Goal: Information Seeking & Learning: Learn about a topic

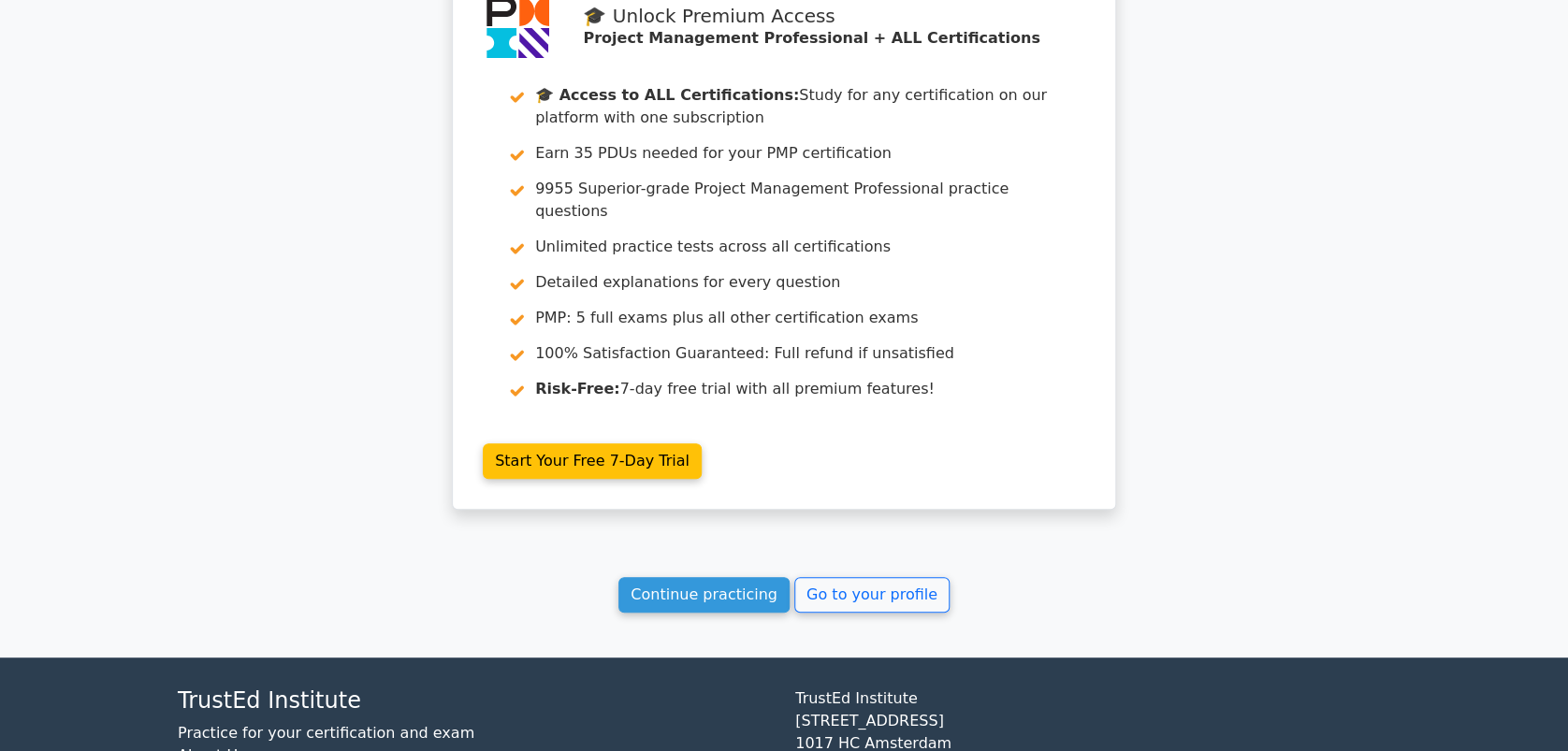
scroll to position [3626, 0]
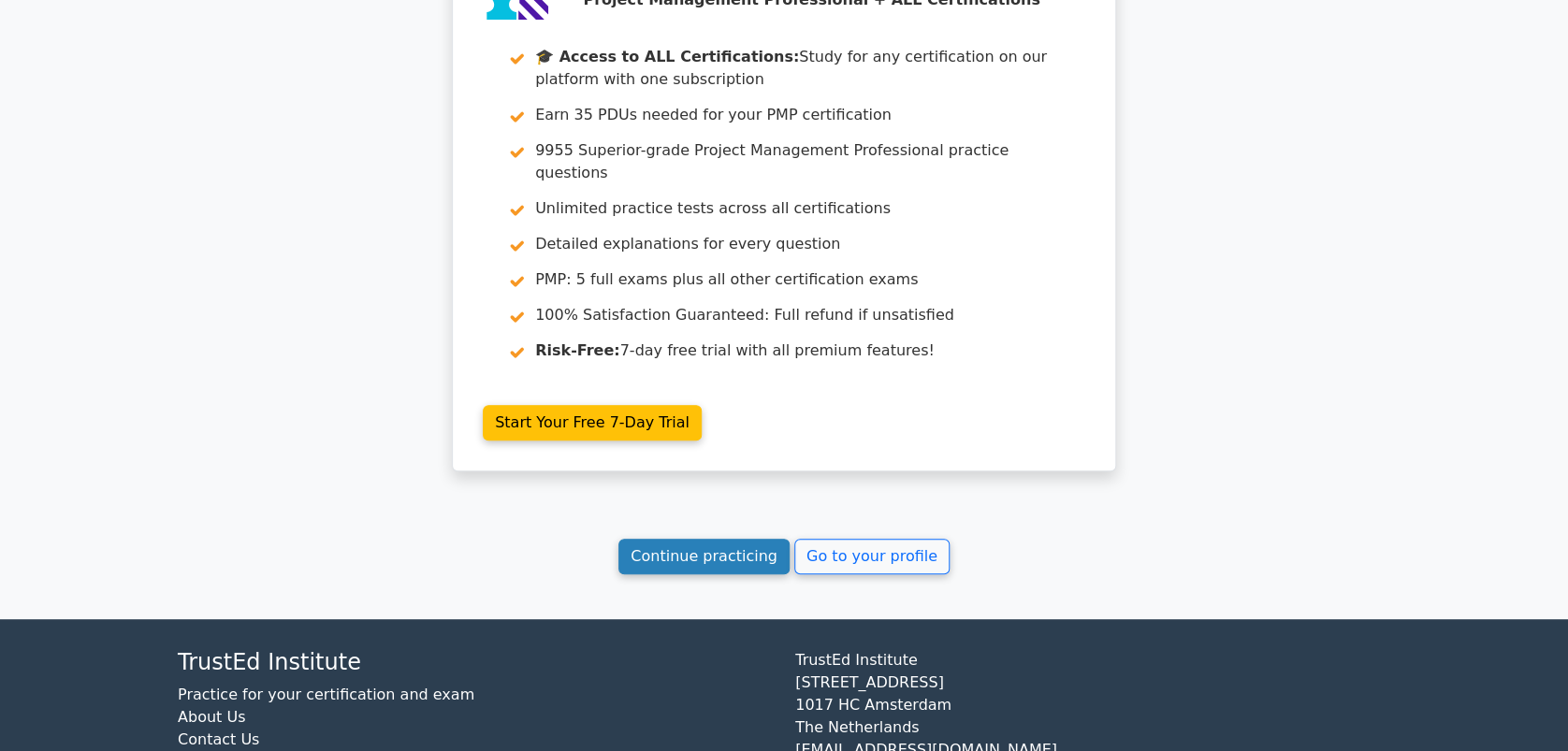
click at [690, 539] on link "Continue practicing" at bounding box center [703, 557] width 171 height 35
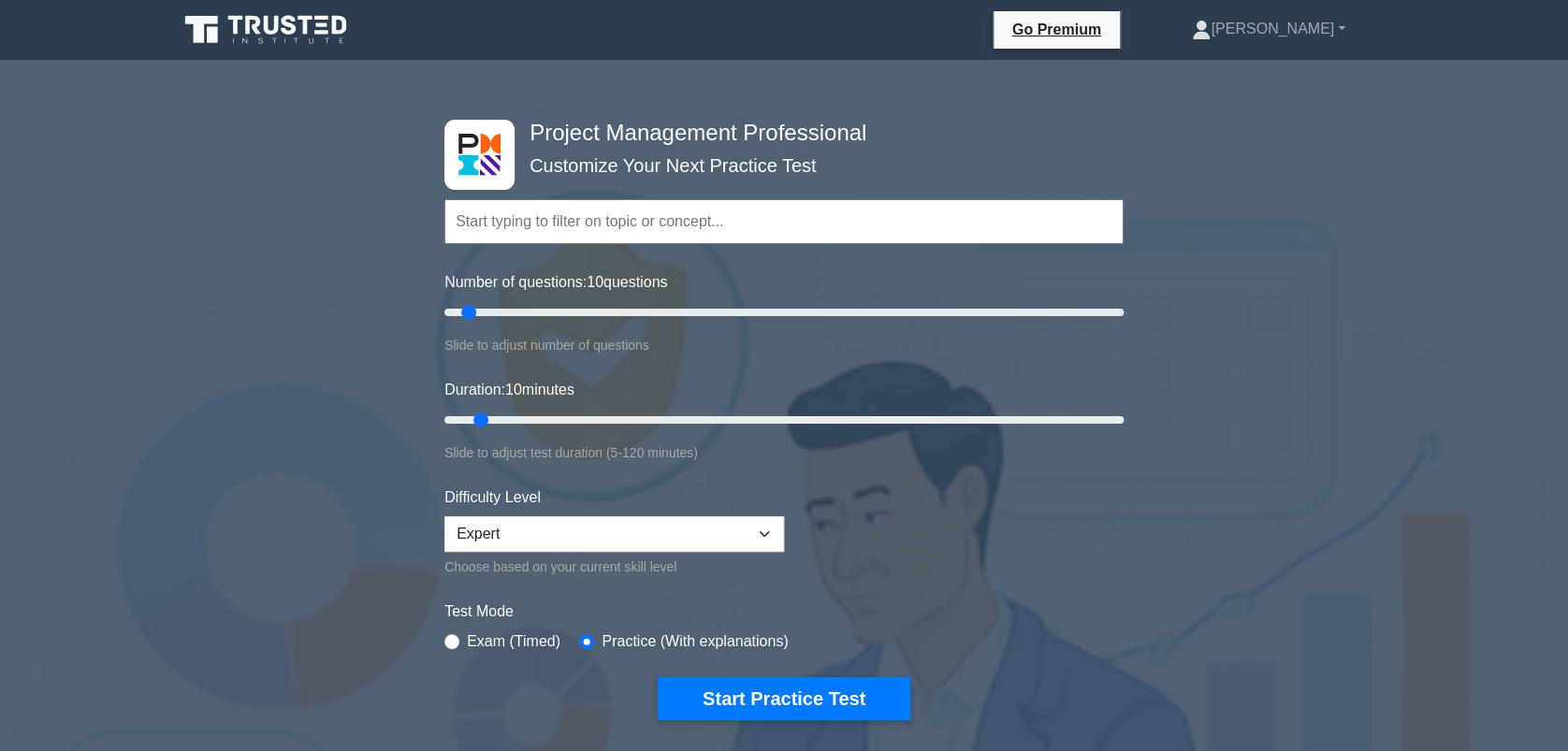
click at [509, 221] on input "text" at bounding box center [784, 222] width 679 height 45
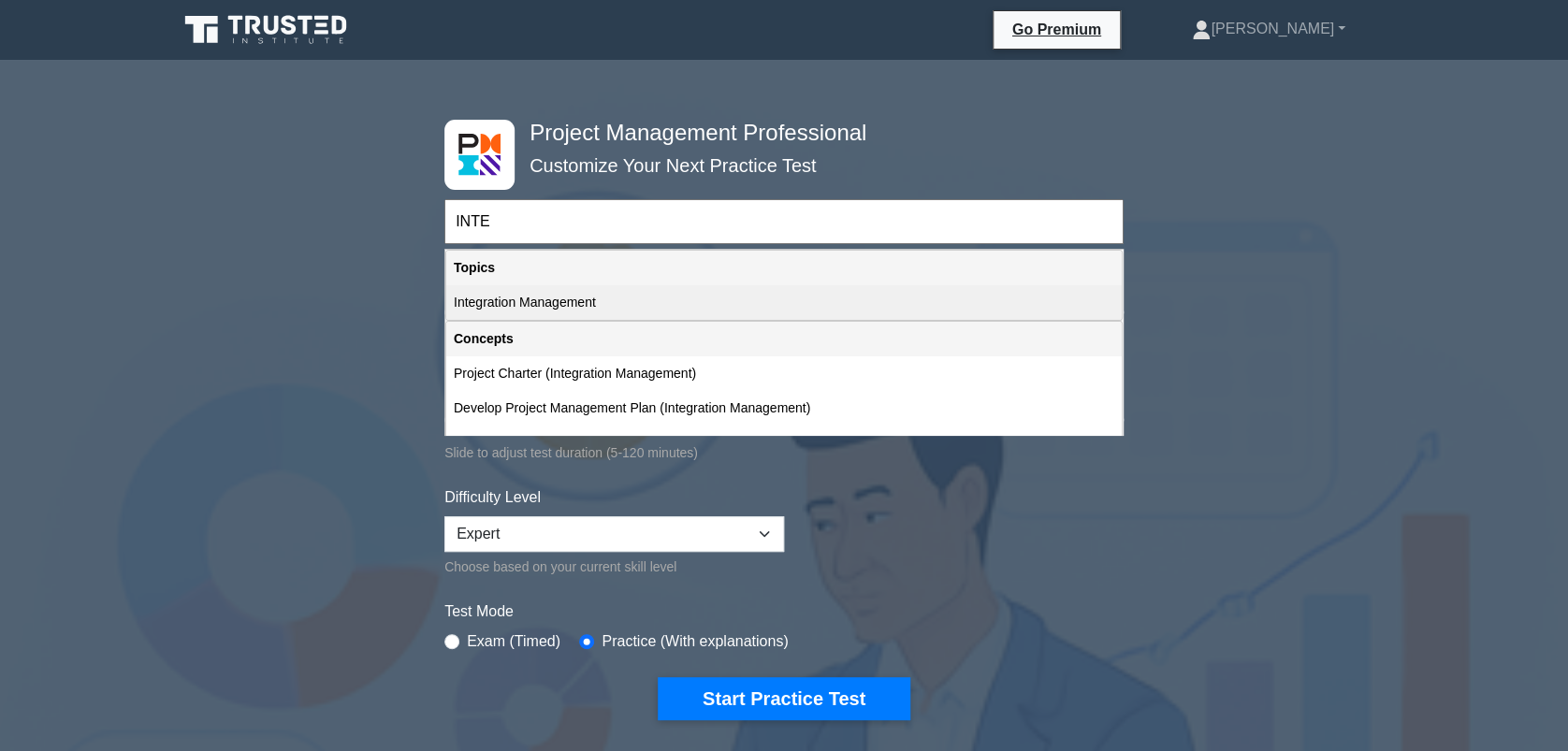
click at [548, 299] on div "Integration Management" at bounding box center [784, 302] width 675 height 34
type input "Integration Management"
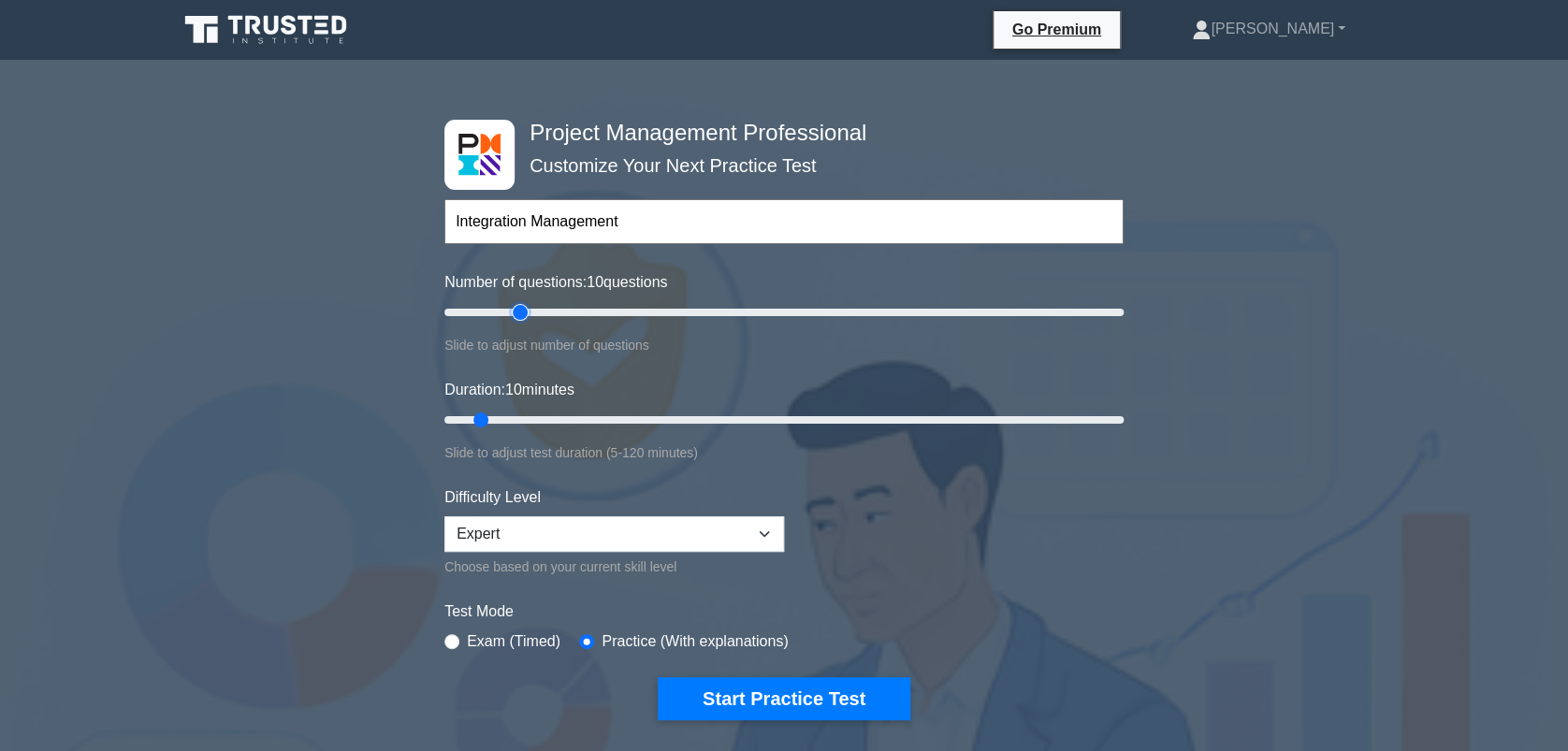
type input "25"
click at [513, 309] on input "Number of questions: 10 questions" at bounding box center [784, 312] width 679 height 22
type input "15"
click at [487, 310] on input "Number of questions: 15 questions" at bounding box center [784, 312] width 679 height 22
type input "20"
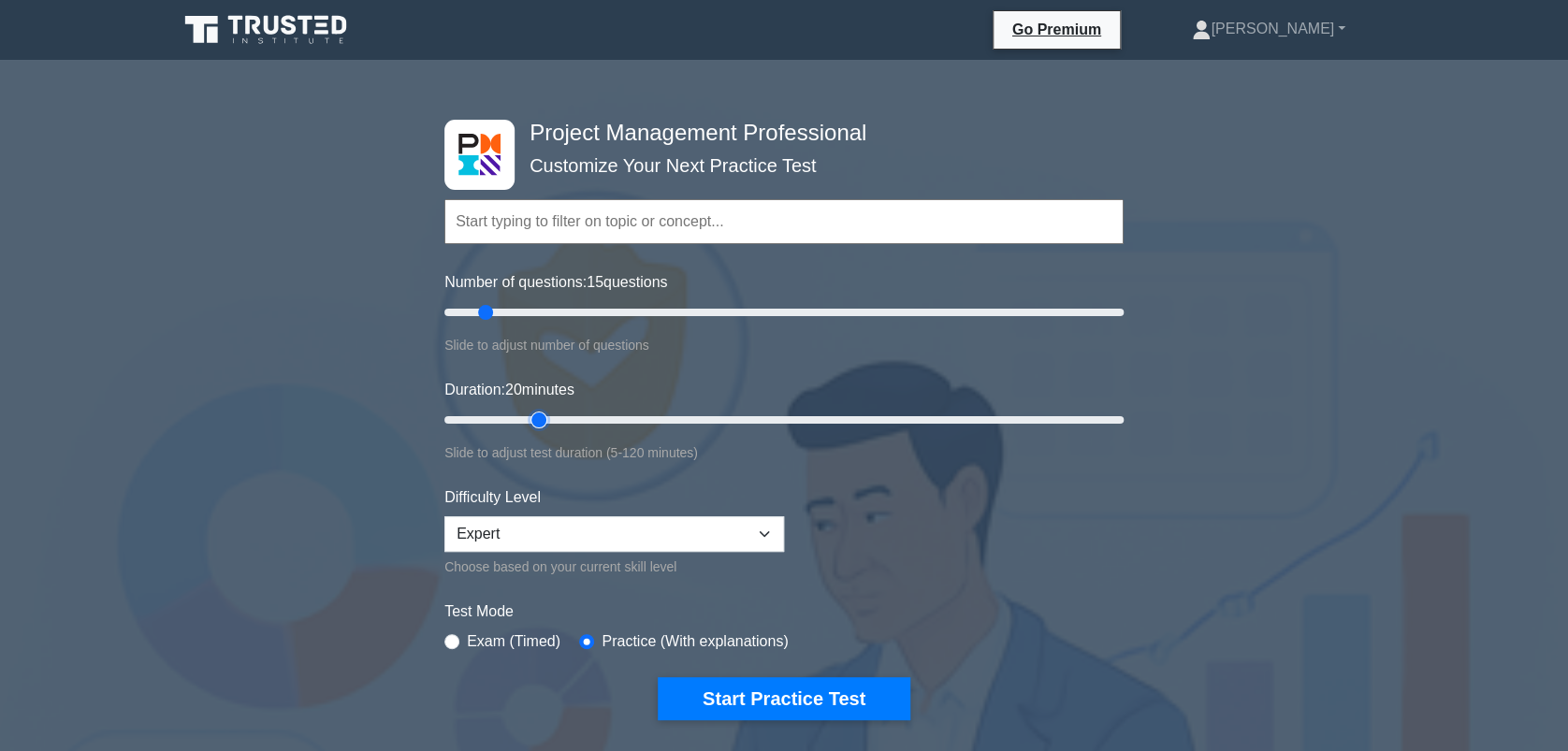
click at [538, 411] on input "Duration: 20 minutes" at bounding box center [784, 419] width 679 height 22
click at [614, 531] on select "Beginner Intermediate Expert" at bounding box center [614, 534] width 340 height 35
click at [445, 517] on select "Beginner Intermediate Expert" at bounding box center [614, 534] width 340 height 35
click at [564, 530] on select "Beginner Intermediate Expert" at bounding box center [614, 534] width 340 height 35
select select "expert"
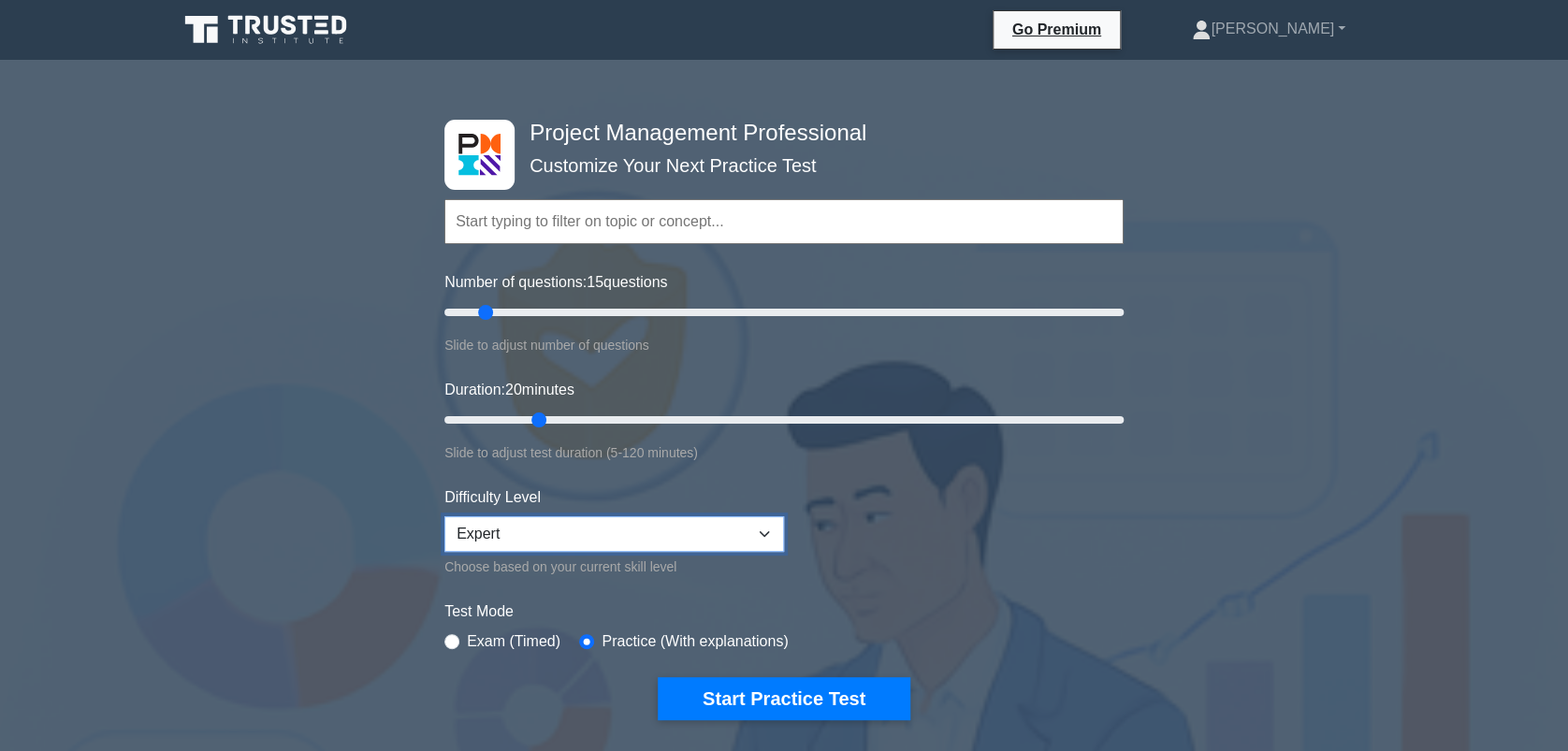
click at [445, 517] on select "Beginner Intermediate Expert" at bounding box center [614, 534] width 340 height 35
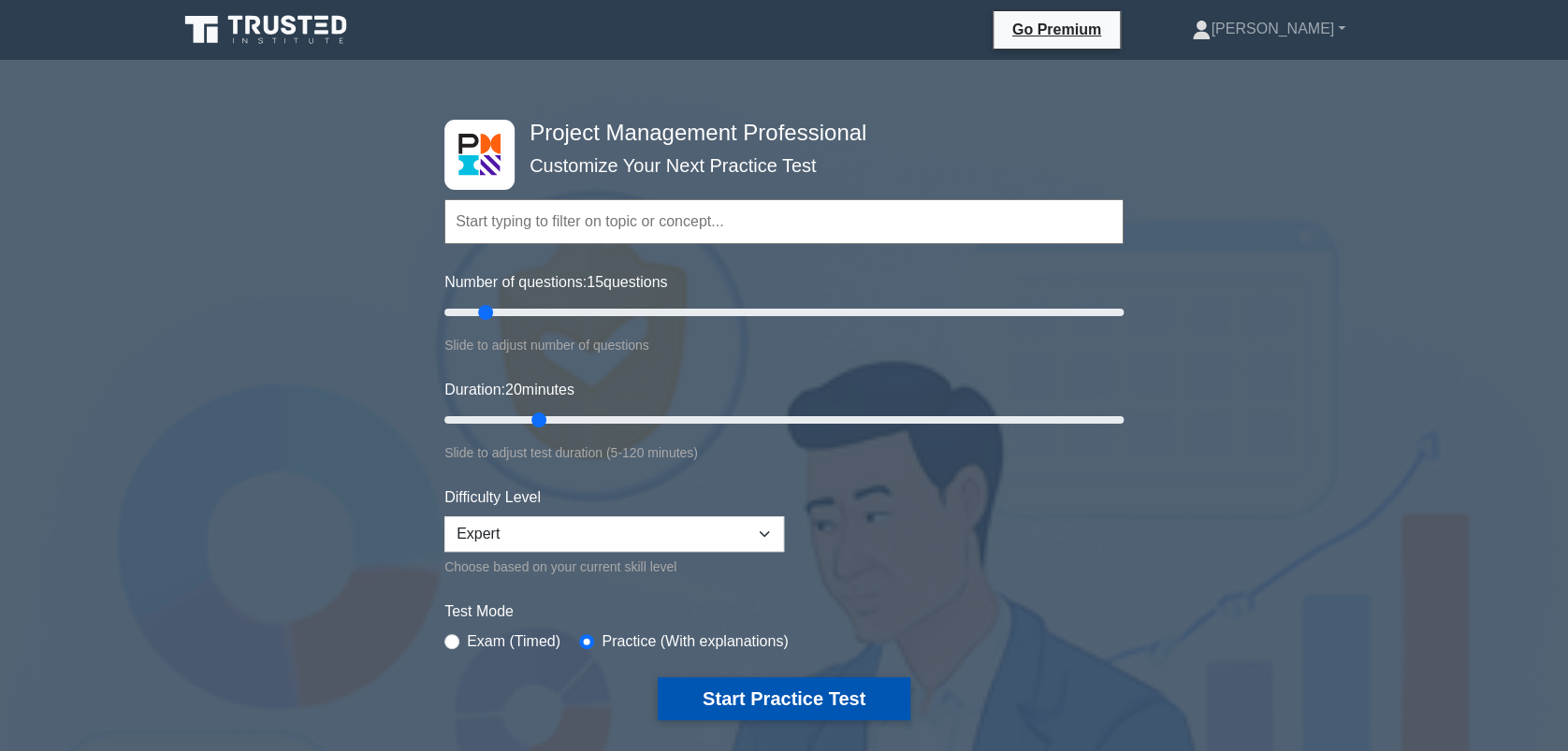
click at [767, 687] on button "Start Practice Test" at bounding box center [784, 698] width 253 height 43
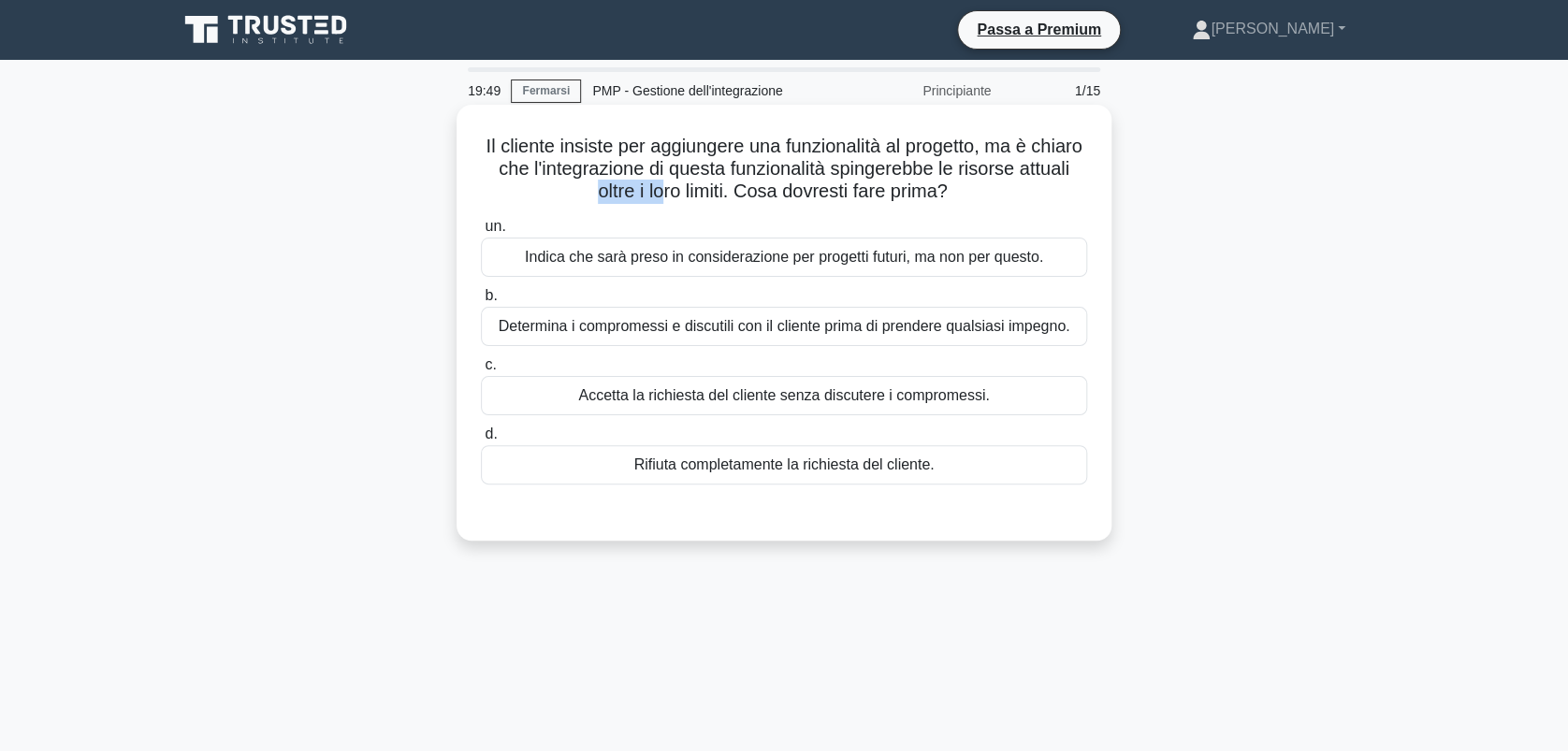
drag, startPoint x: 623, startPoint y: 194, endPoint x: 685, endPoint y: 194, distance: 62.0
click at [685, 194] on font "Il cliente insiste per aggiungere una funzionalità al progetto, ma è chiaro che…" at bounding box center [784, 168] width 596 height 65
click at [638, 327] on div "Determina i compromessi e discutili con il cliente prima di prendere qualsiasi …" at bounding box center [784, 326] width 606 height 39
click at [481, 302] on input "b. Determina i compromessi e discutili con il cliente prima di prendere qualsia…" at bounding box center [481, 296] width 0 height 12
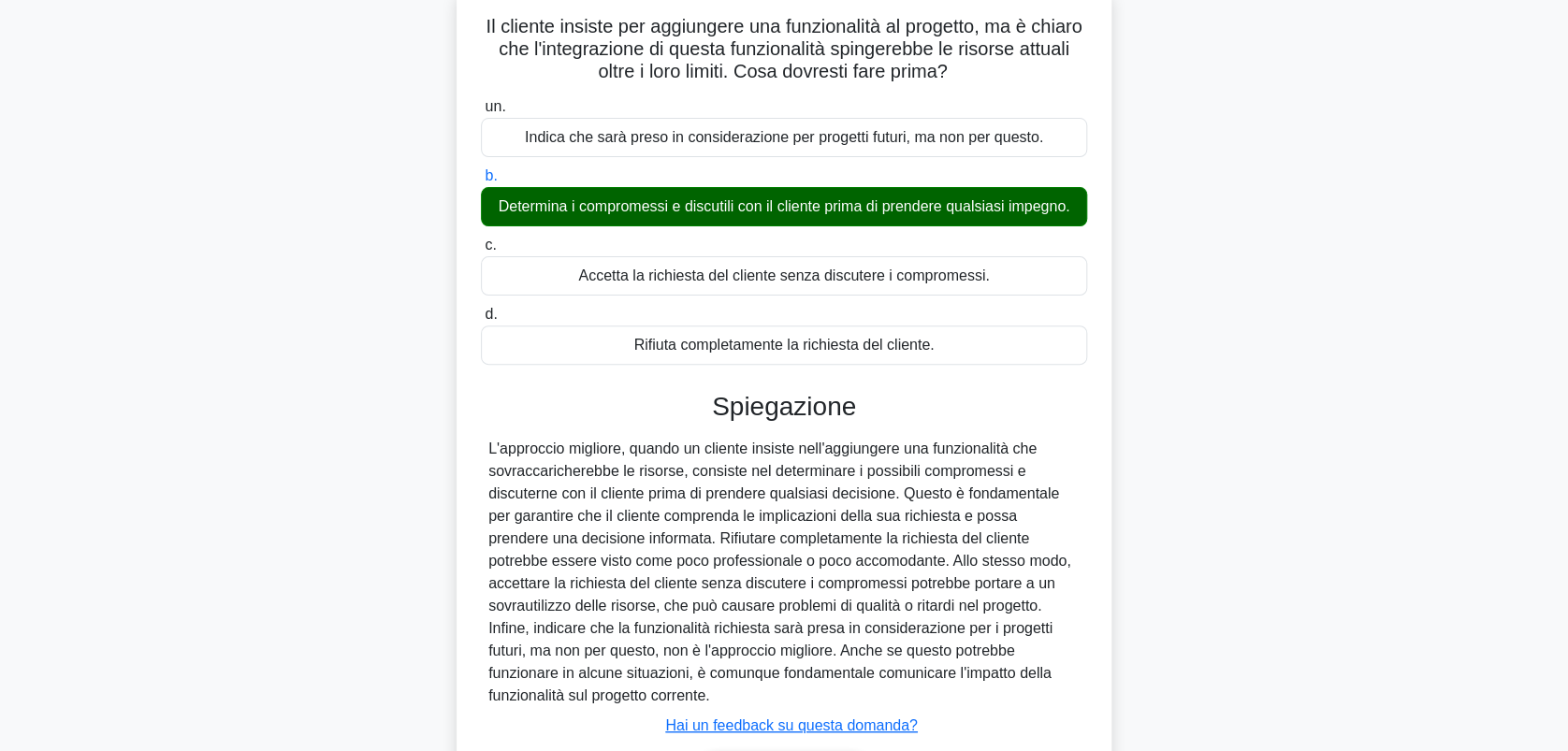
scroll to position [249, 0]
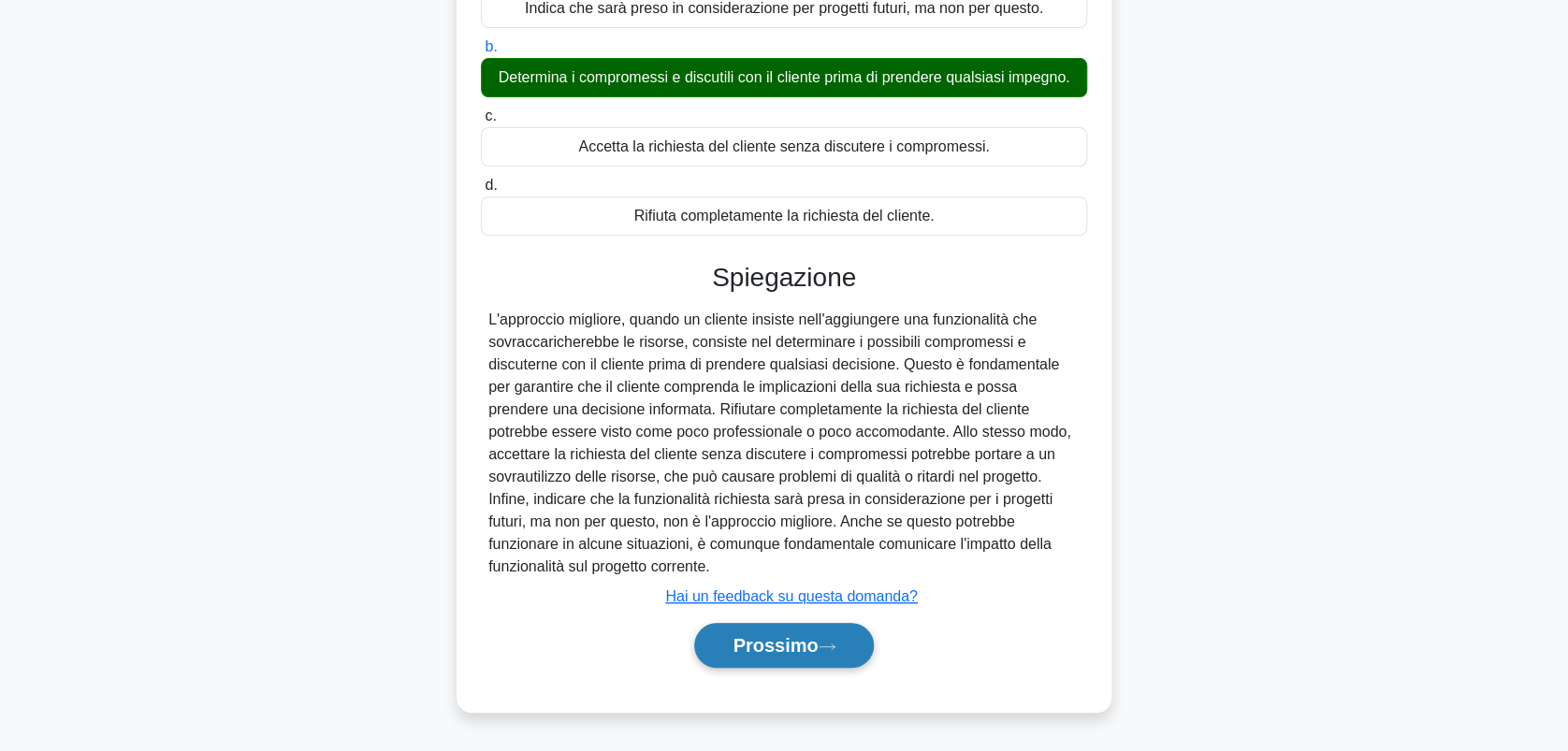
click at [798, 643] on font "Prossimo" at bounding box center [775, 645] width 85 height 21
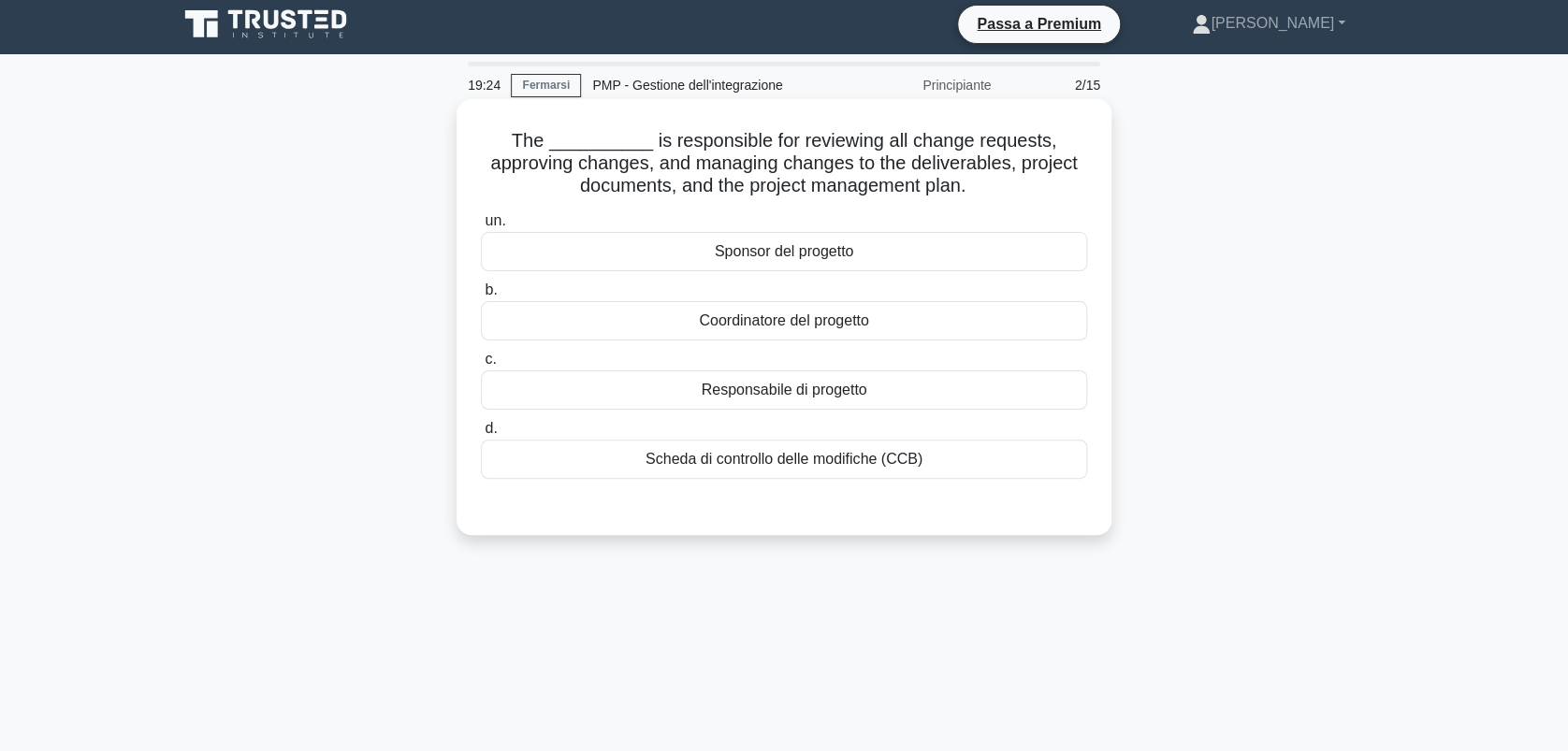
scroll to position [0, 0]
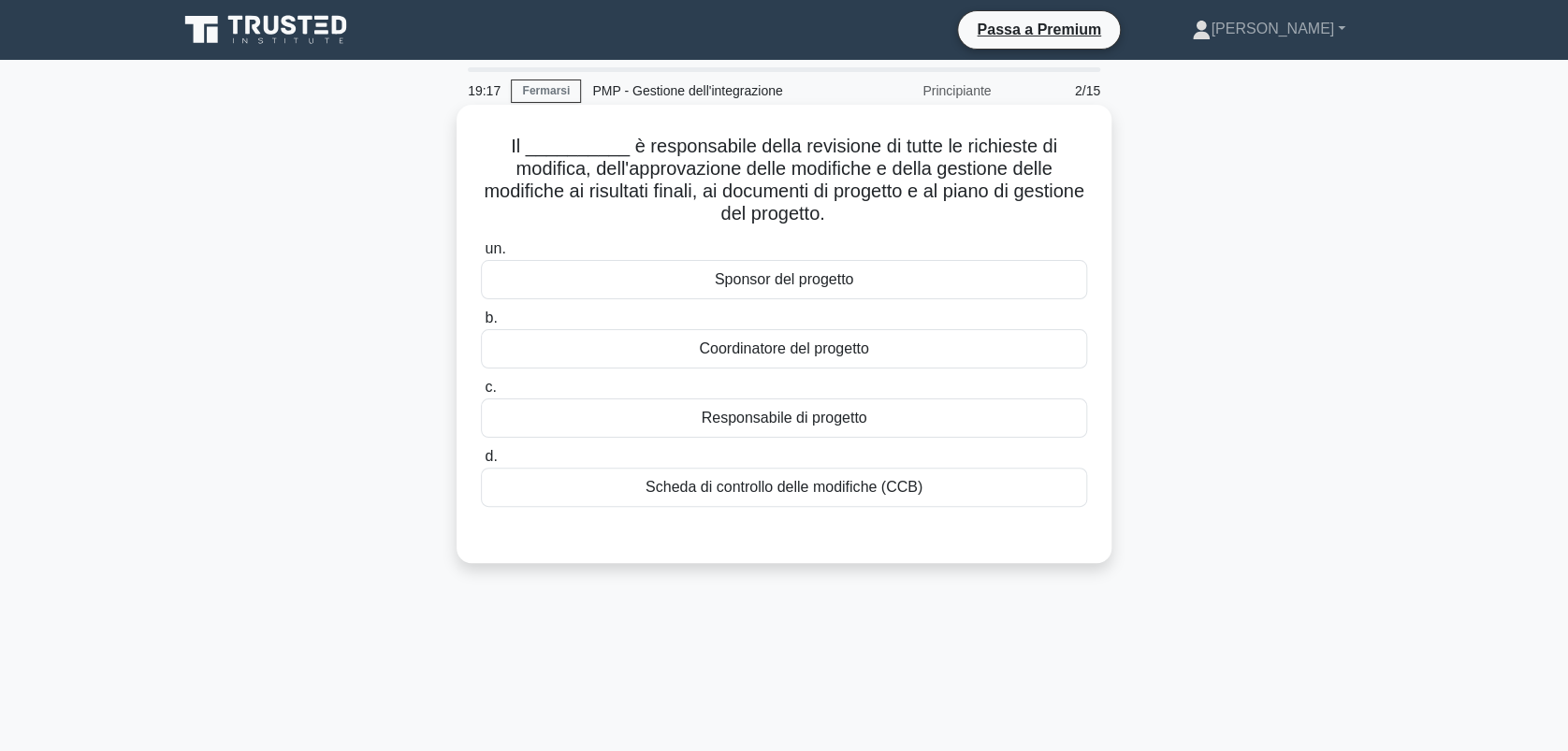
click at [728, 486] on div "Scheda di controllo delle modifiche (CCB)" at bounding box center [784, 487] width 606 height 39
click at [481, 463] on input "d. Scheda di controllo delle modifiche (CCB)" at bounding box center [481, 457] width 0 height 12
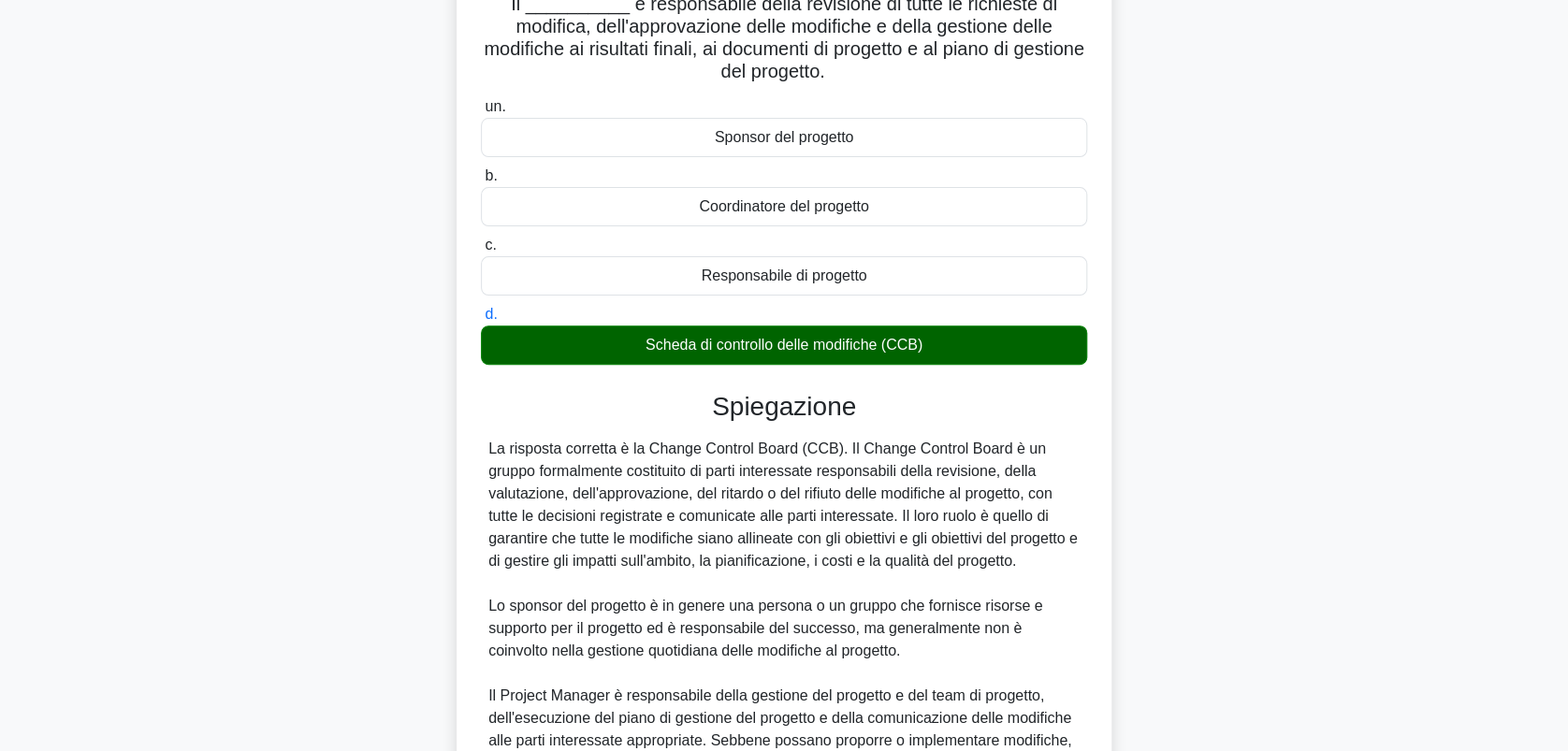
scroll to position [374, 0]
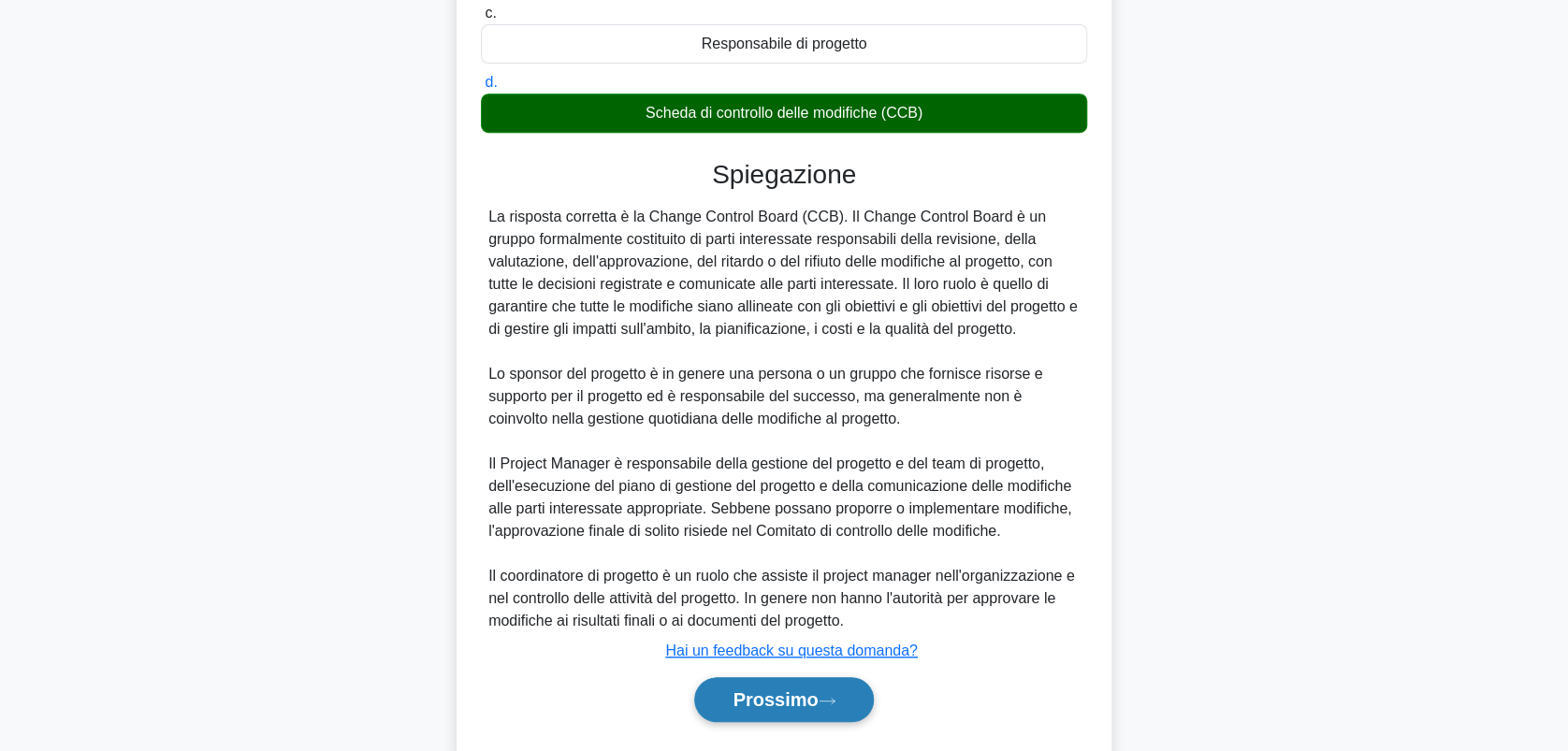
click at [779, 703] on font "Prossimo" at bounding box center [775, 699] width 85 height 21
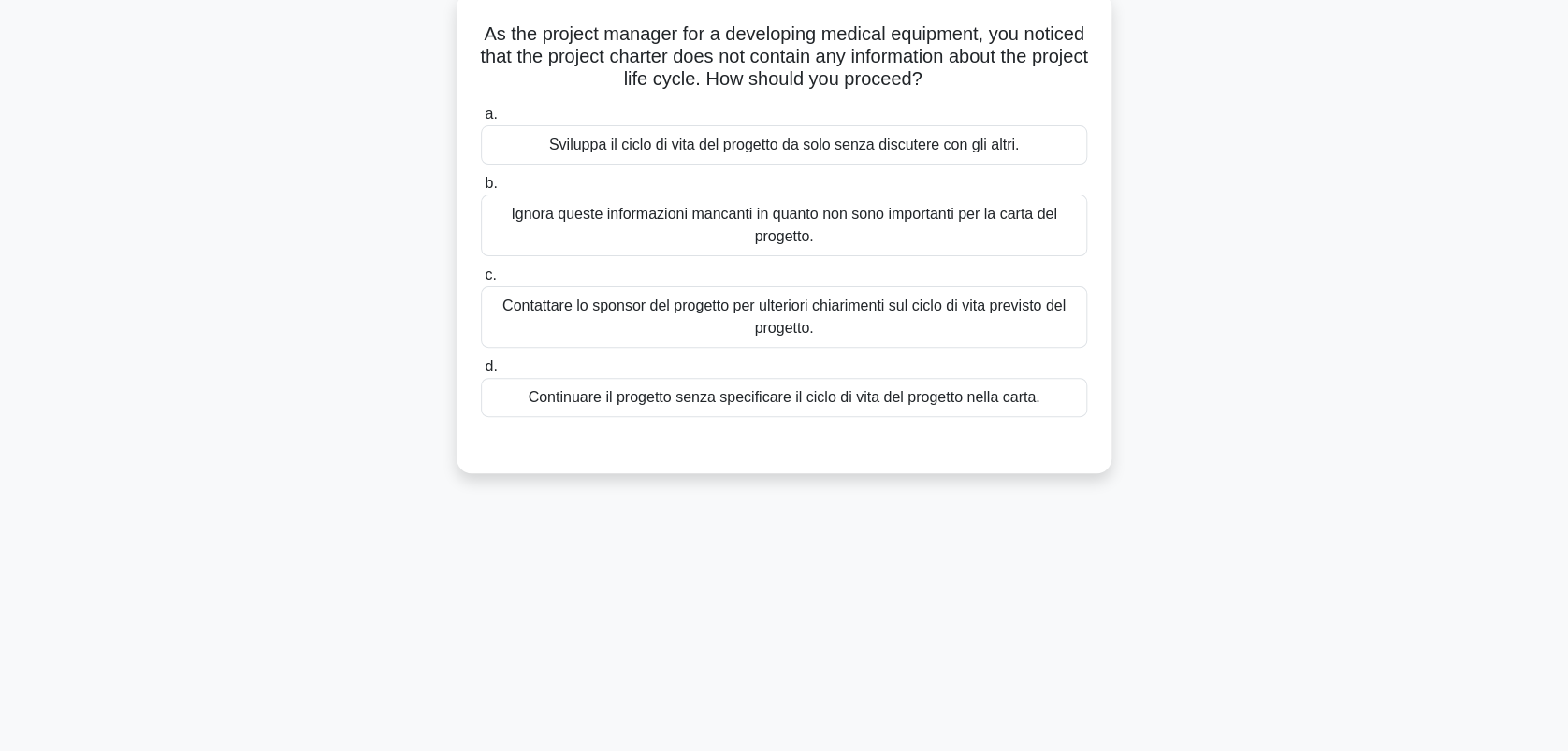
scroll to position [0, 0]
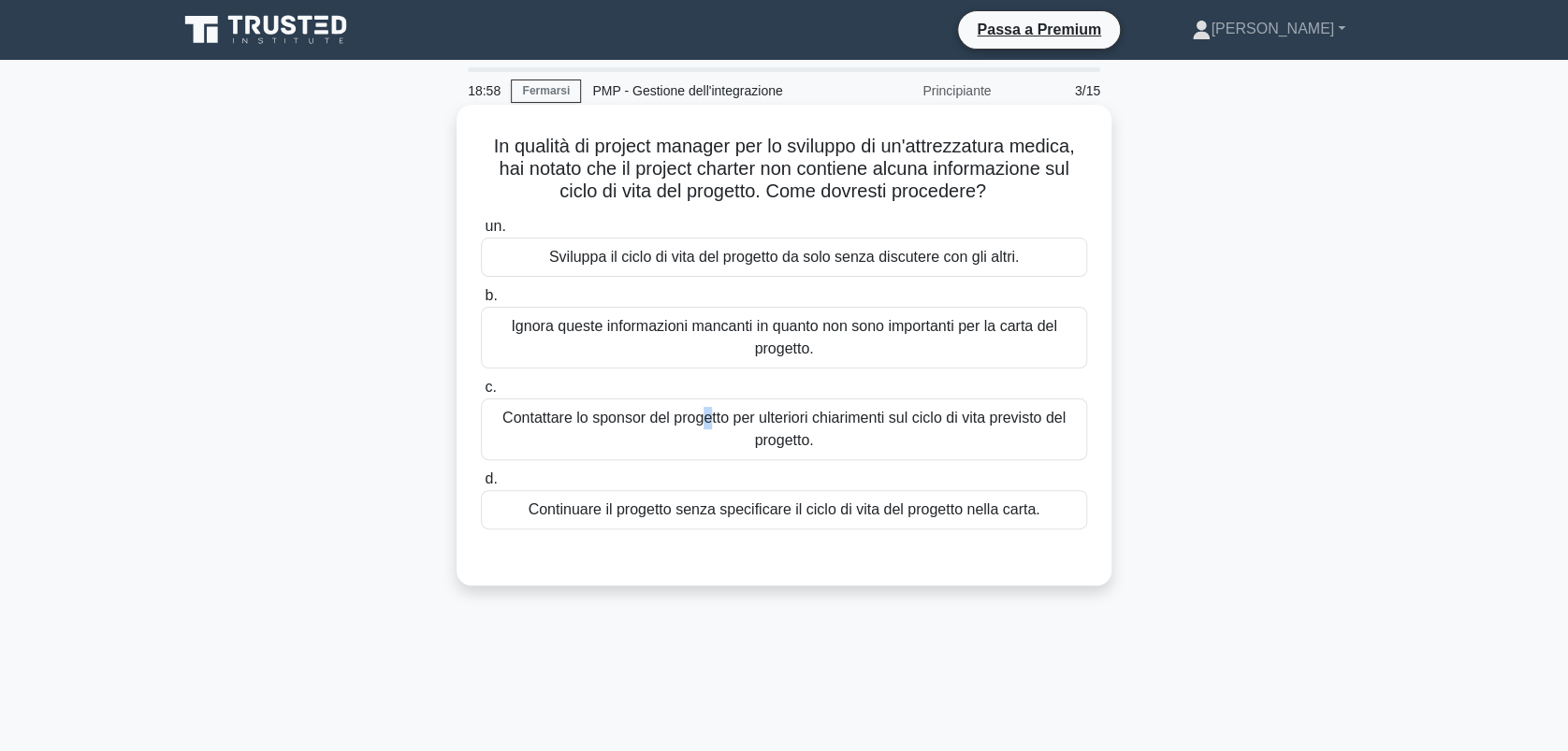
click at [696, 415] on div "Contattare lo sponsor del progetto per ulteriori chiarimenti sul ciclo di vita …" at bounding box center [784, 429] width 606 height 62
click at [992, 429] on div "Contattare lo sponsor del progetto per ulteriori chiarimenti sul ciclo di vita …" at bounding box center [784, 429] width 606 height 62
click at [481, 394] on input "c. Contattare lo sponsor del progetto per ulteriori chiarimenti sul ciclo di vi…" at bounding box center [481, 388] width 0 height 12
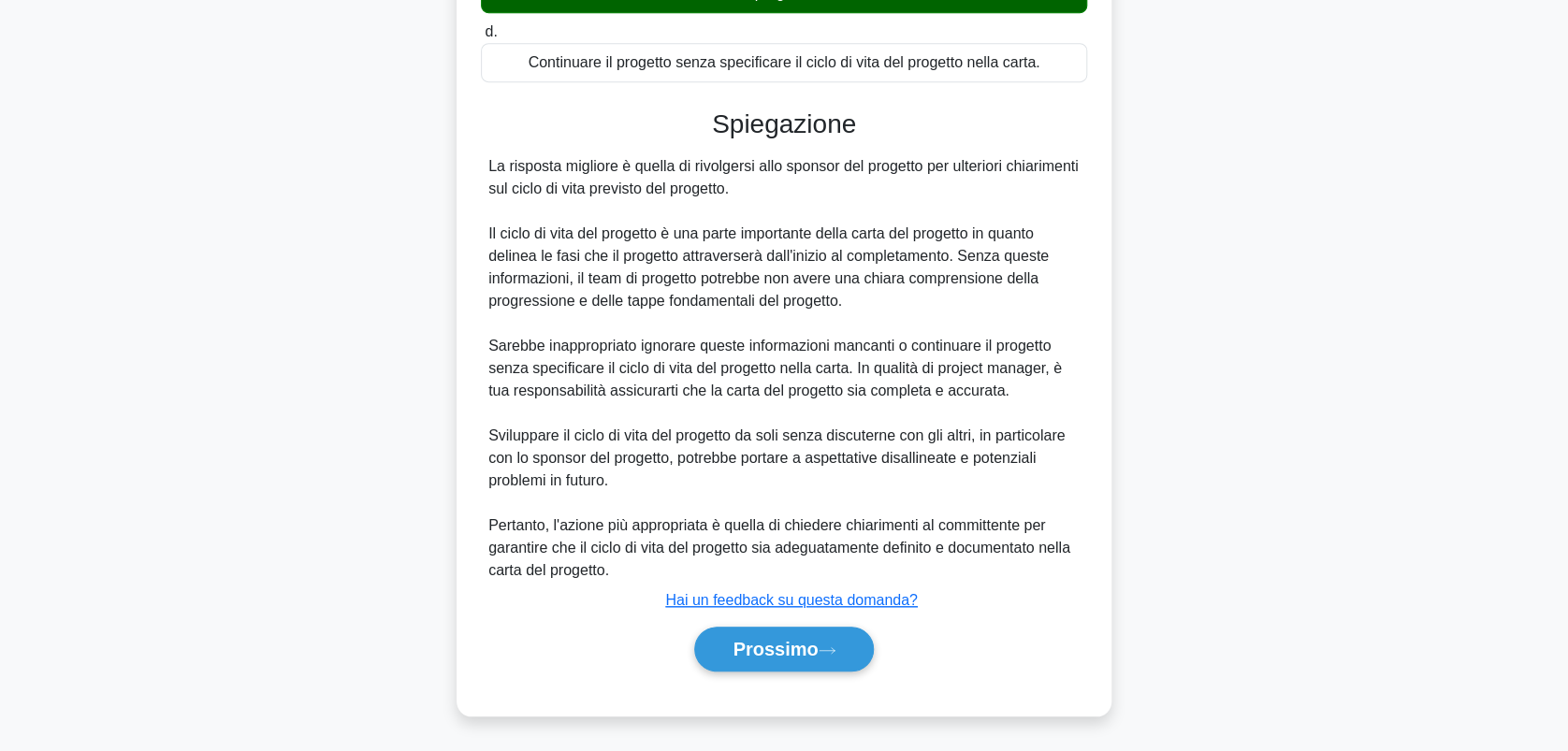
scroll to position [447, 0]
click at [784, 652] on font "Prossimo" at bounding box center [775, 648] width 85 height 21
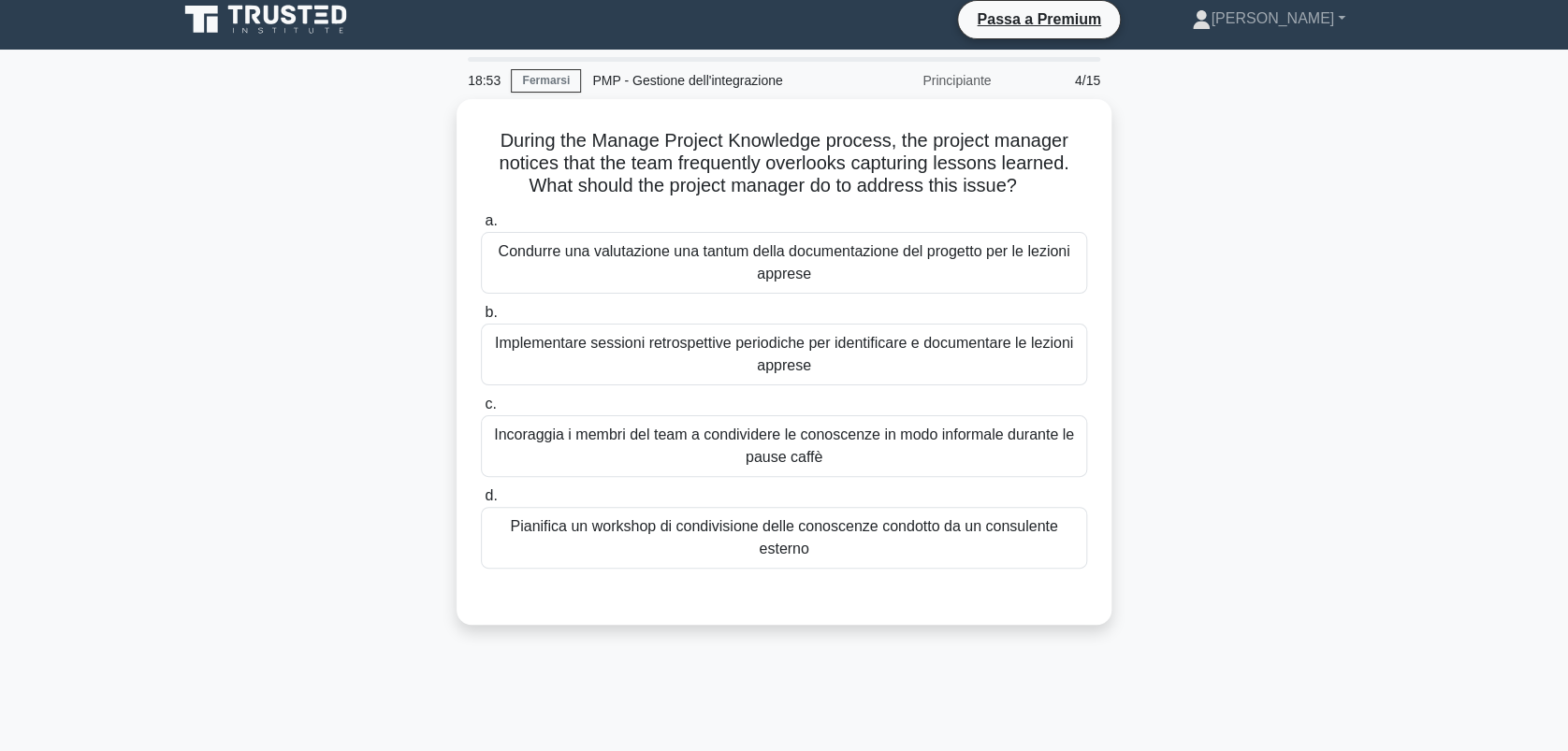
scroll to position [0, 0]
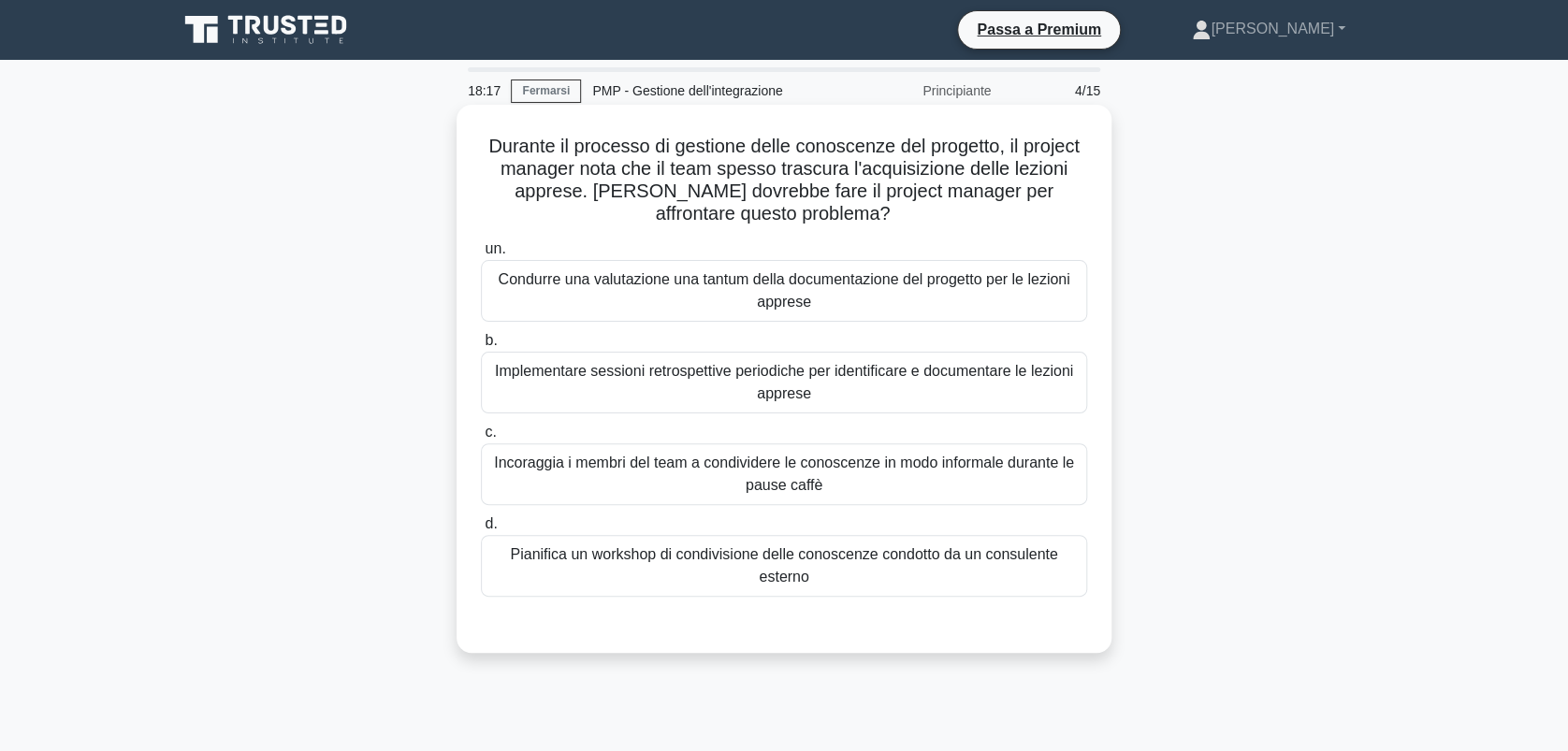
click at [723, 386] on div "Implementare sessioni retrospettive periodiche per identificare e documentare l…" at bounding box center [784, 382] width 606 height 62
click at [481, 347] on input "b. Implementare sessioni retrospettive periodiche per identificare e documentar…" at bounding box center [481, 341] width 0 height 12
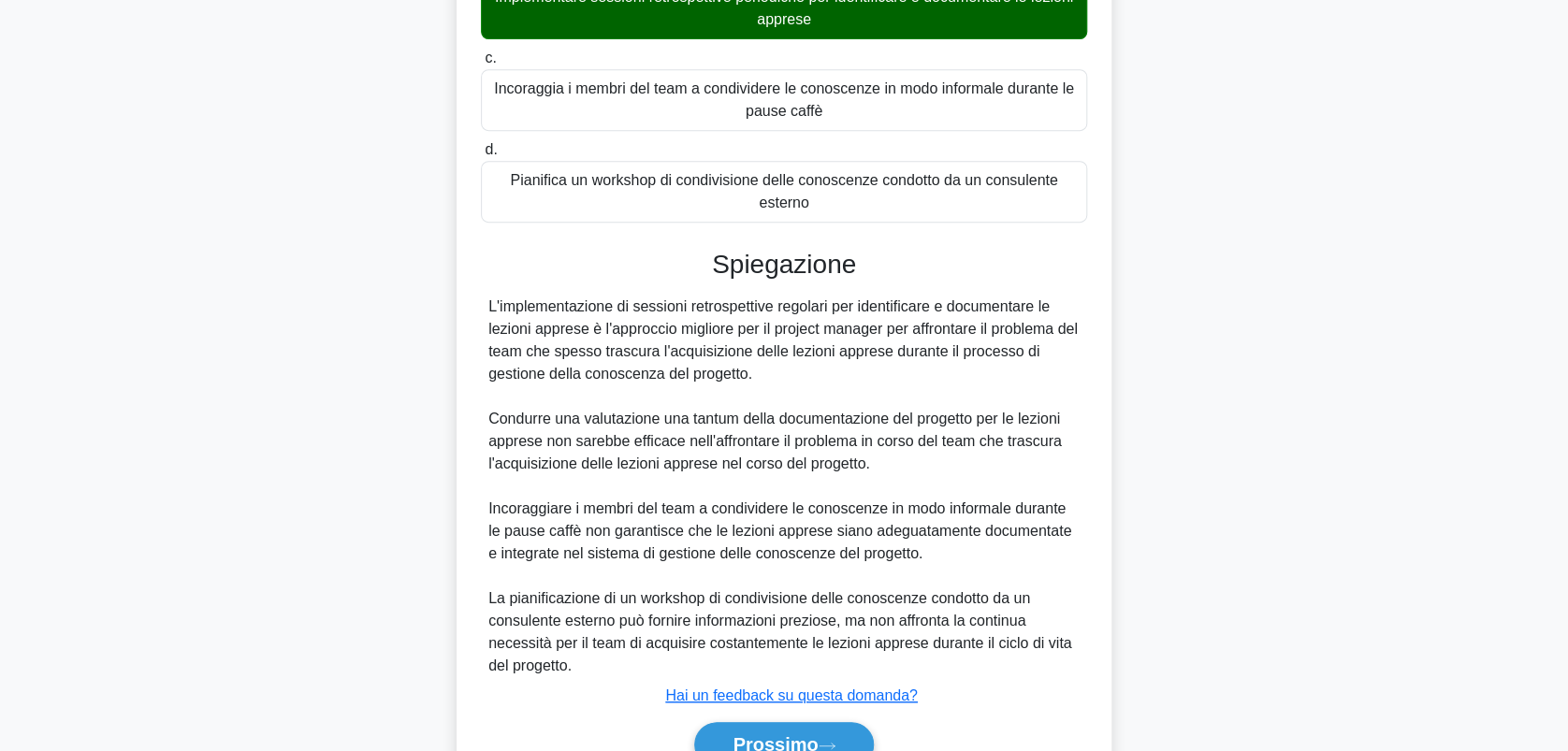
scroll to position [470, 0]
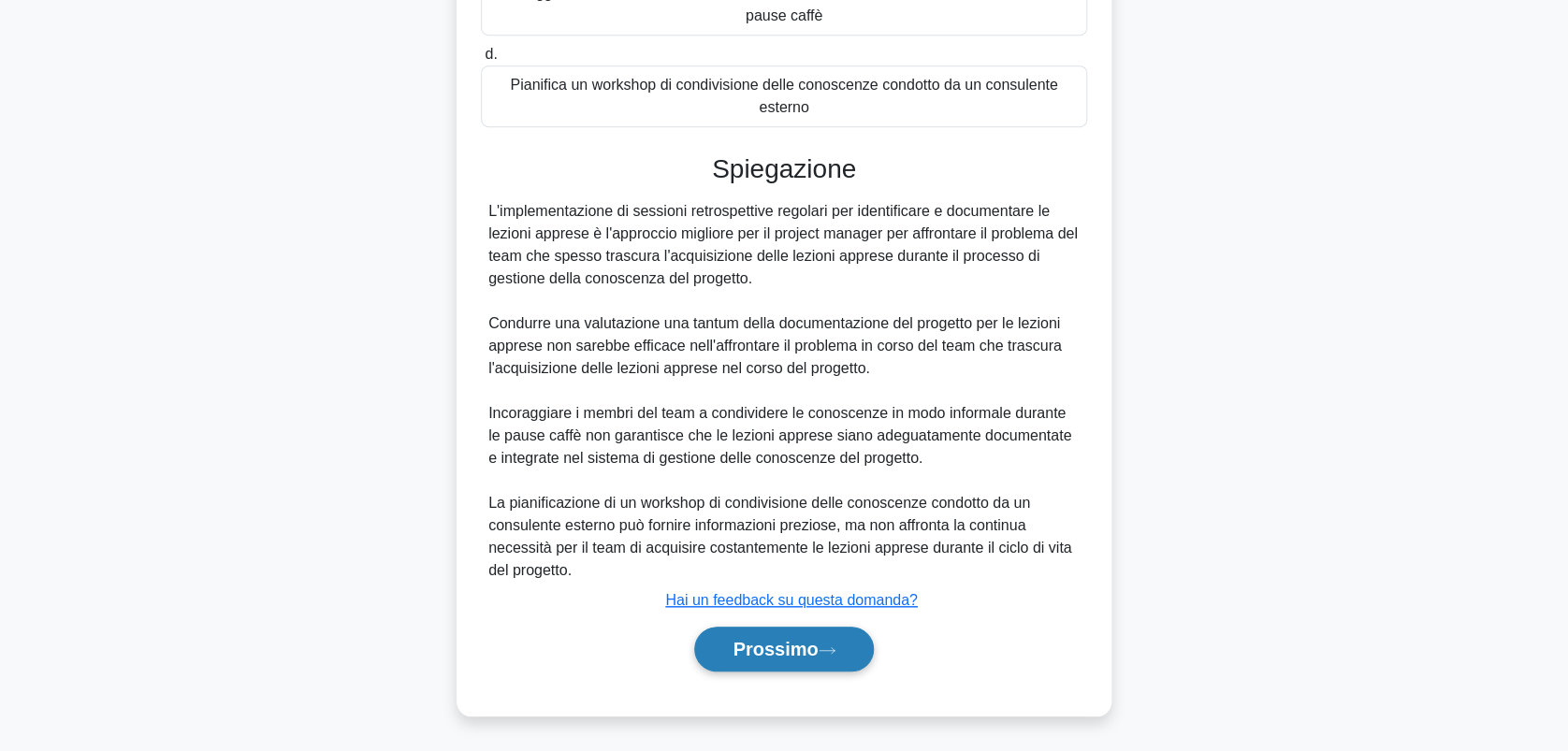
click at [810, 639] on font "Prossimo" at bounding box center [775, 648] width 85 height 21
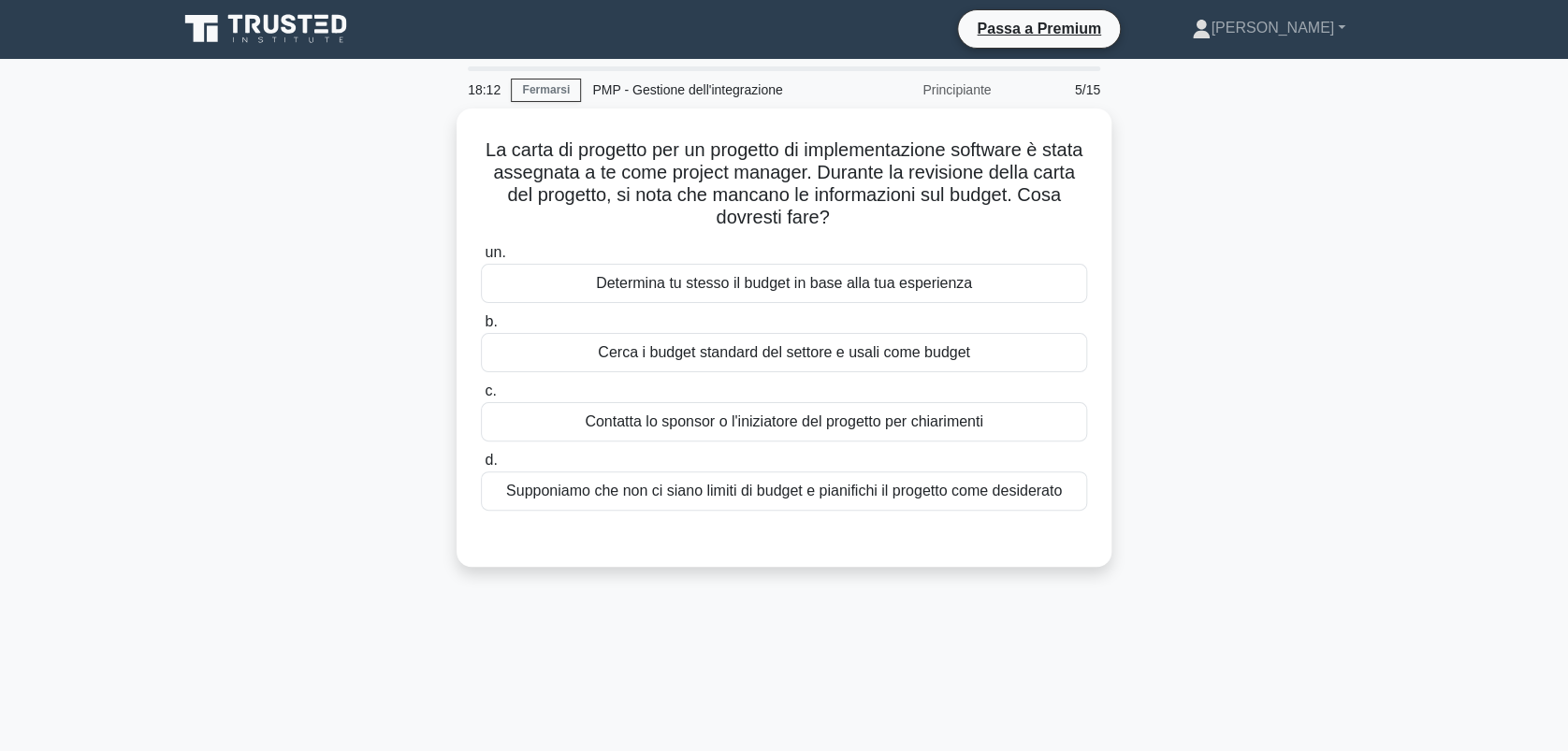
scroll to position [0, 0]
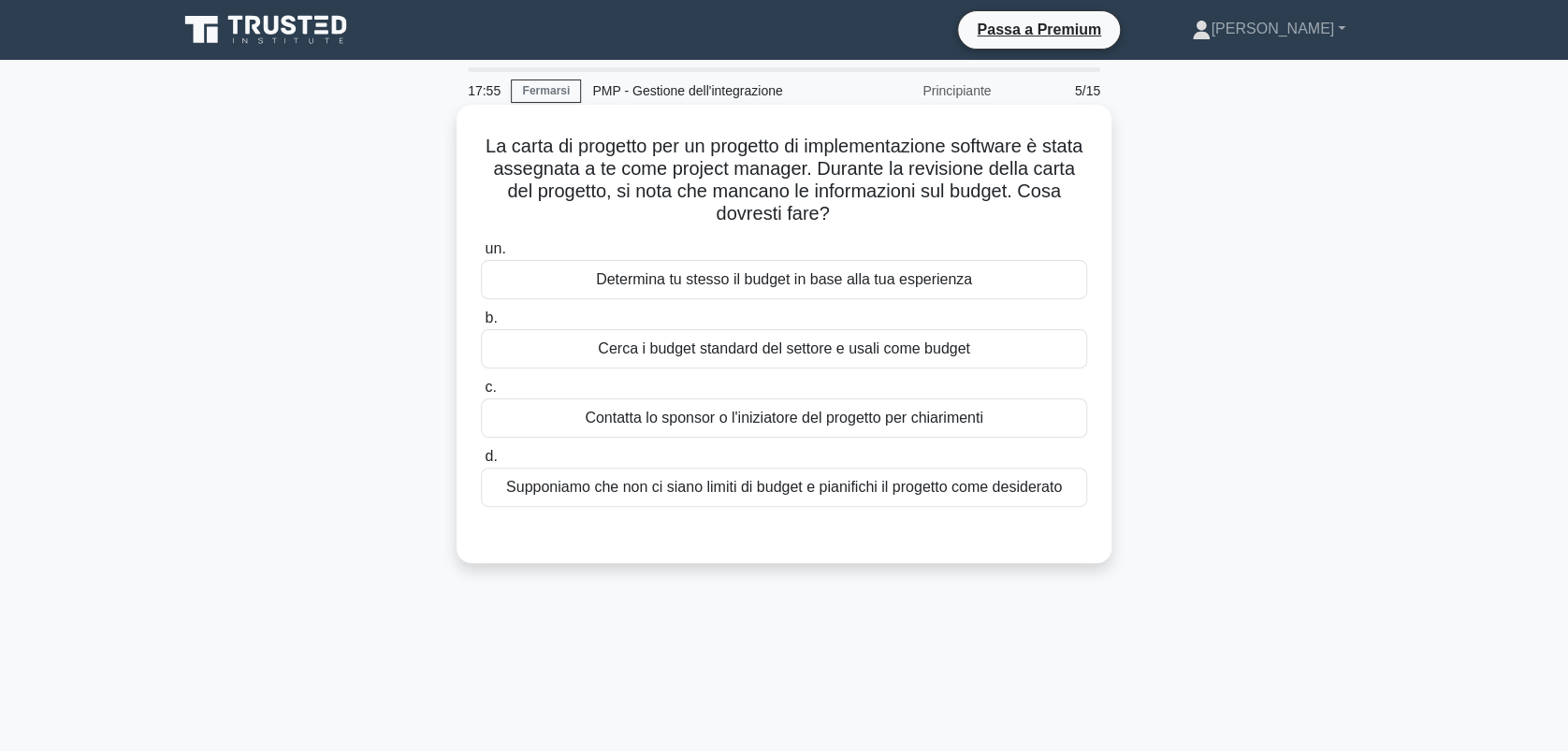
click at [763, 415] on div "Contatta lo sponsor o l'iniziatore del progetto per chiarimenti" at bounding box center [784, 418] width 606 height 39
click at [481, 394] on input "c. Contatta lo sponsor o l'iniziatore del progetto per chiarimenti" at bounding box center [481, 388] width 0 height 12
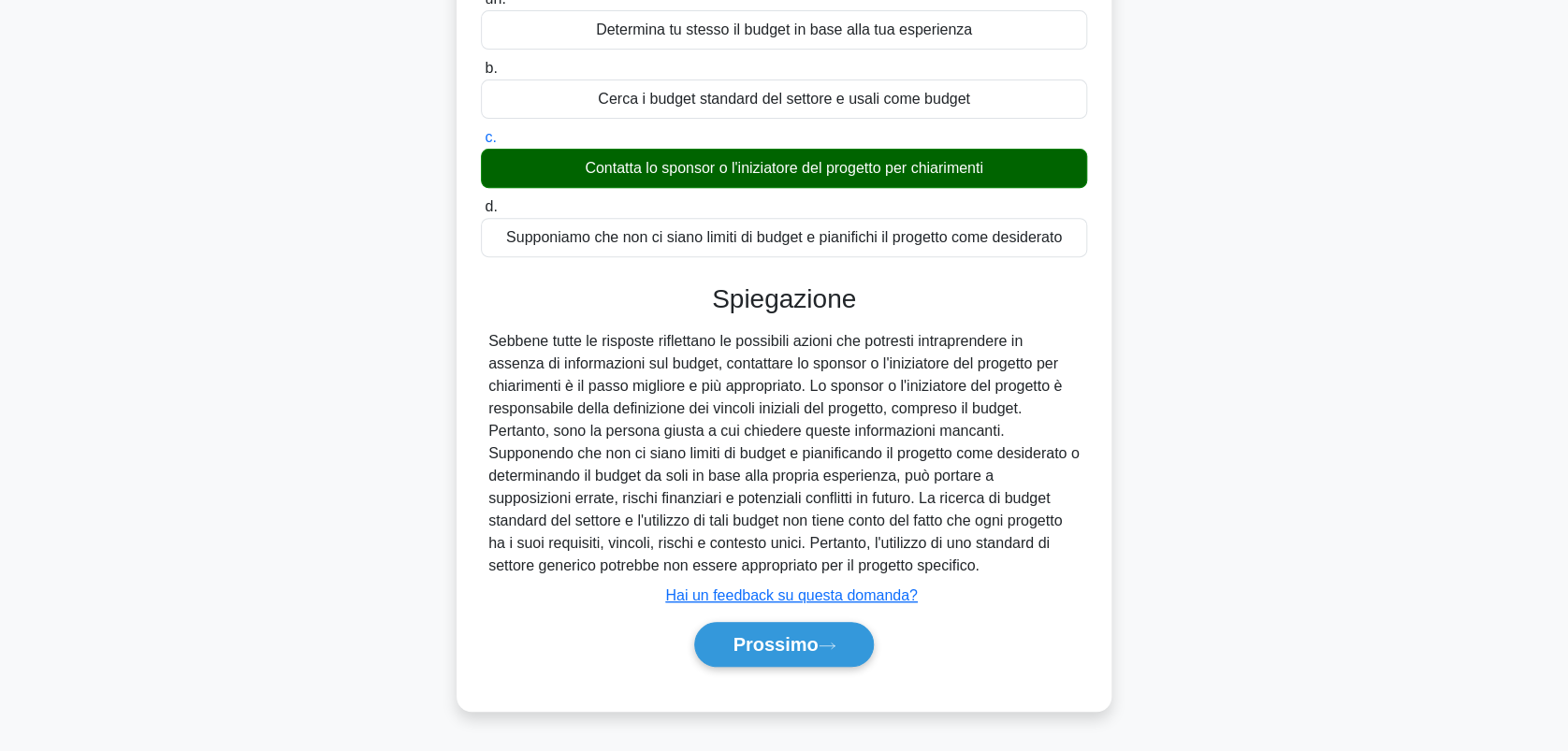
scroll to position [260, 0]
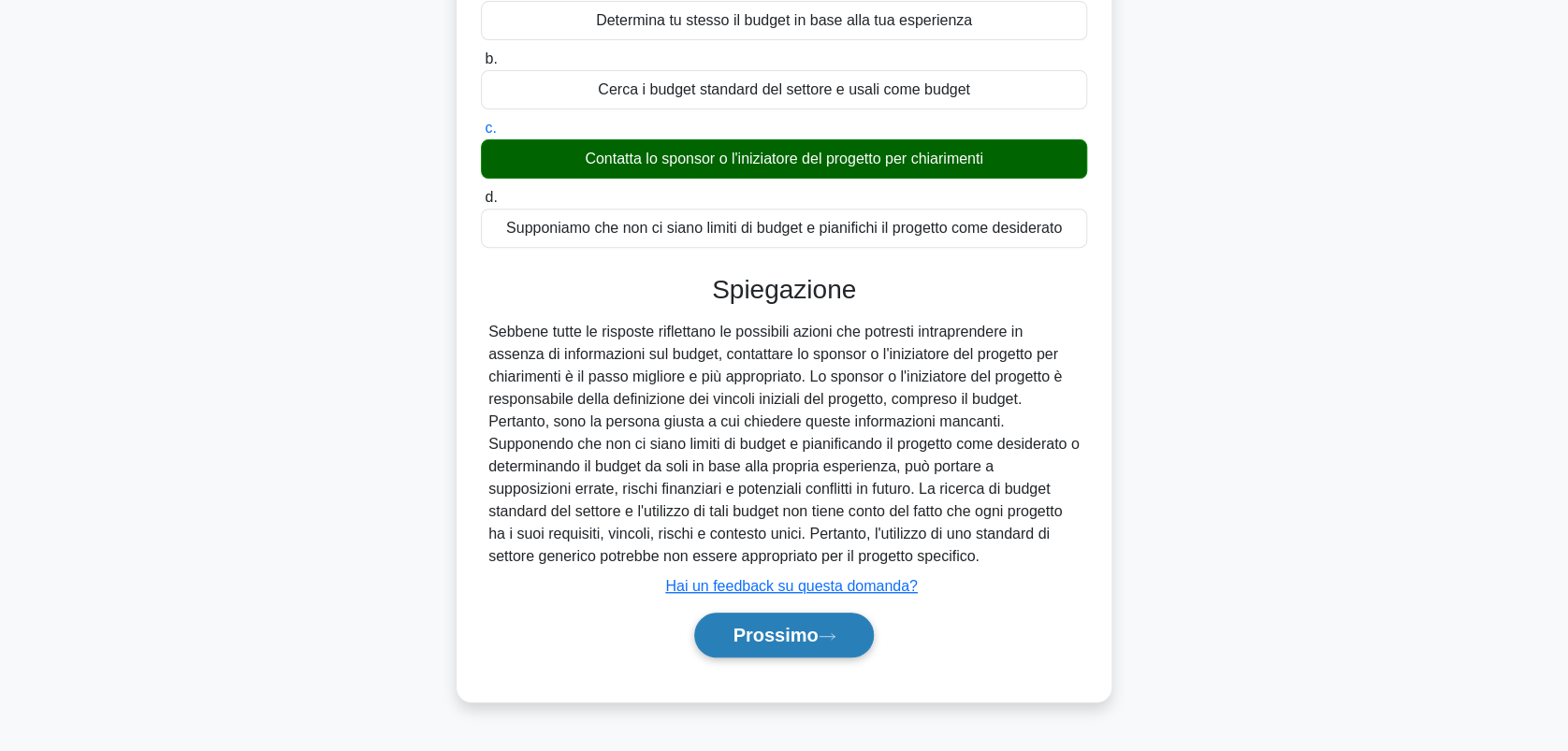
click at [783, 626] on font "Prossimo" at bounding box center [775, 635] width 85 height 21
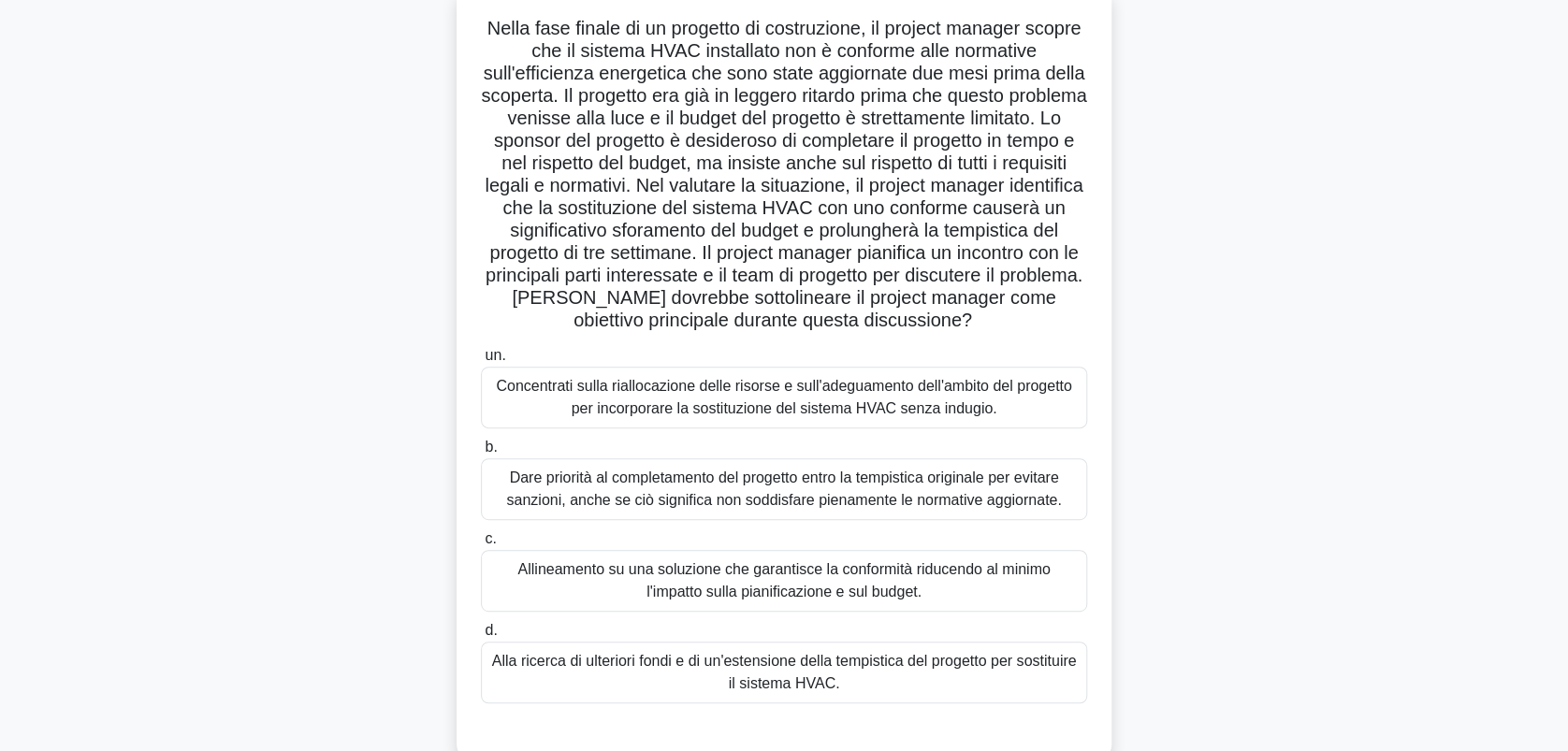
scroll to position [0, 0]
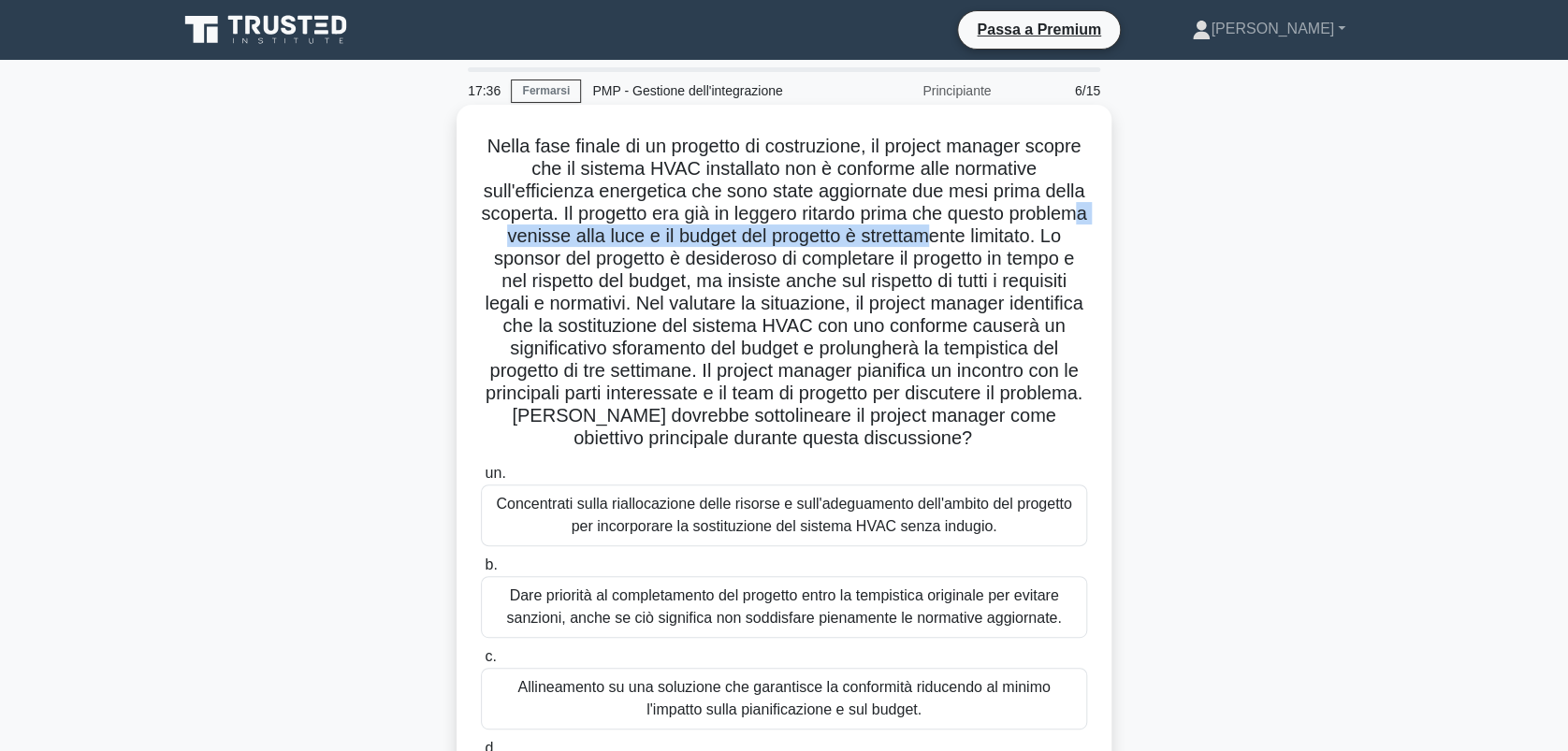
drag, startPoint x: 574, startPoint y: 235, endPoint x: 1026, endPoint y: 242, distance: 452.1
click at [1026, 242] on font "Nella fase finale di un progetto di costruzione, il project manager scopre che …" at bounding box center [784, 292] width 606 height 313
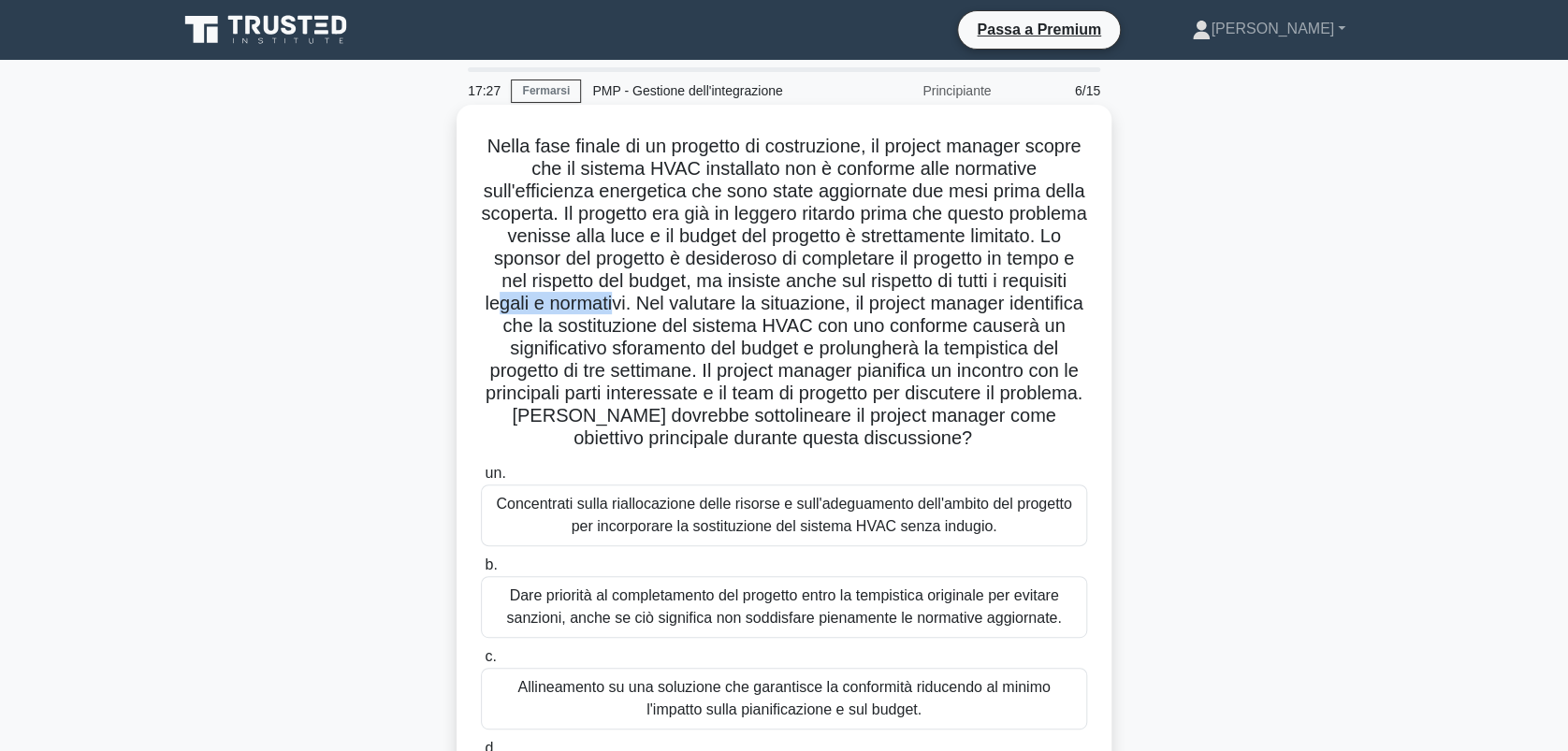
drag, startPoint x: 609, startPoint y: 304, endPoint x: 736, endPoint y: 299, distance: 127.1
click at [736, 299] on font "Nella fase finale di un progetto di costruzione, il project manager scopre che …" at bounding box center [784, 292] width 606 height 313
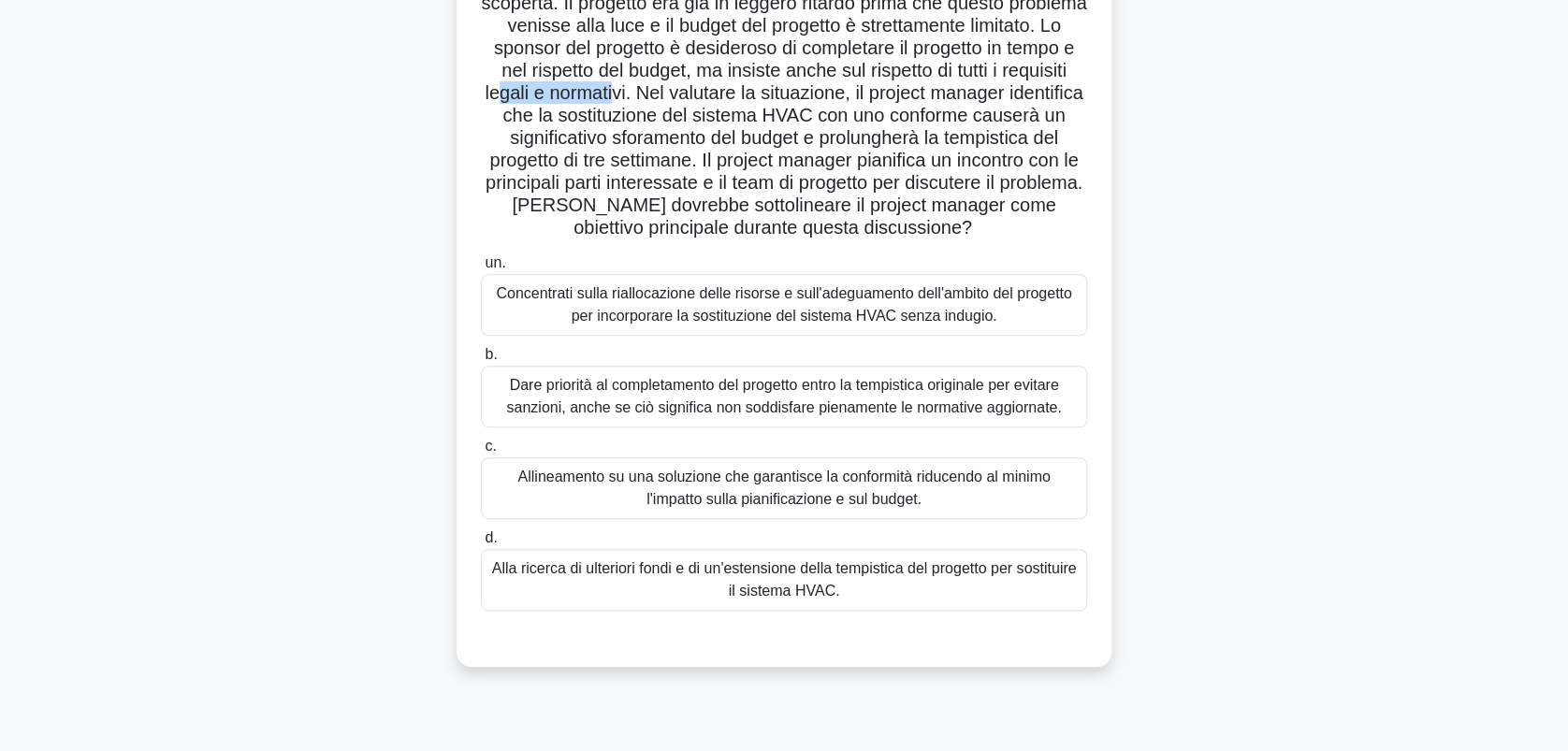
scroll to position [249, 0]
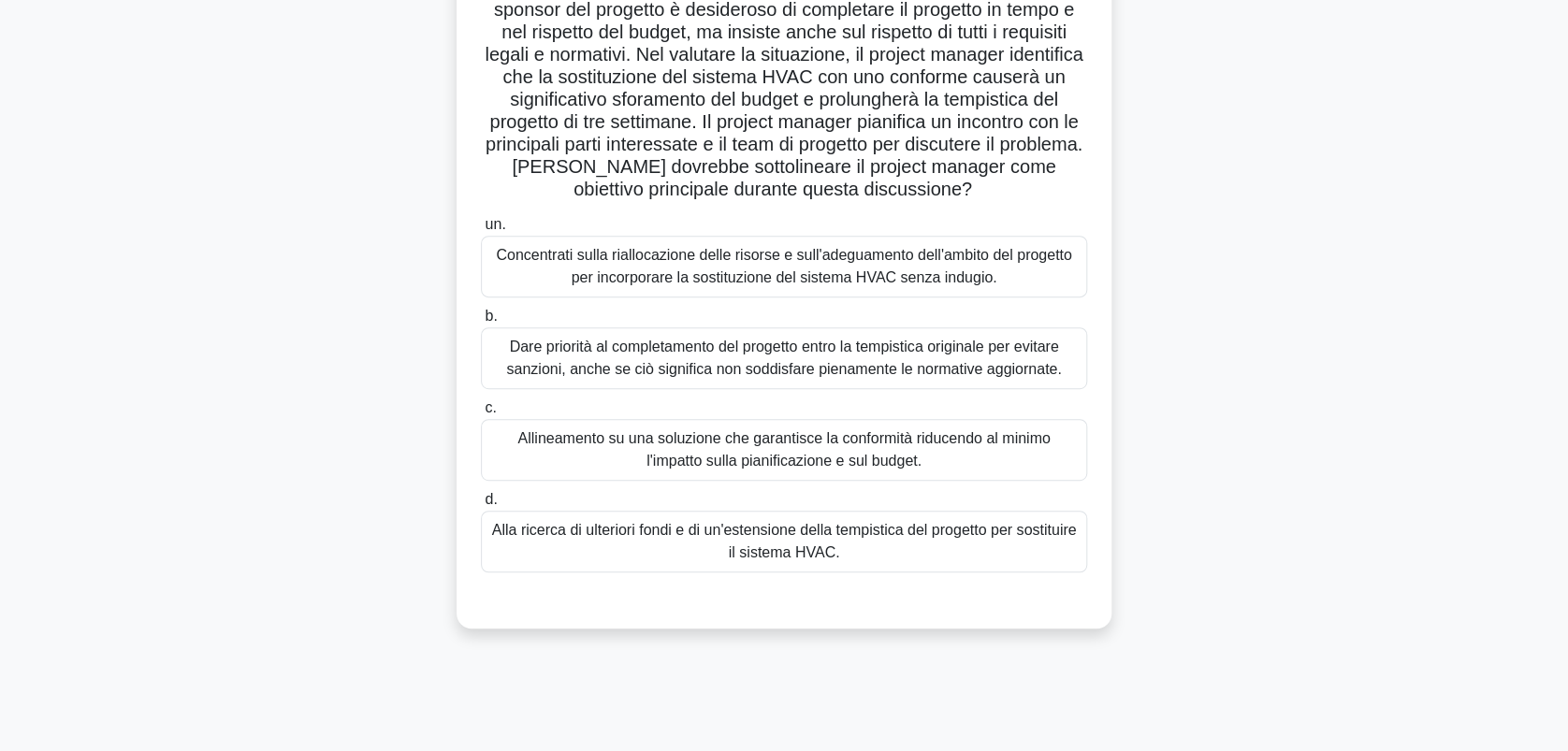
click at [752, 480] on div "Allineamento su una soluzione che garantisce la conformità riducendo al minimo …" at bounding box center [784, 449] width 606 height 62
click at [481, 414] on input "c. Allineamento su una soluzione che garantisce la conformità riducendo al mini…" at bounding box center [481, 408] width 0 height 12
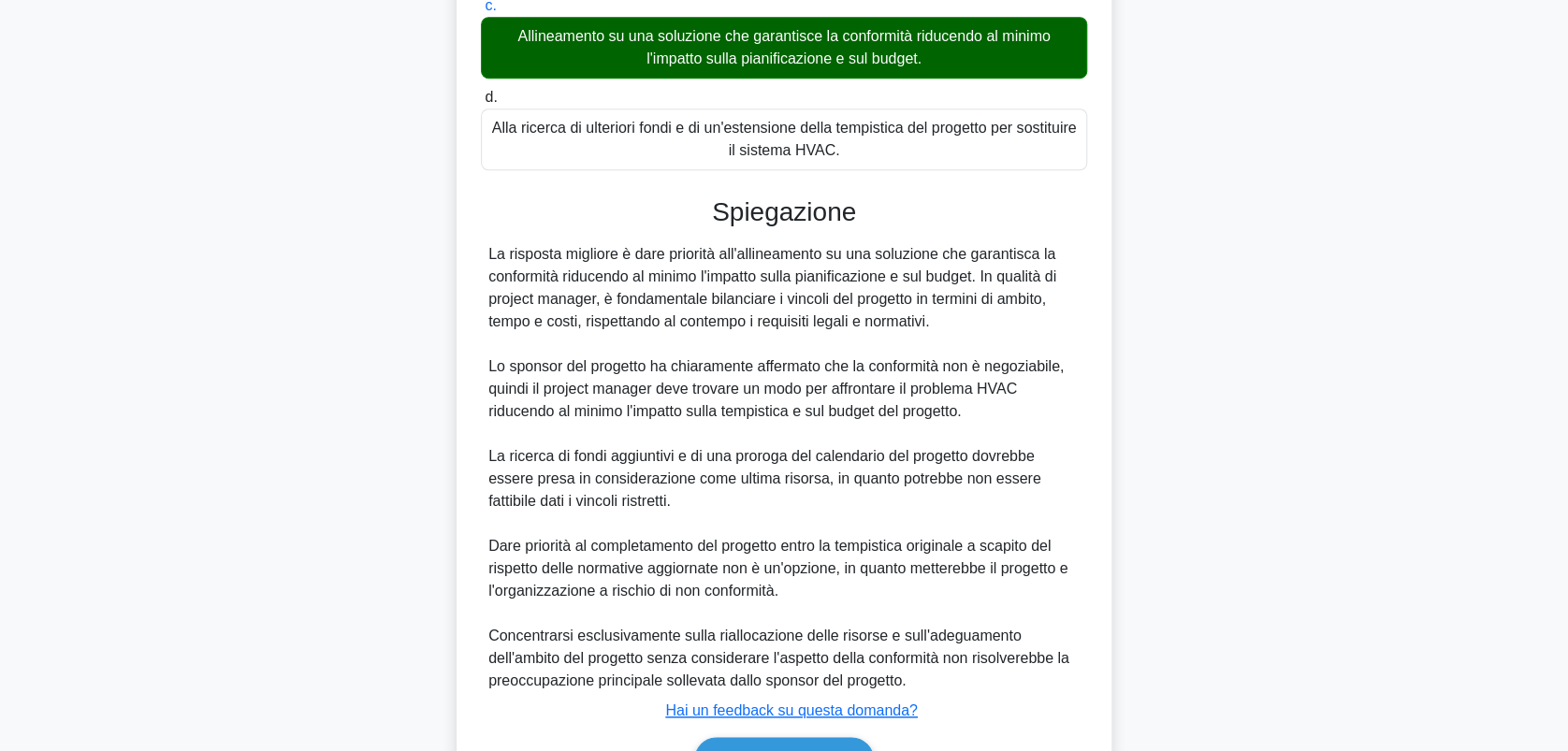
scroll to position [748, 0]
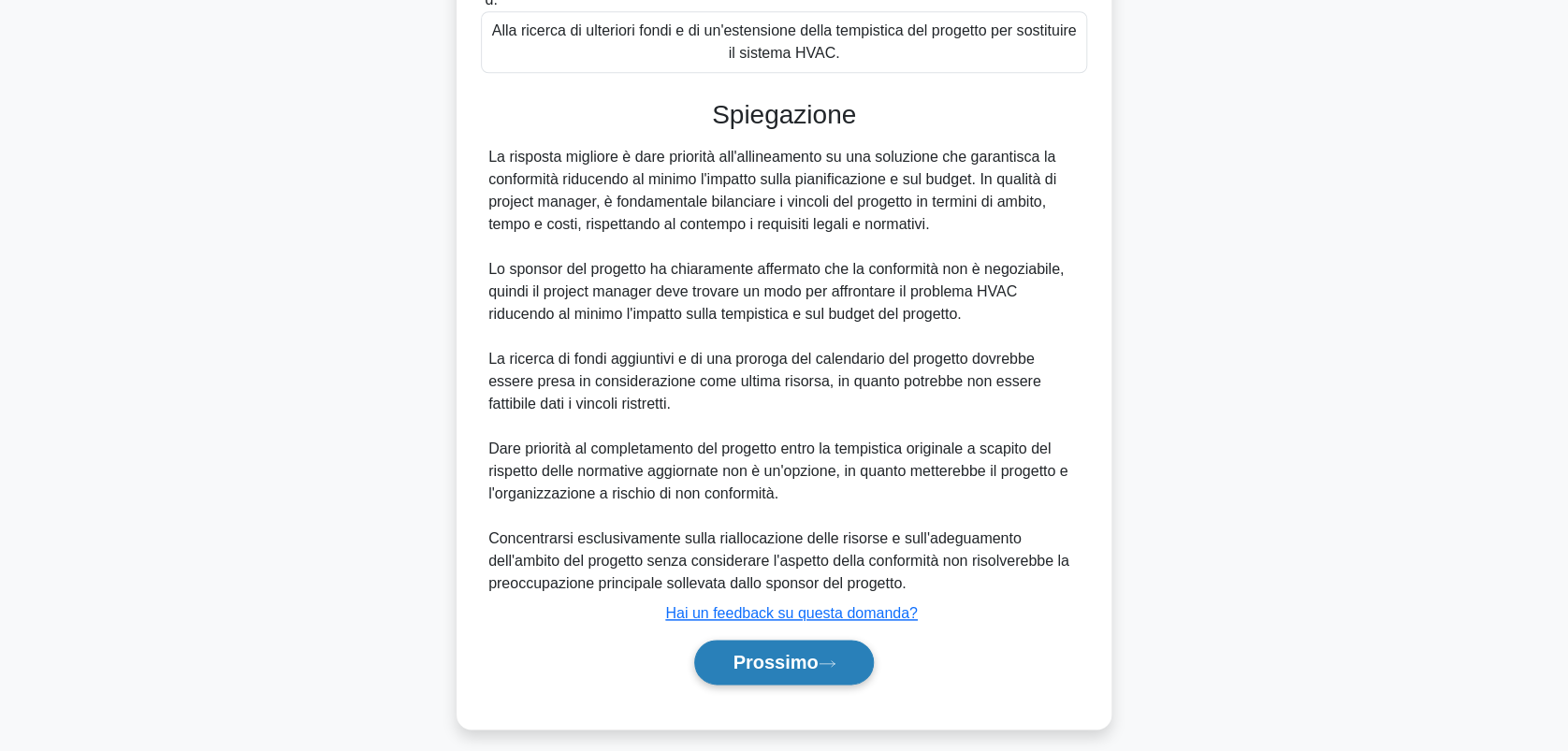
click at [807, 672] on font "Prossimo" at bounding box center [775, 661] width 85 height 21
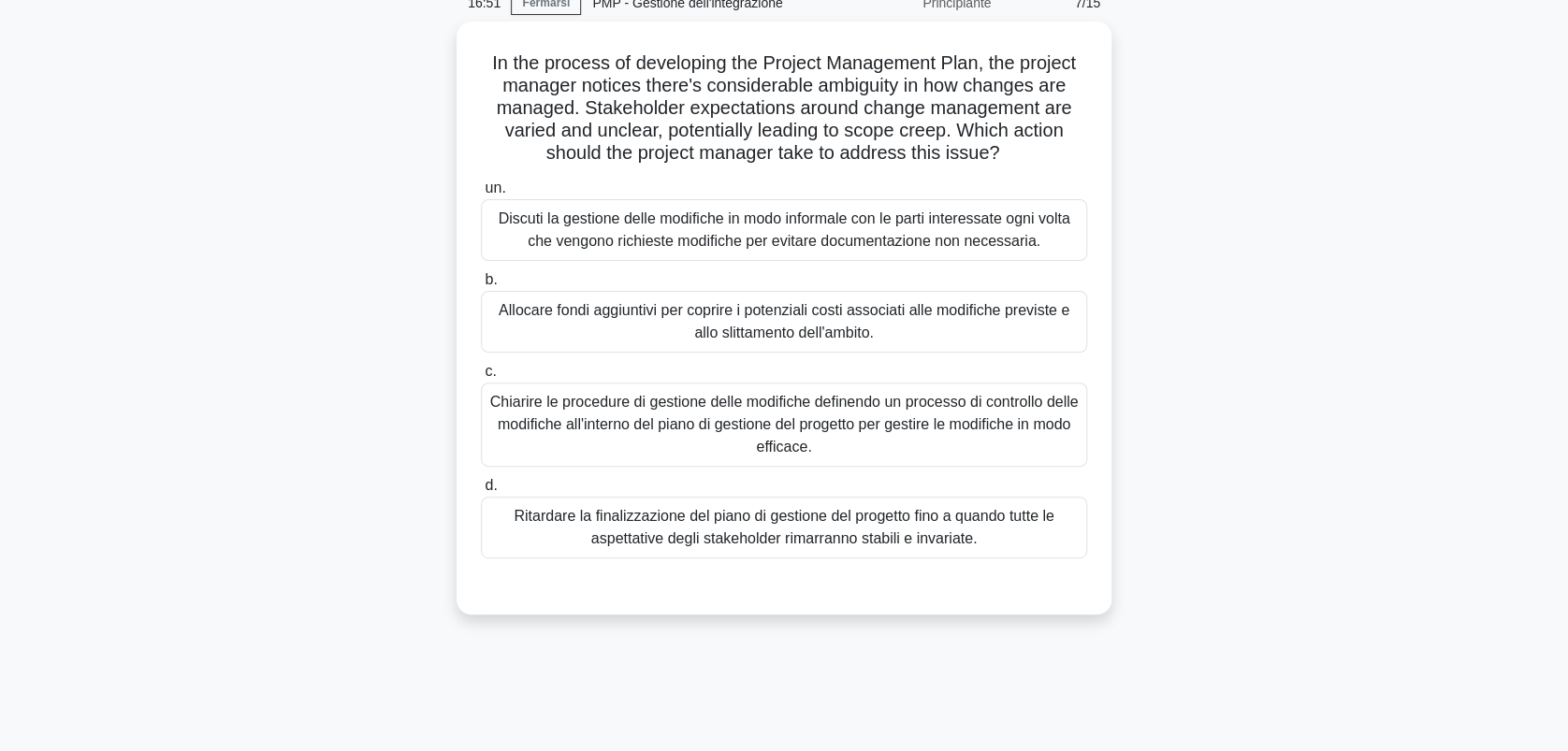
scroll to position [11, 0]
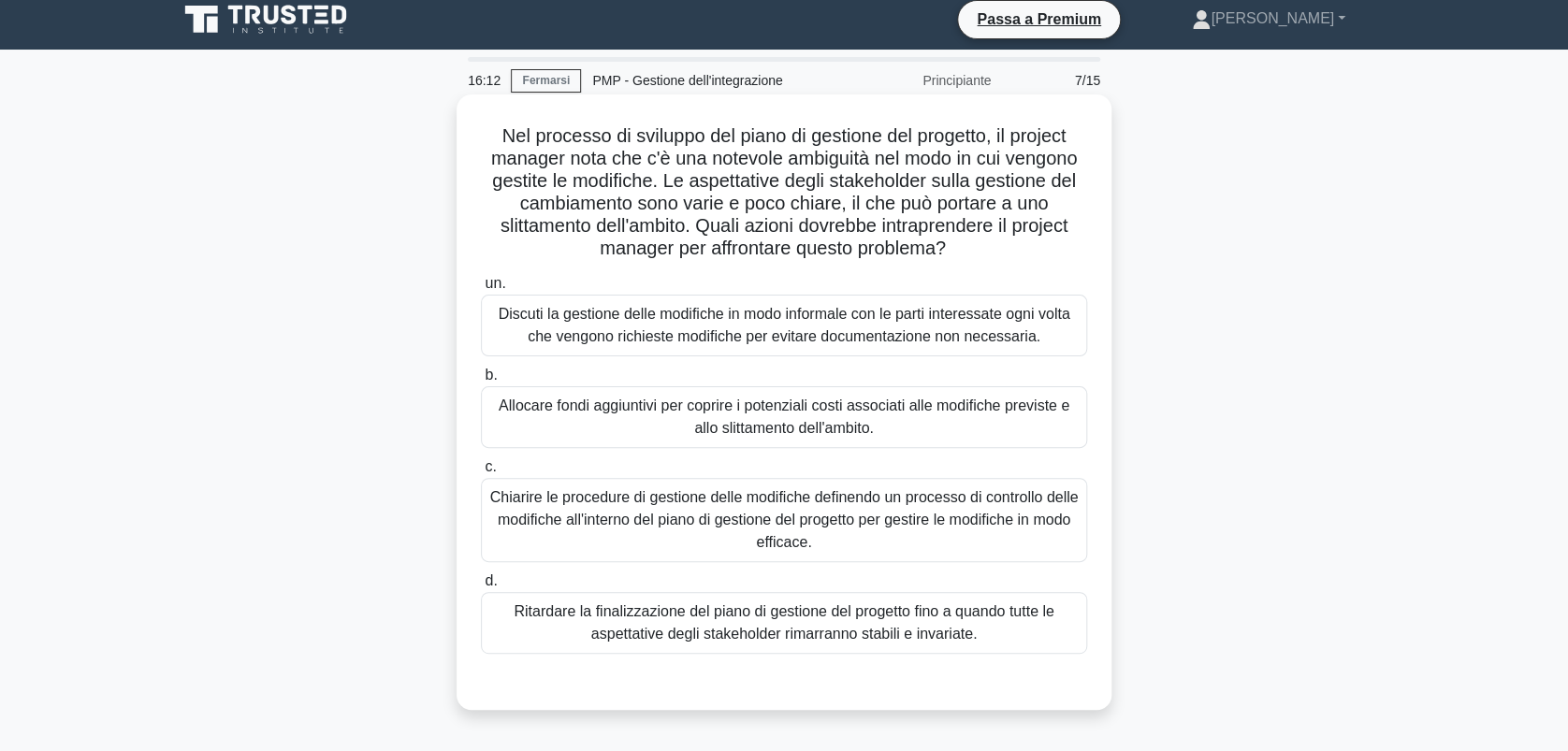
click at [746, 523] on div "Chiarire le procedure di gestione delle modifiche definendo un processo di cont…" at bounding box center [784, 520] width 606 height 84
click at [481, 474] on input "c. Chiarire le procedure di gestione delle modifiche definendo un processo di c…" at bounding box center [481, 467] width 0 height 12
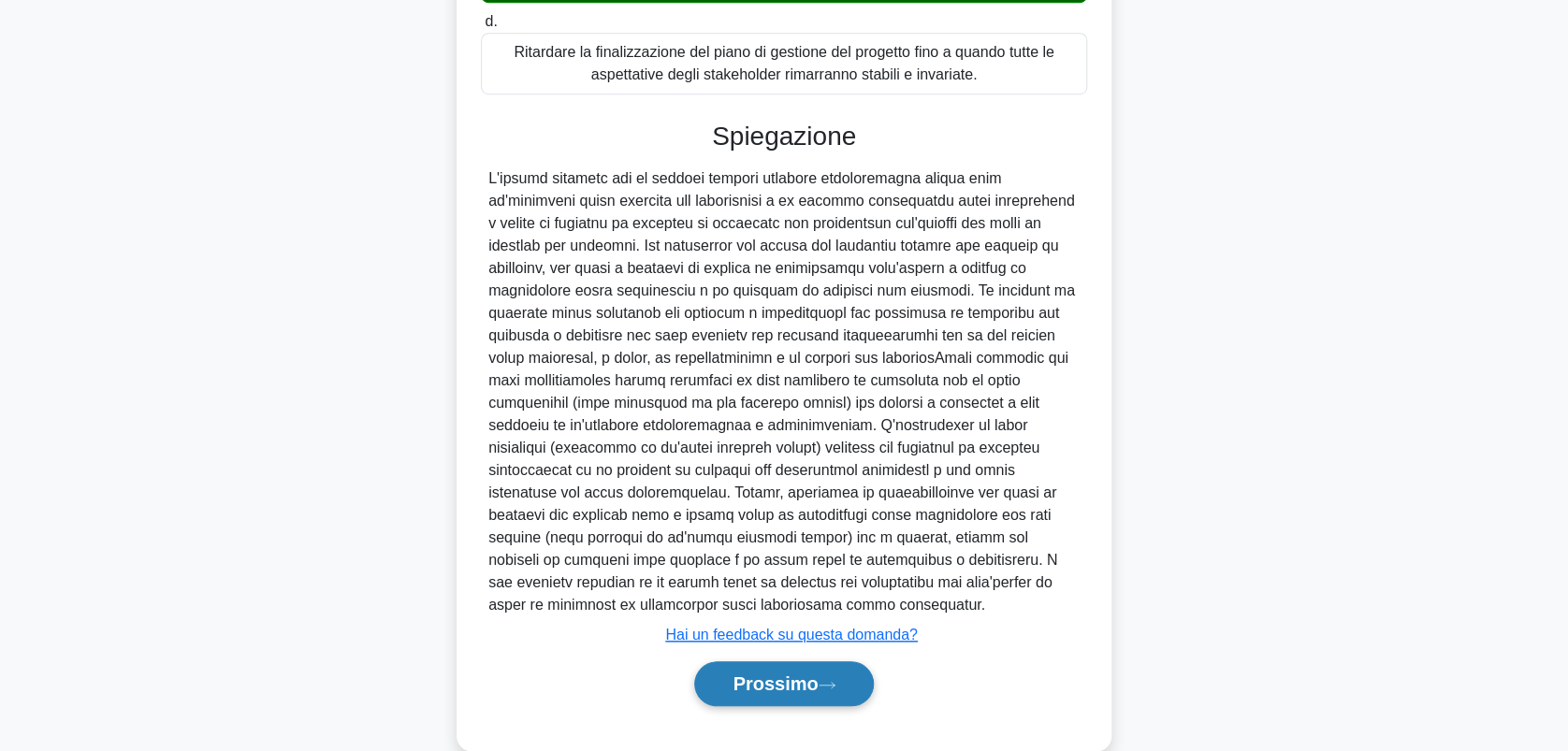
scroll to position [605, 0]
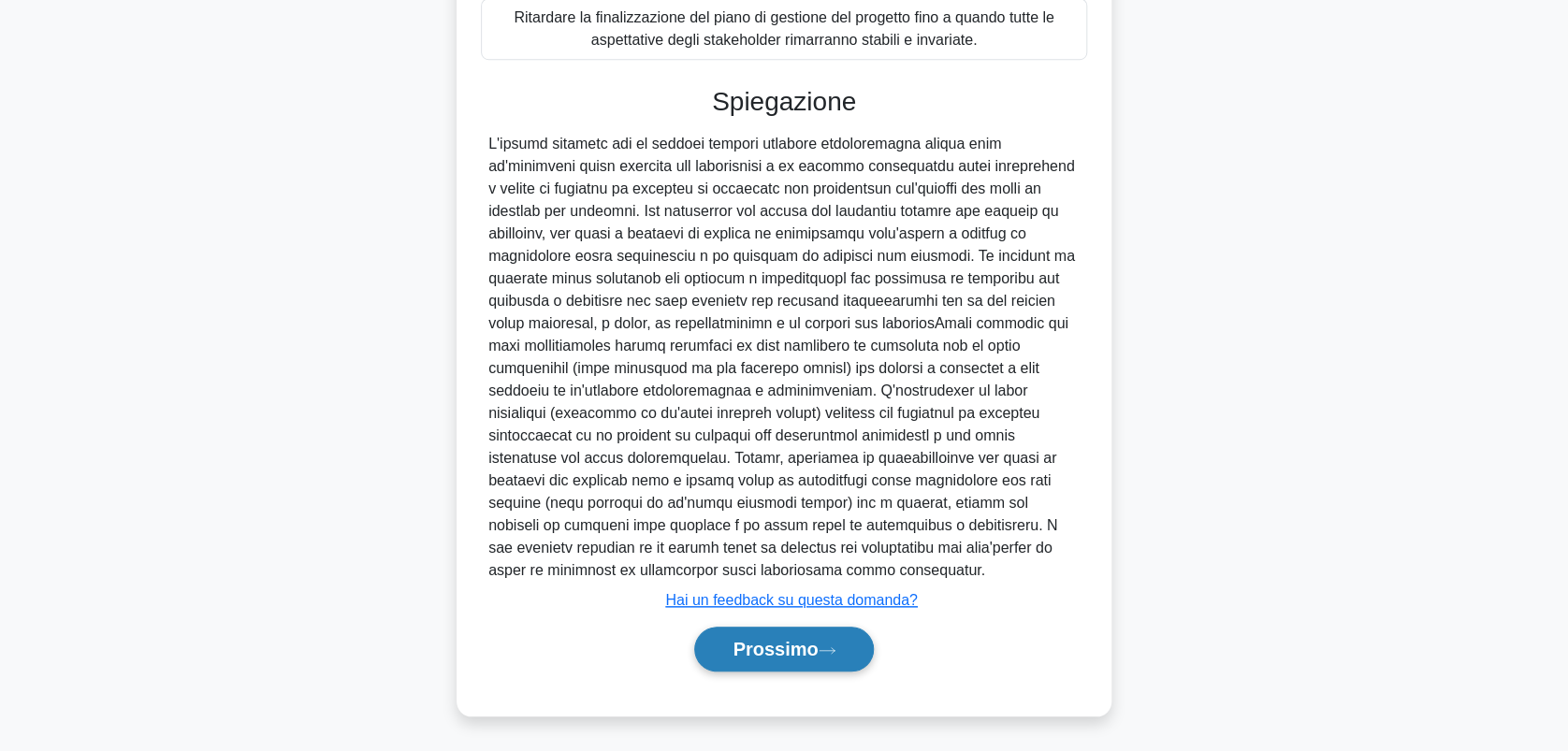
click at [791, 652] on font "Prossimo" at bounding box center [775, 648] width 85 height 21
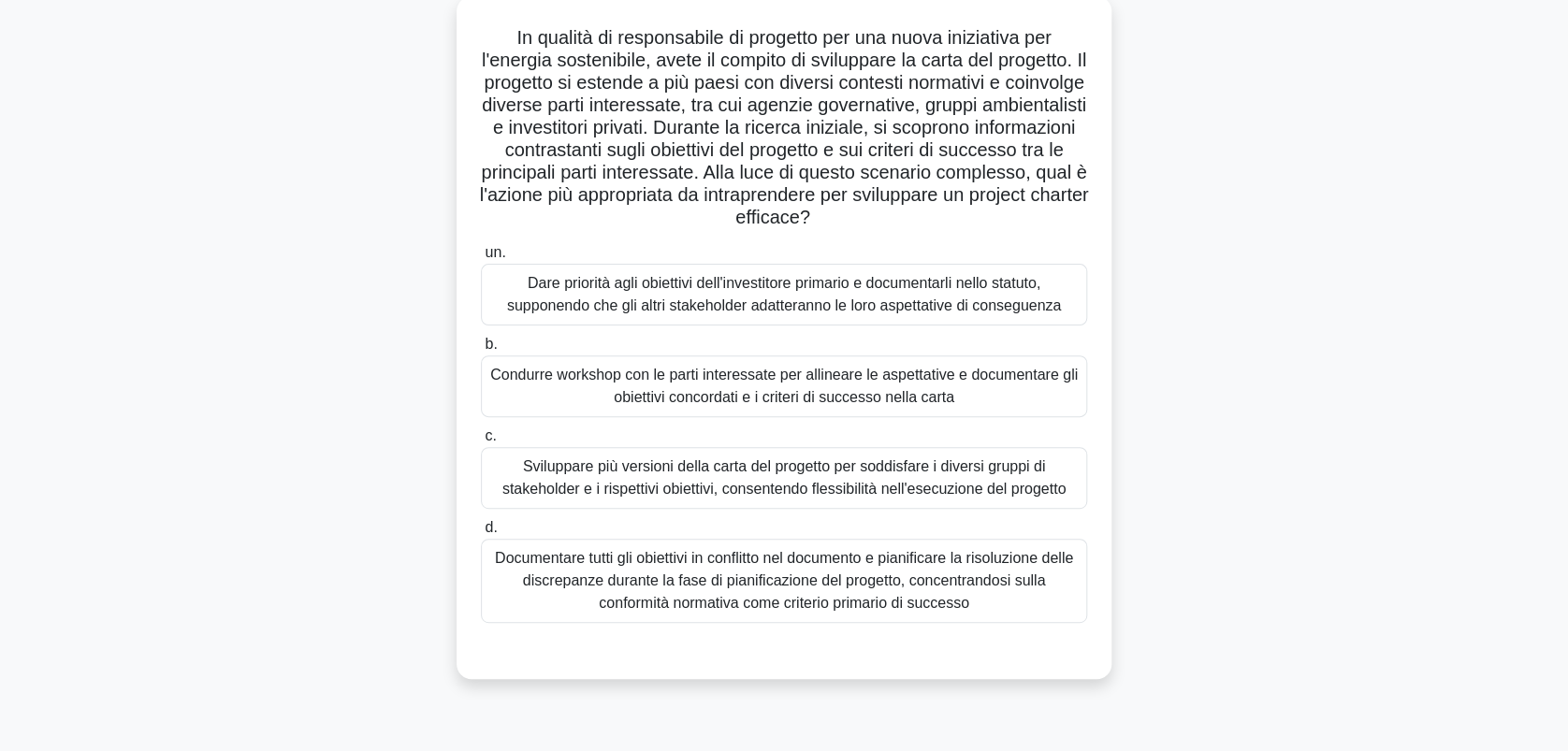
scroll to position [0, 0]
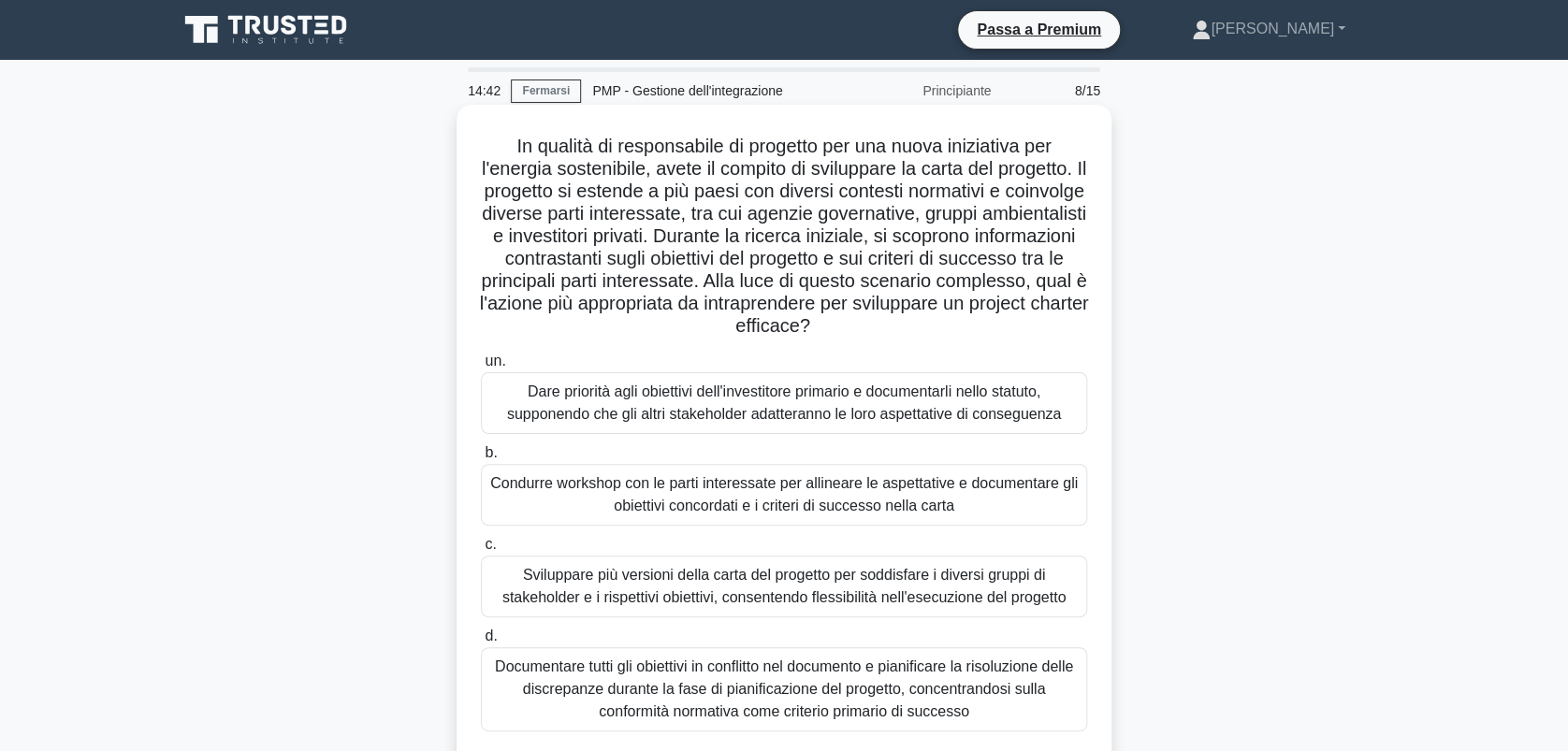
click at [801, 495] on div "Condurre workshop con le parti interessate per allineare le aspettative e docum…" at bounding box center [784, 494] width 606 height 62
click at [481, 459] on input "b. Condurre workshop con le parti interessate per allineare le aspettative e do…" at bounding box center [481, 453] width 0 height 12
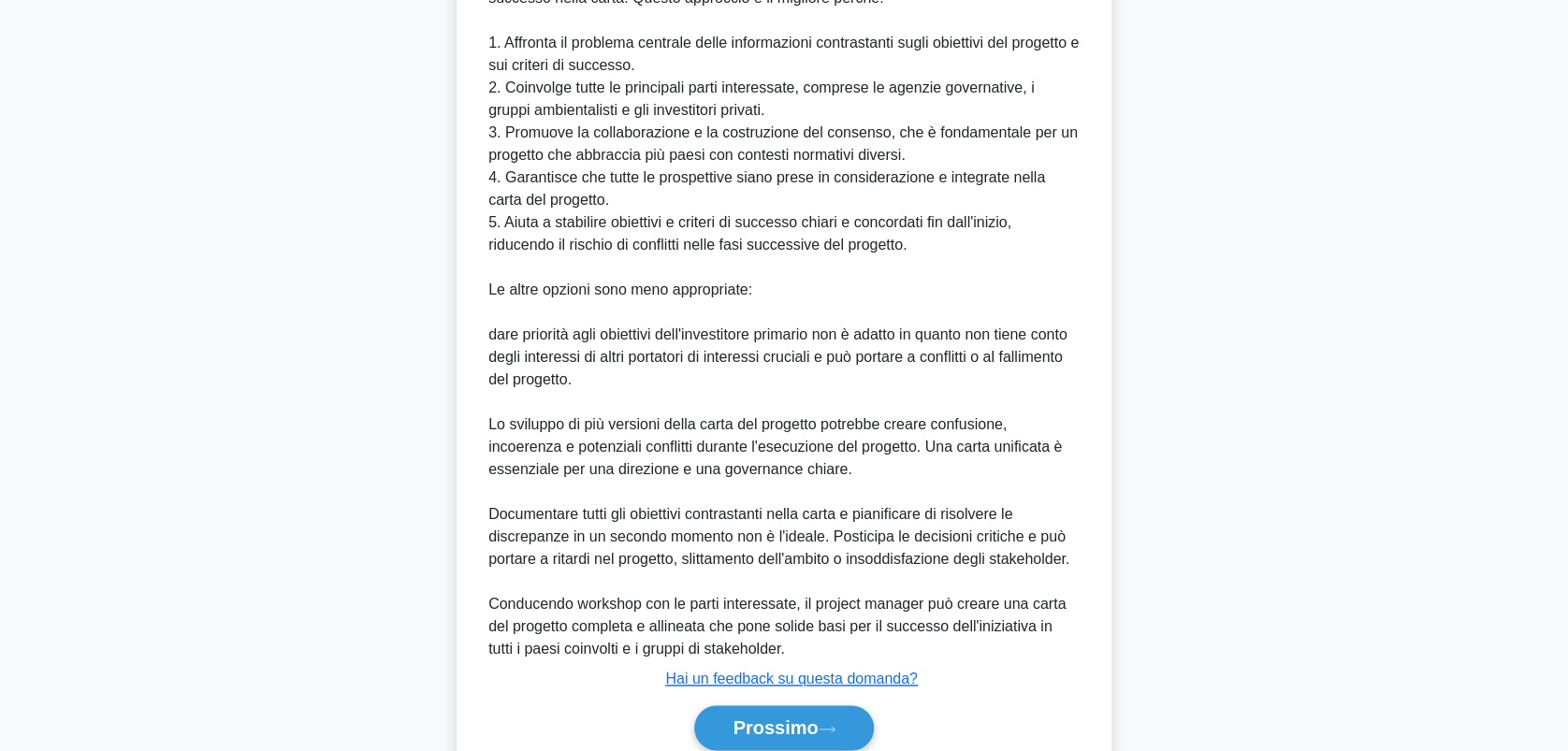
scroll to position [963, 0]
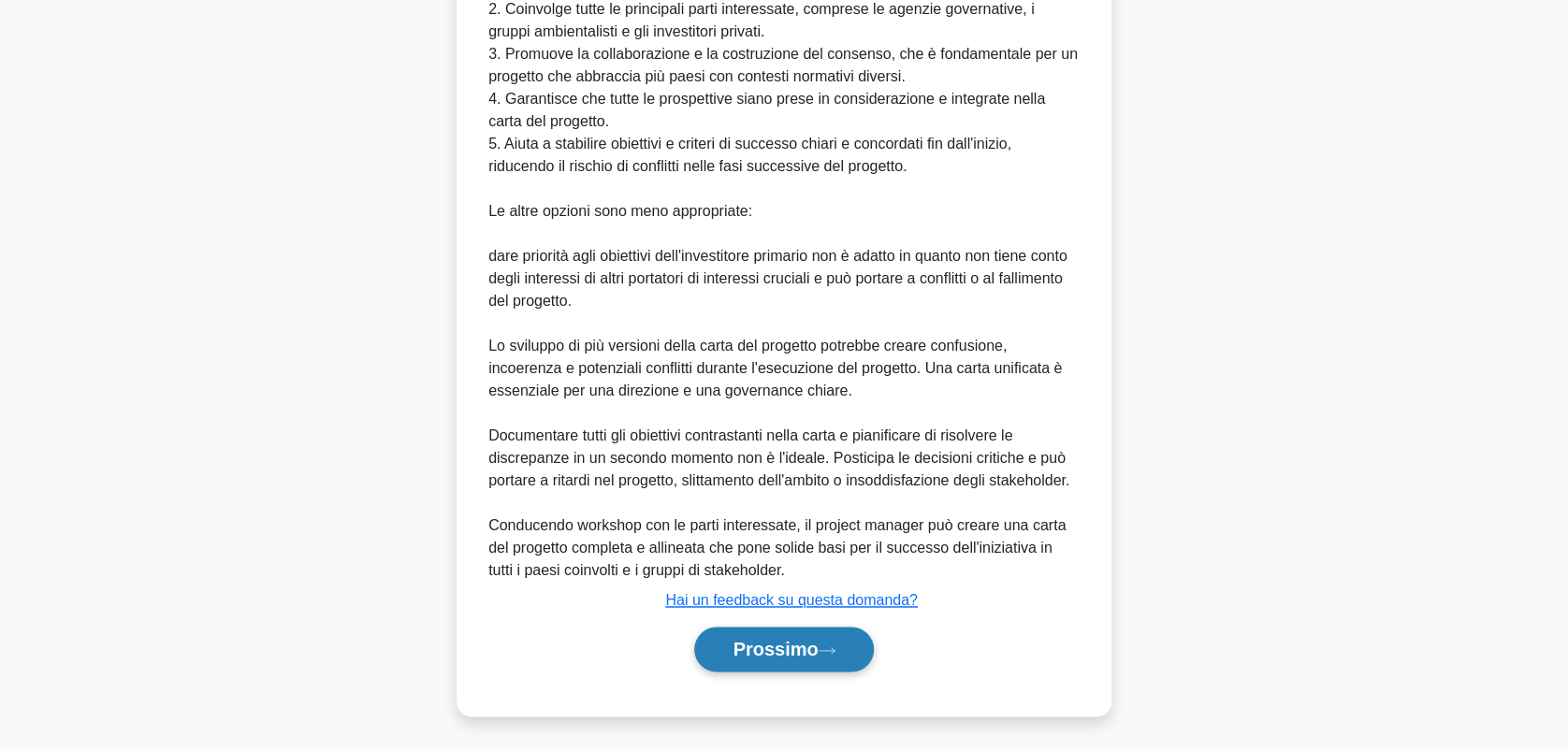
click at [802, 647] on font "Prossimo" at bounding box center [775, 648] width 85 height 21
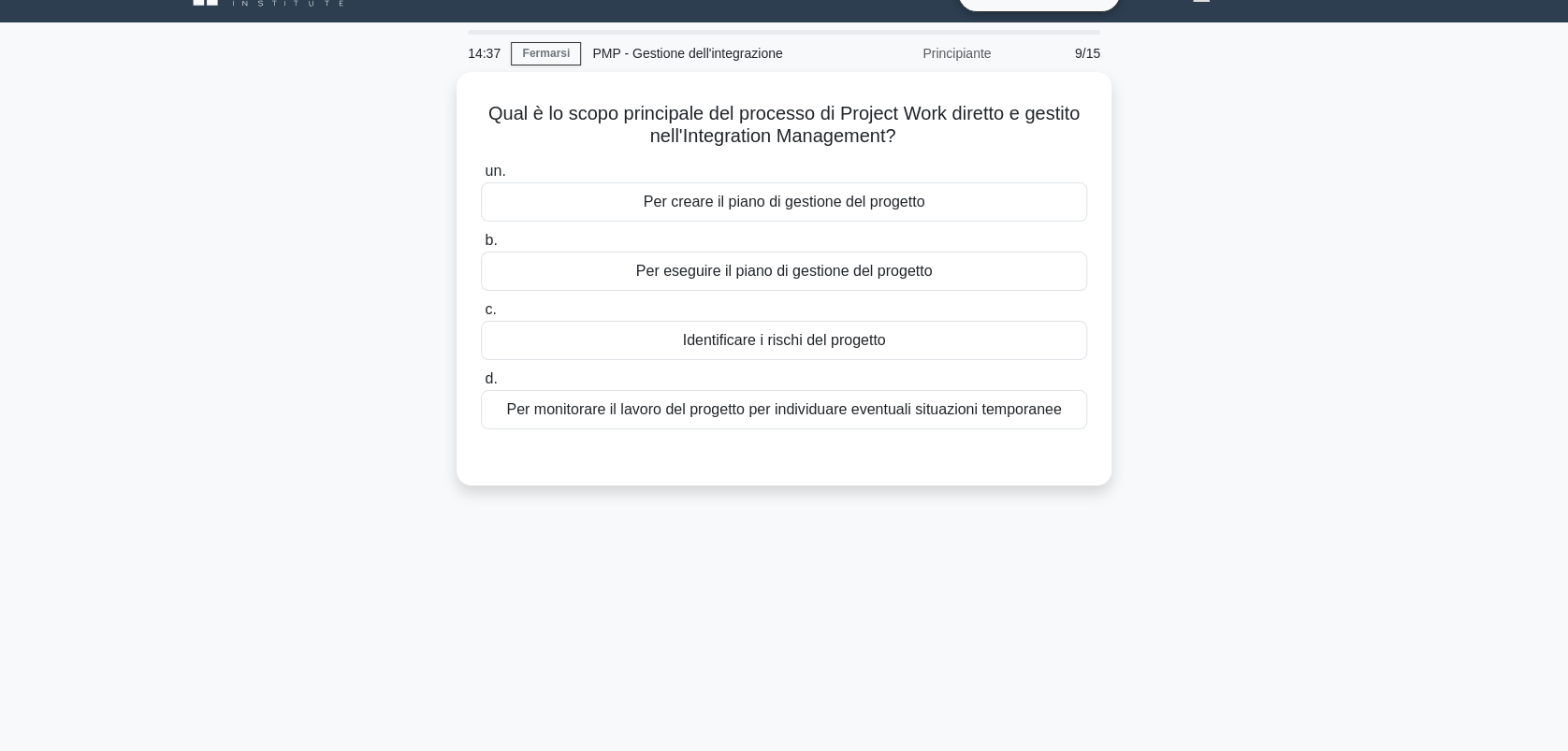
scroll to position [0, 0]
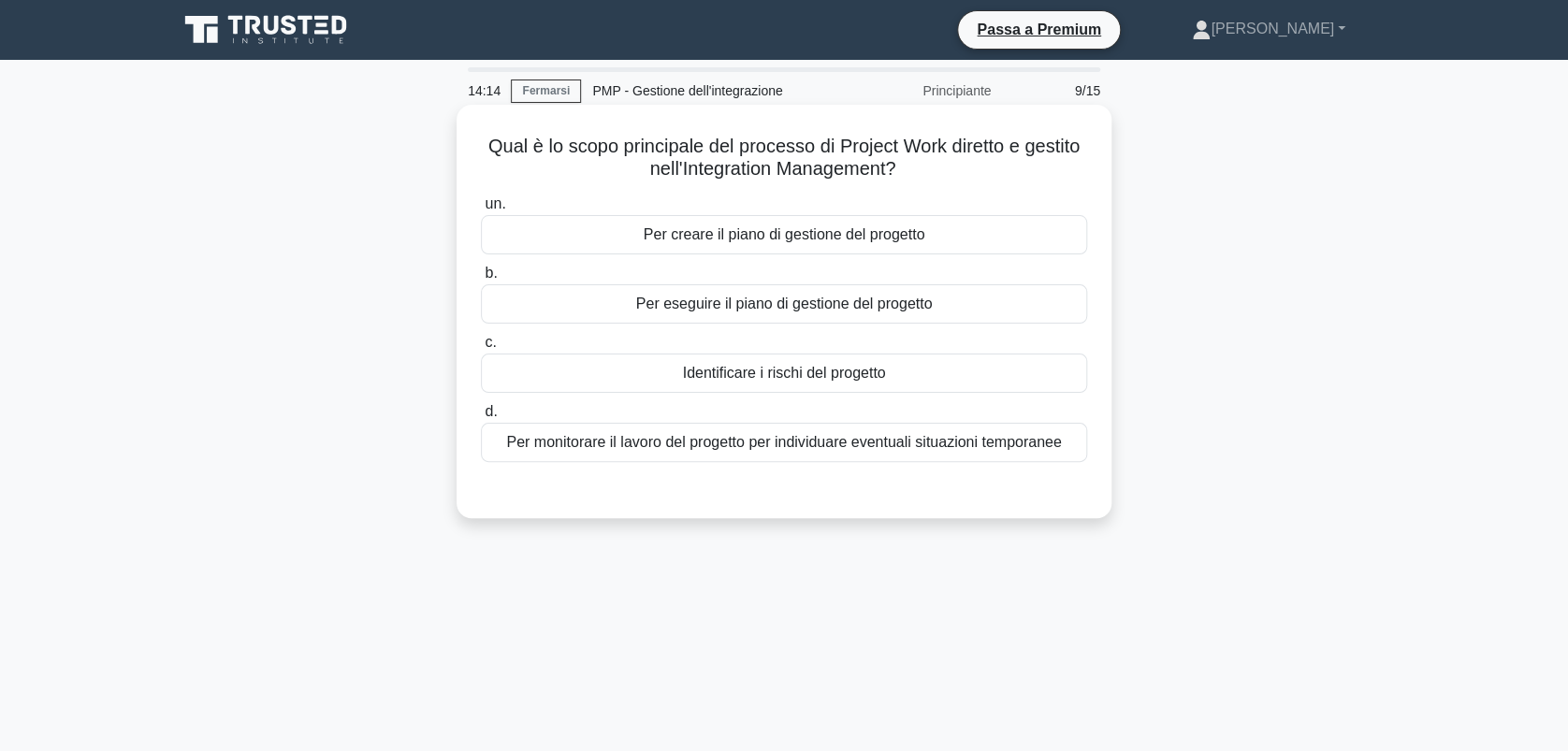
click at [732, 232] on div "Per creare il piano di gestione del progetto" at bounding box center [784, 234] width 606 height 39
click at [481, 210] on input "un. Per creare il piano di gestione del progetto" at bounding box center [481, 204] width 0 height 12
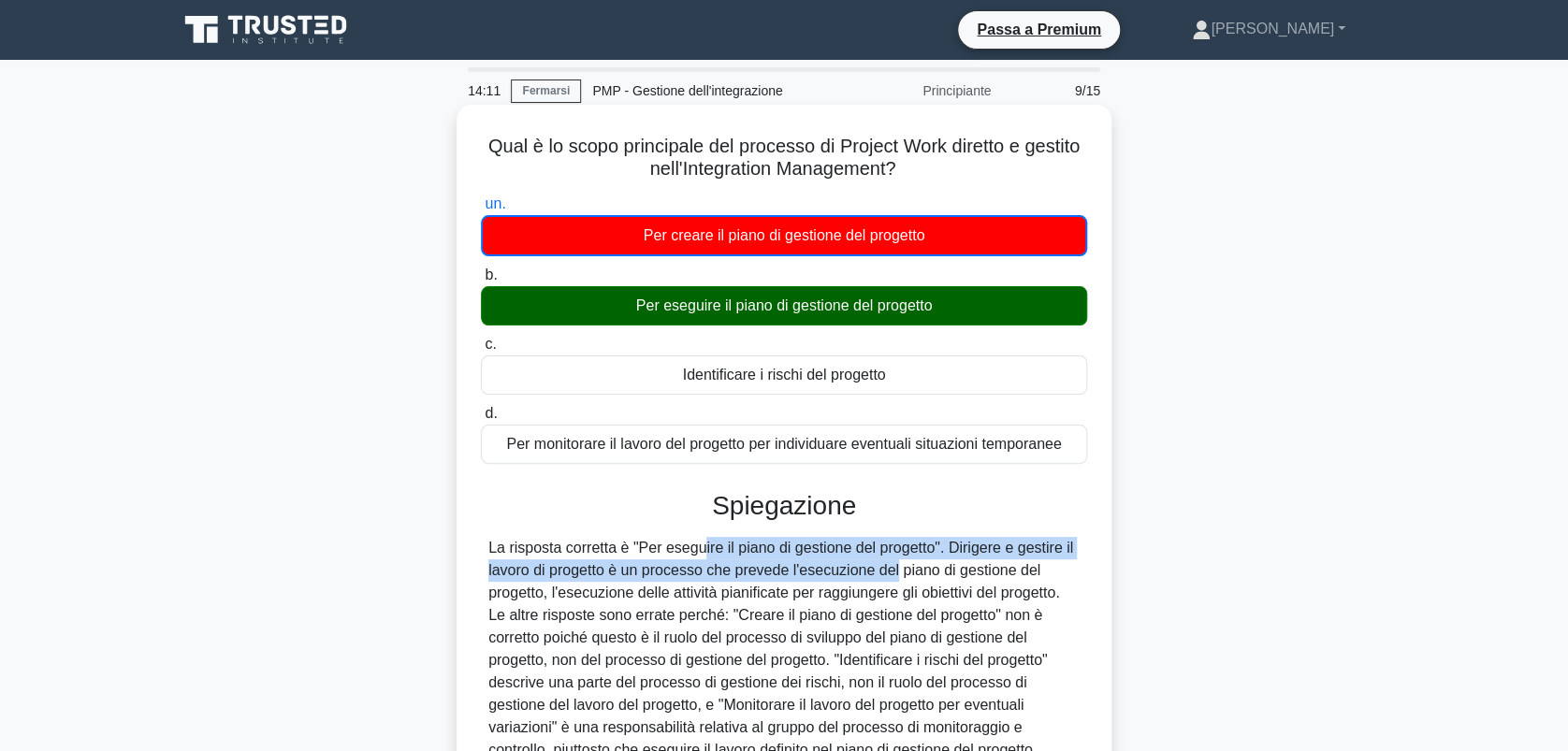
drag, startPoint x: 705, startPoint y: 558, endPoint x: 891, endPoint y: 564, distance: 186.1
click at [891, 564] on div "La risposta corretta è "Per eseguire il piano di gestione del progetto". Dirige…" at bounding box center [784, 649] width 591 height 225
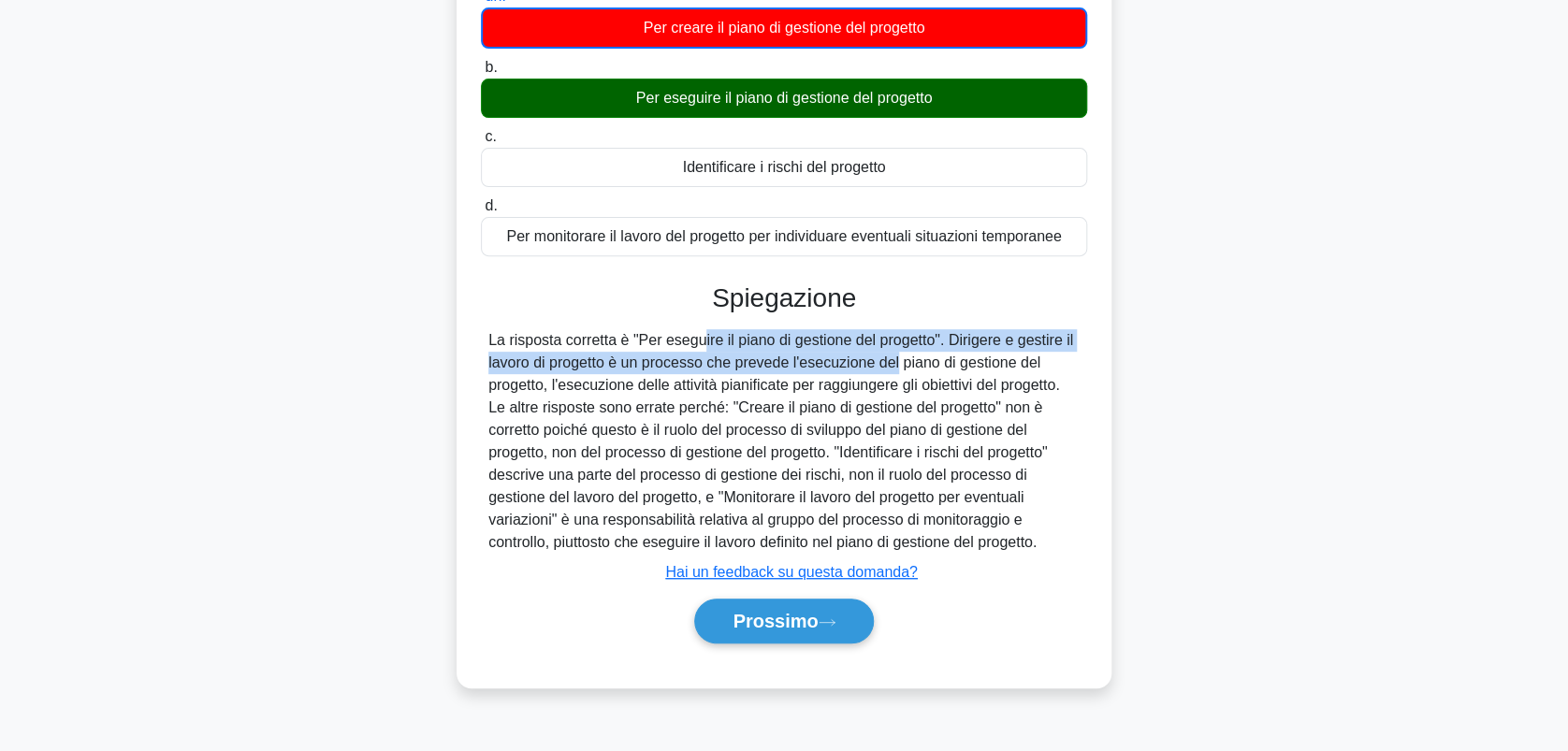
scroll to position [260, 0]
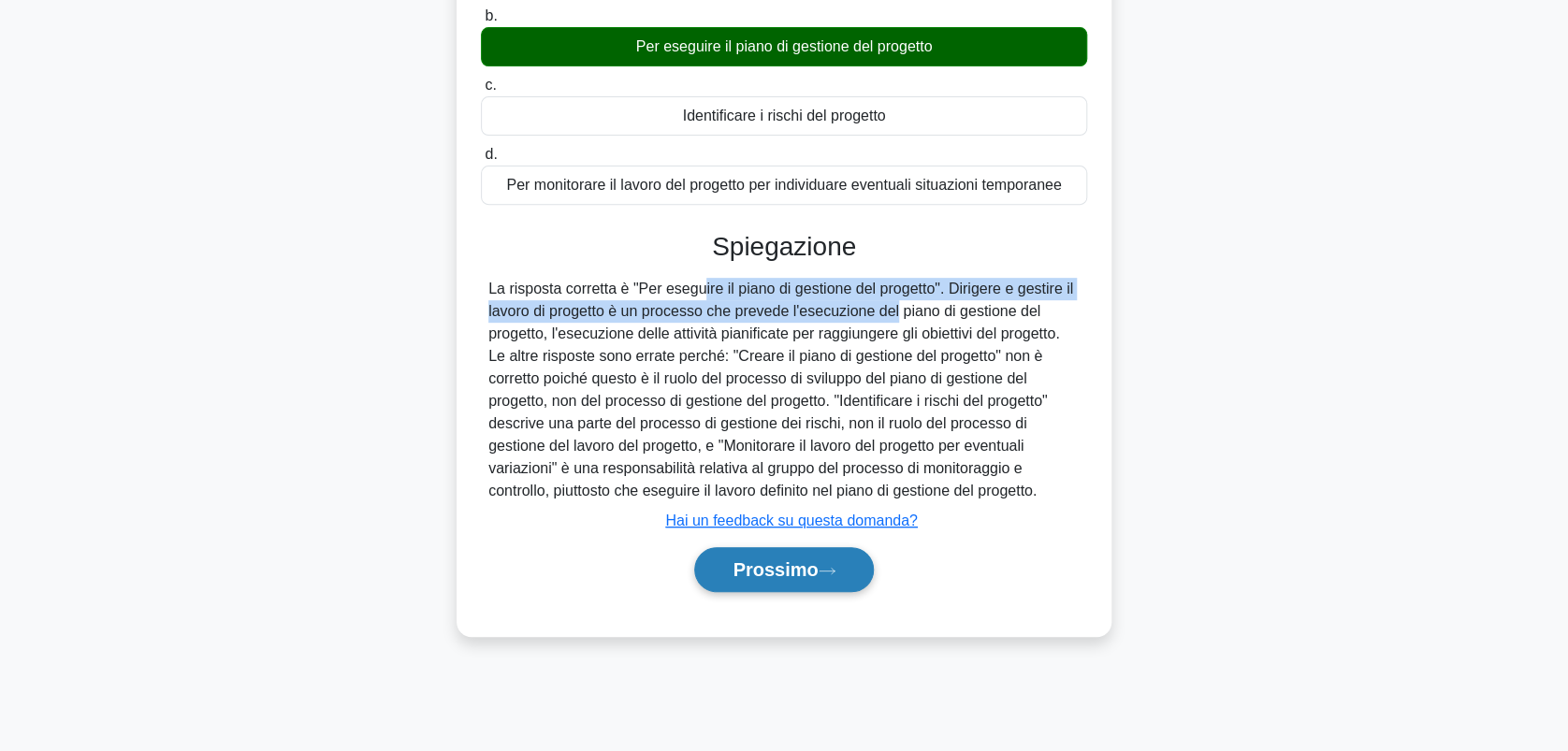
click at [802, 560] on font "Prossimo" at bounding box center [775, 569] width 85 height 21
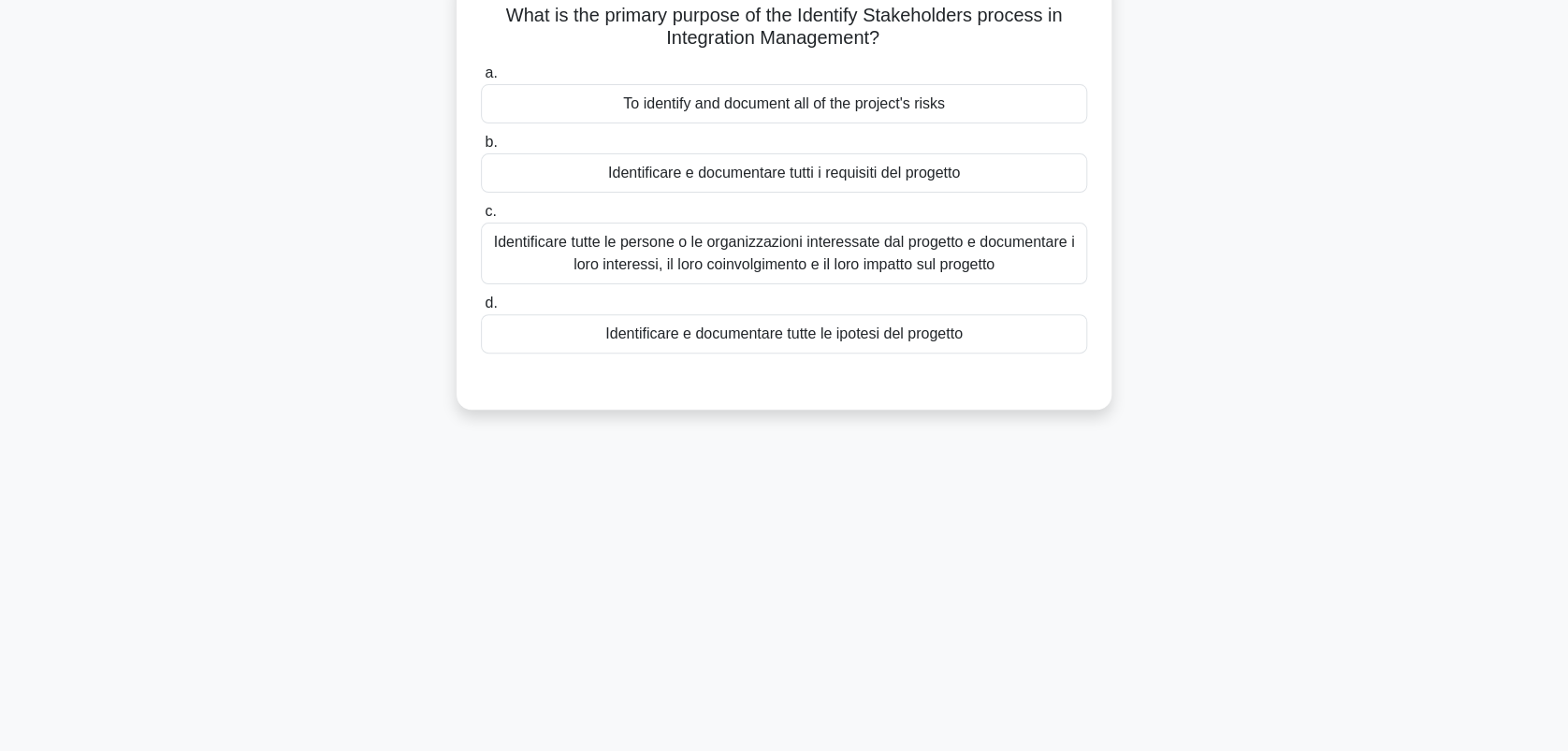
scroll to position [0, 0]
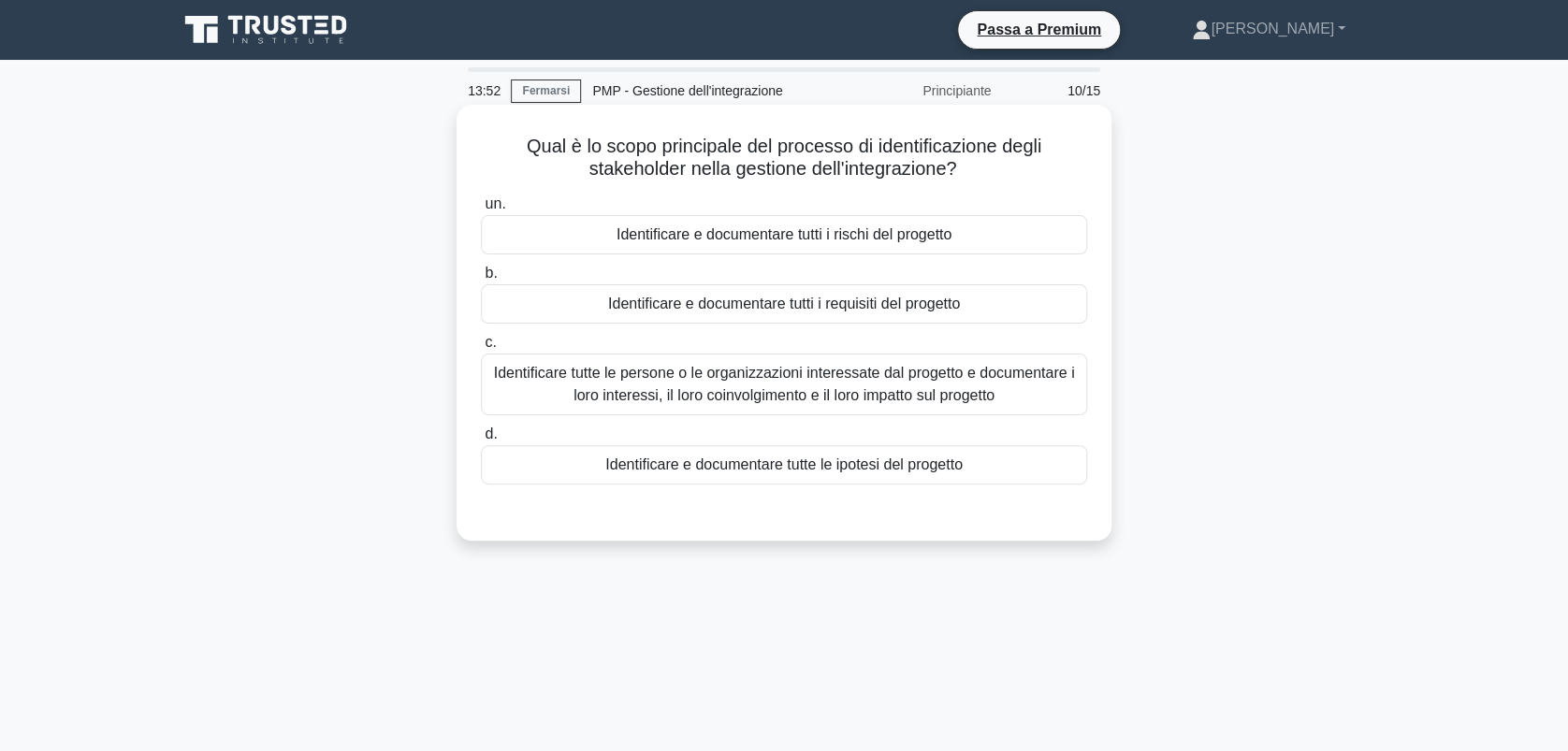
click at [835, 385] on div "Identificare tutte le persone o le organizzazioni interessate dal progetto e do…" at bounding box center [784, 384] width 606 height 62
click at [481, 349] on input "c. Identificare tutte le persone o le organizzazioni interessate dal progetto e…" at bounding box center [481, 343] width 0 height 12
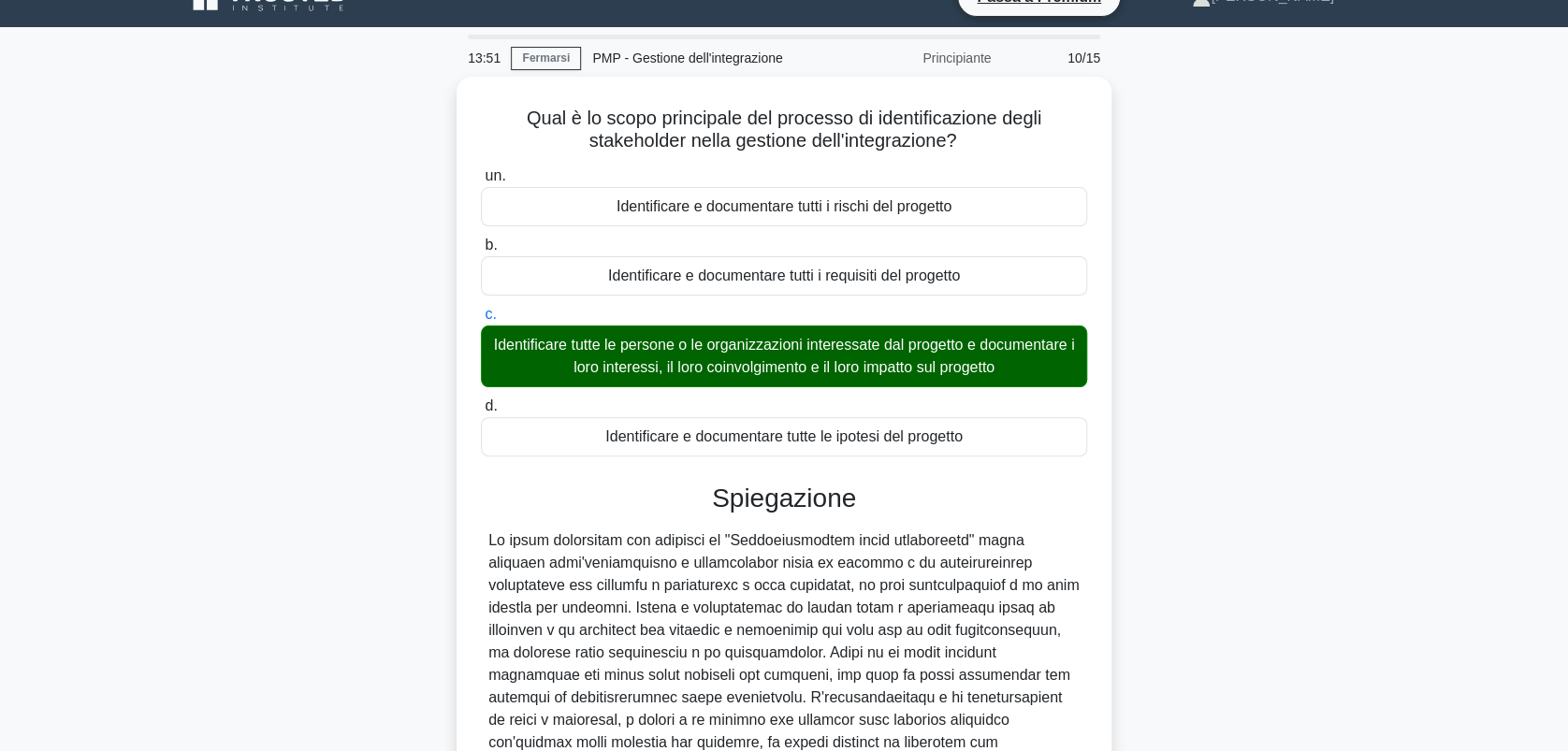
scroll to position [268, 0]
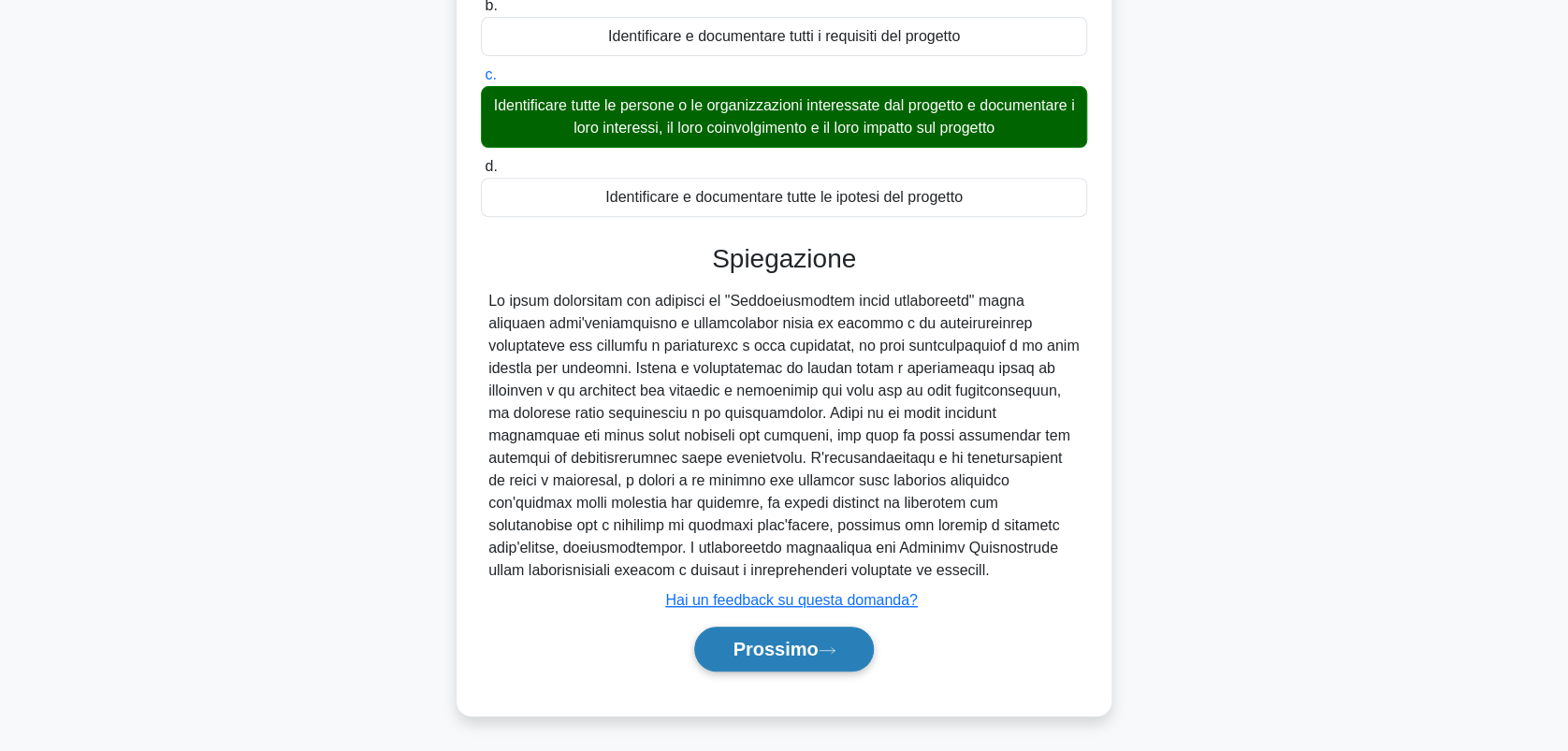
click at [799, 639] on font "Prossimo" at bounding box center [775, 648] width 85 height 21
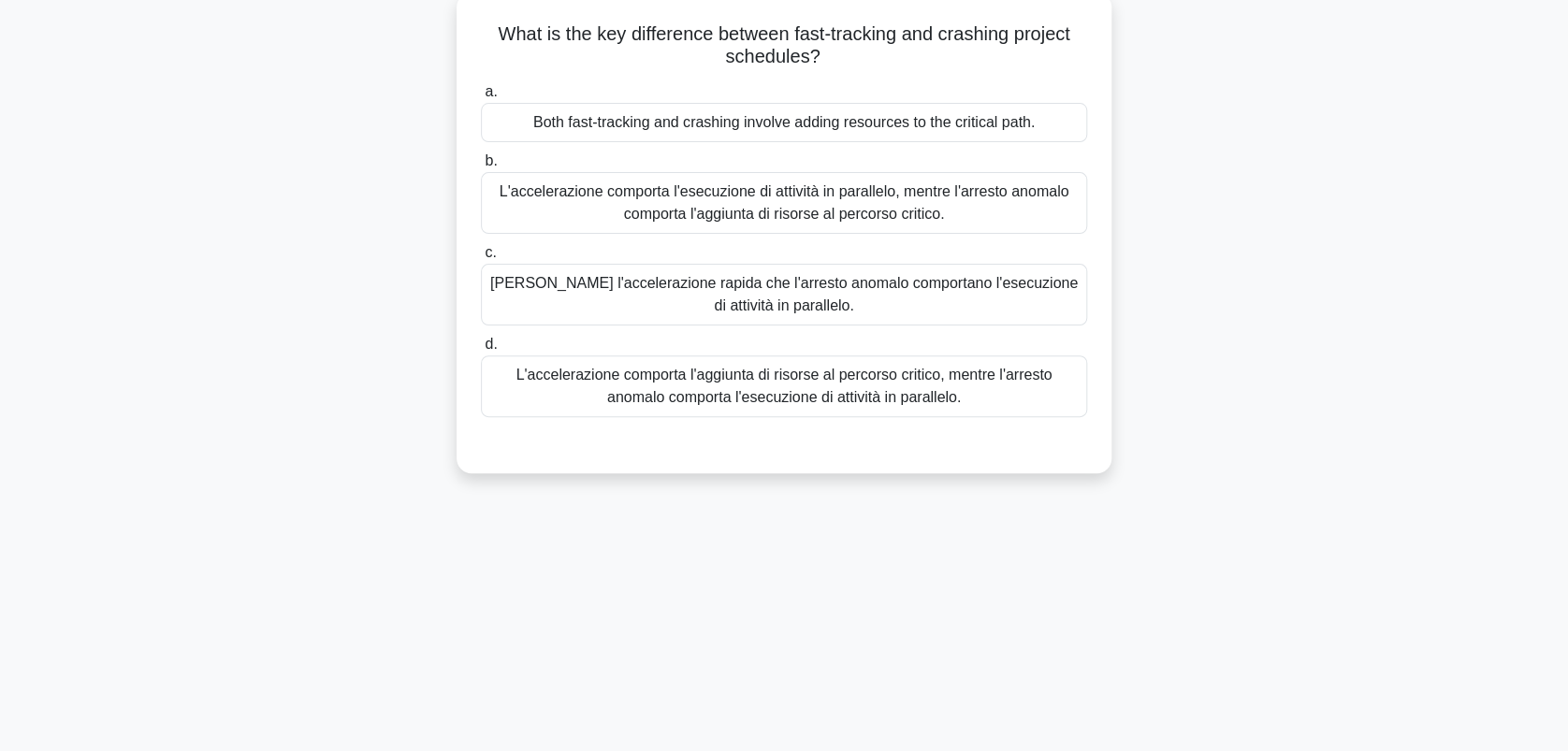
scroll to position [0, 0]
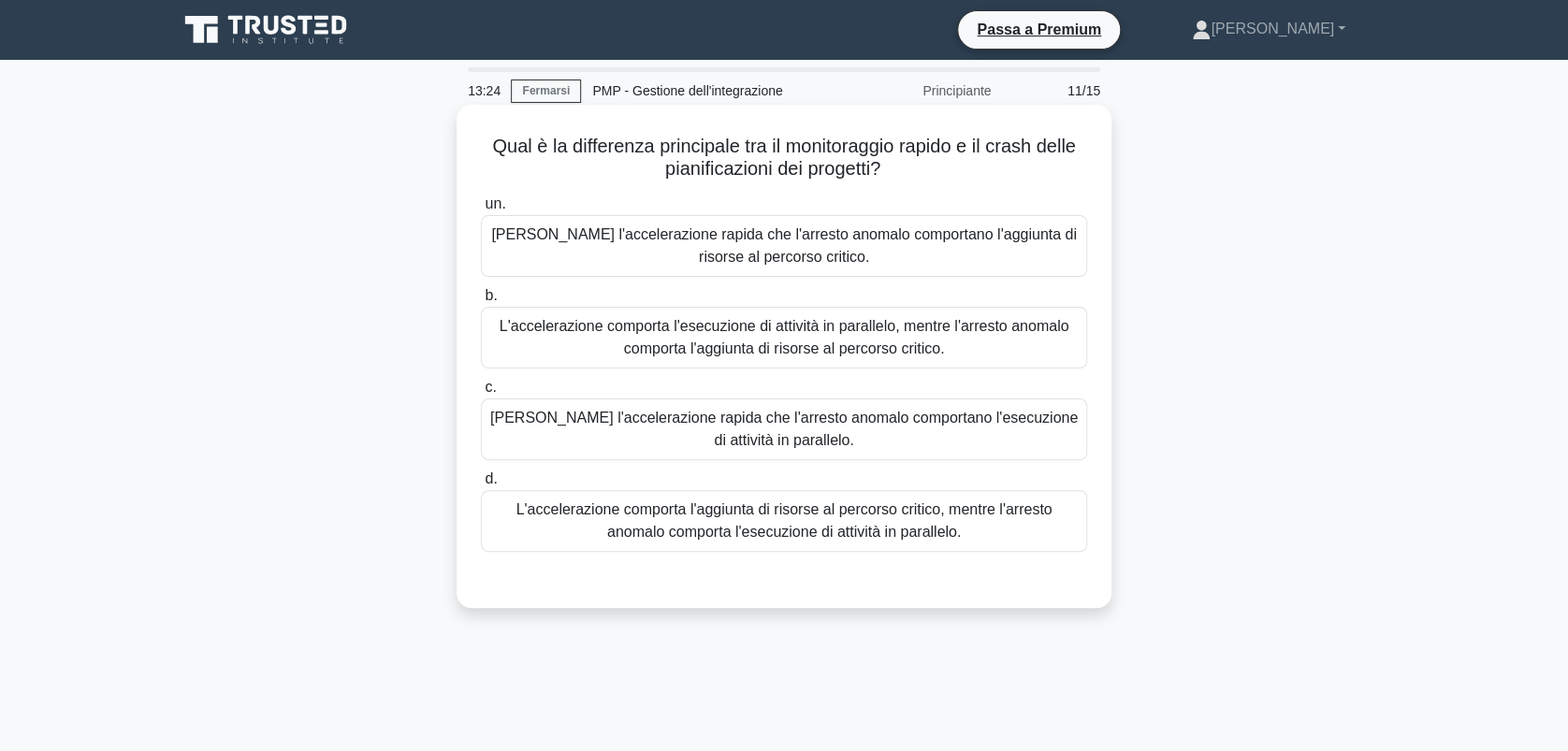
click at [757, 341] on div "L'accelerazione comporta l'esecuzione di attività in parallelo, mentre l'arrest…" at bounding box center [784, 337] width 606 height 62
click at [481, 302] on input "b. L'accelerazione comporta l'esecuzione di attività in parallelo, mentre l'arr…" at bounding box center [481, 296] width 0 height 12
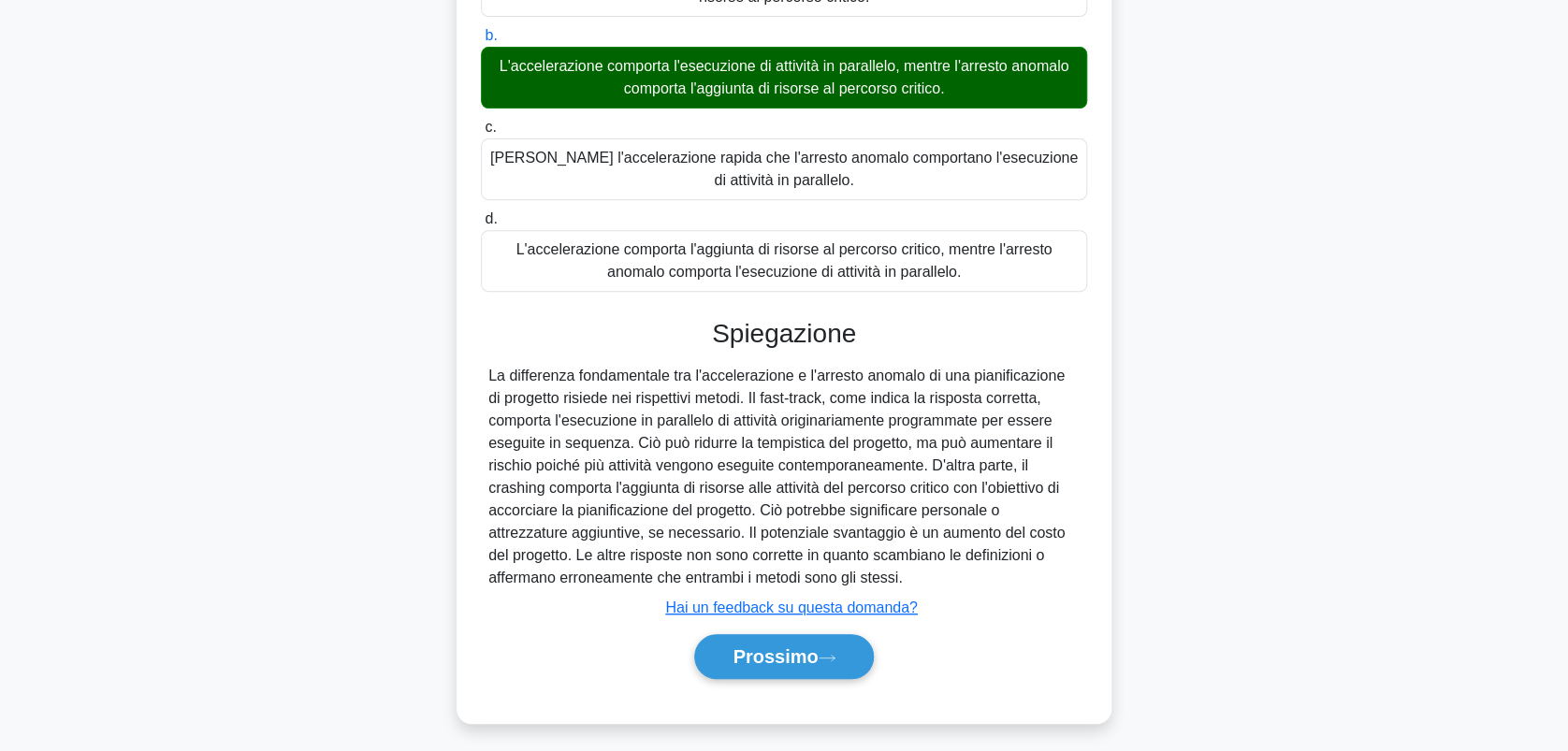
scroll to position [268, 0]
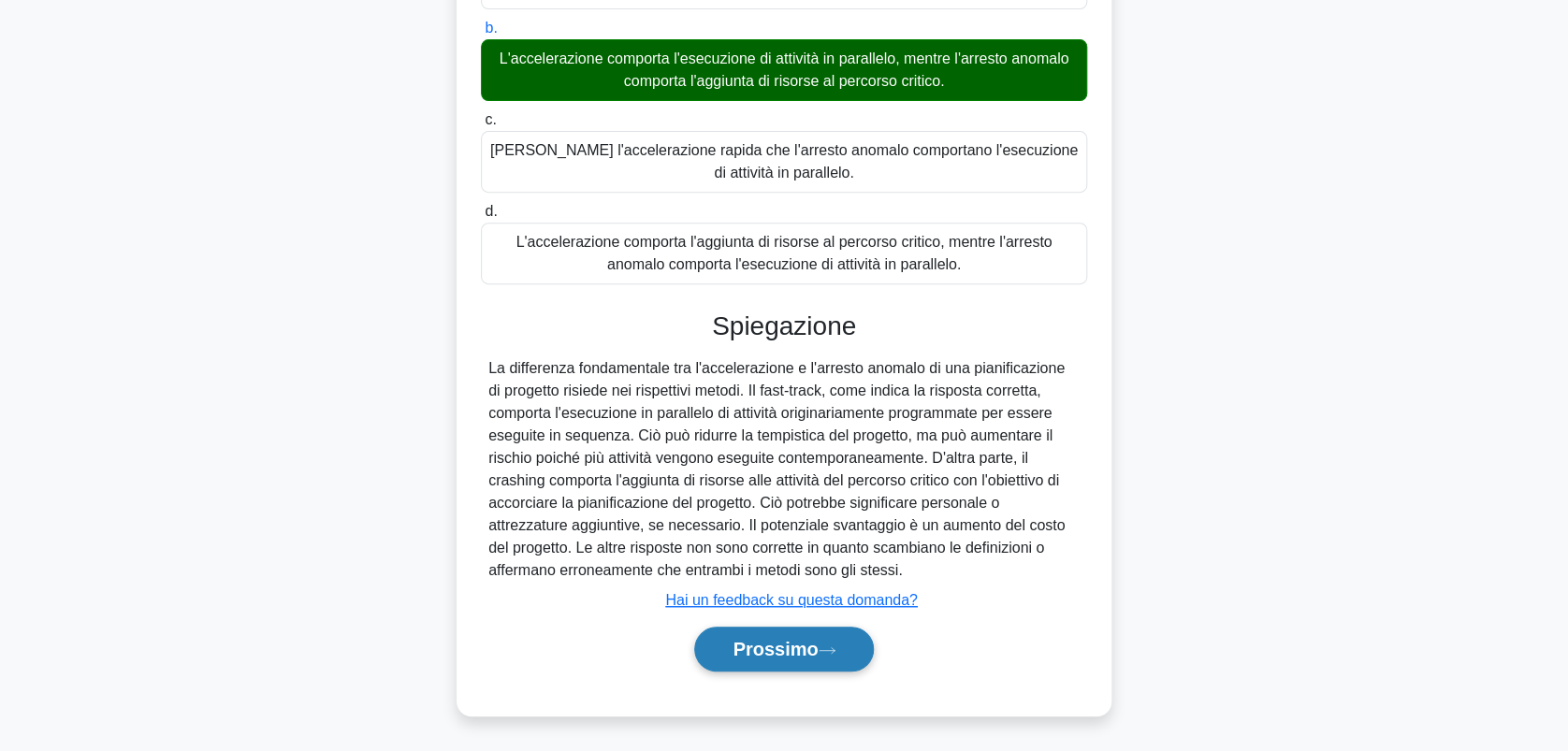
click at [798, 648] on font "Prossimo" at bounding box center [775, 648] width 85 height 21
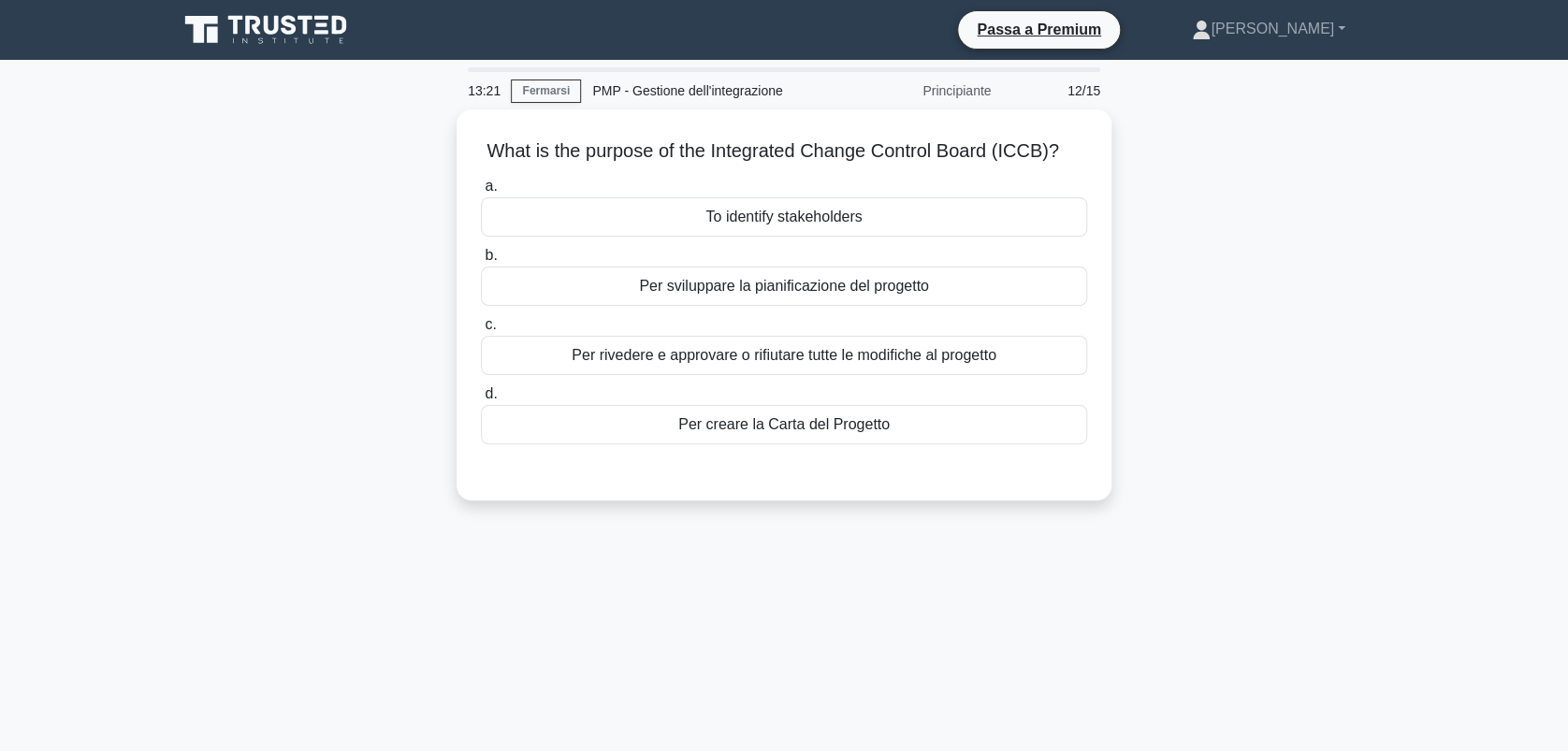
scroll to position [0, 0]
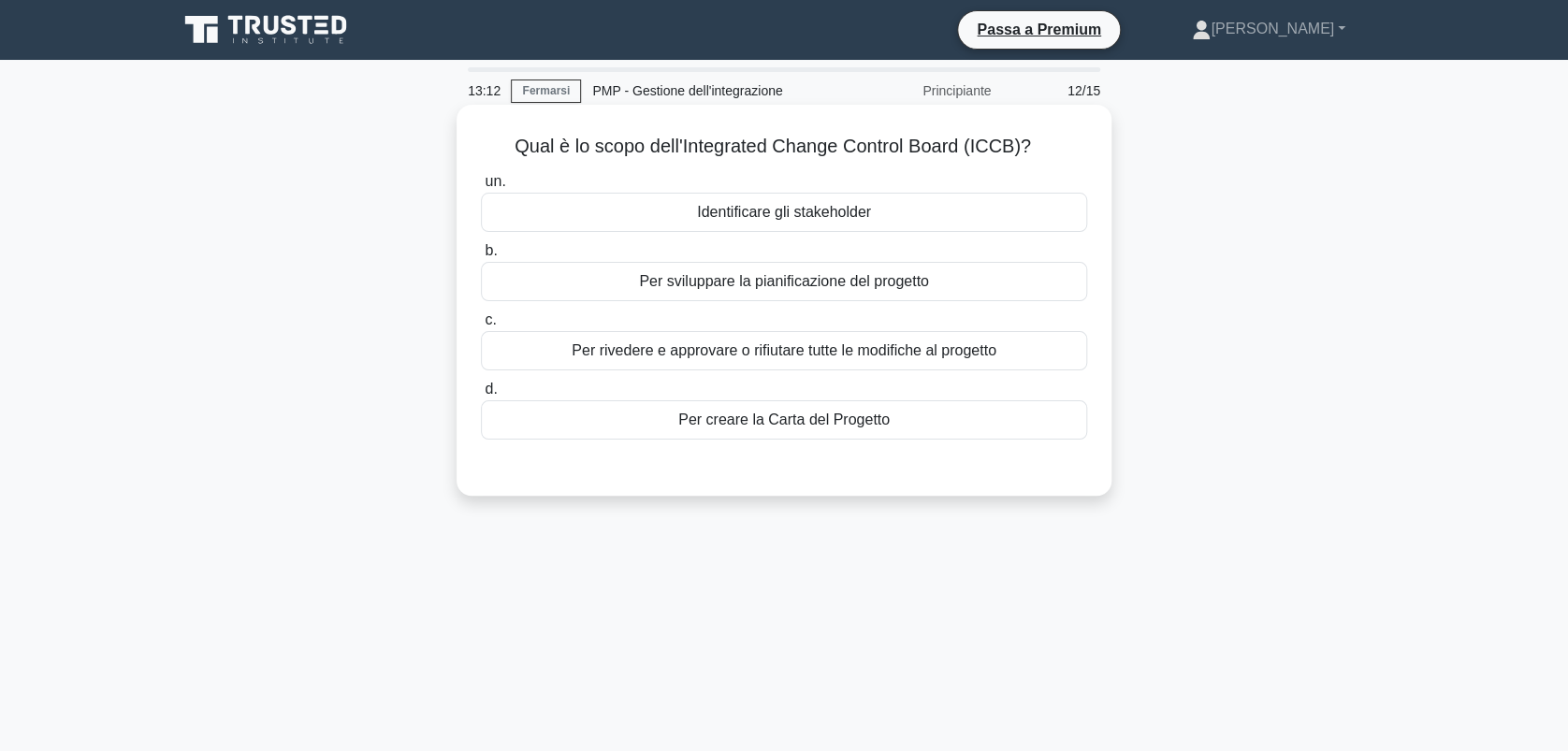
click at [722, 344] on div "Per rivedere e approvare o rifiutare tutte le modifiche al progetto" at bounding box center [784, 351] width 606 height 39
click at [481, 326] on input "c. Per rivedere e approvare o rifiutare tutte le modifiche al progetto" at bounding box center [481, 320] width 0 height 12
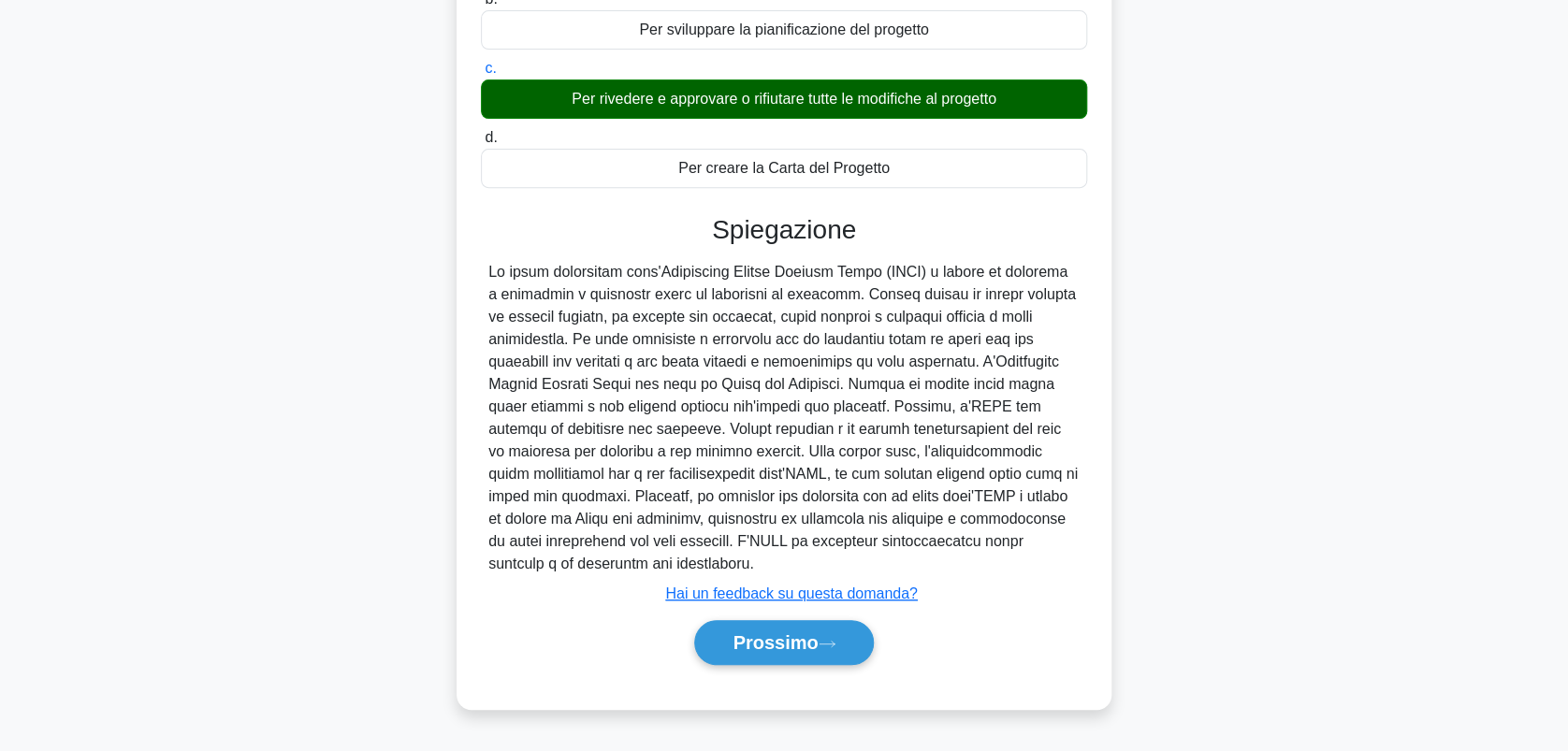
scroll to position [260, 0]
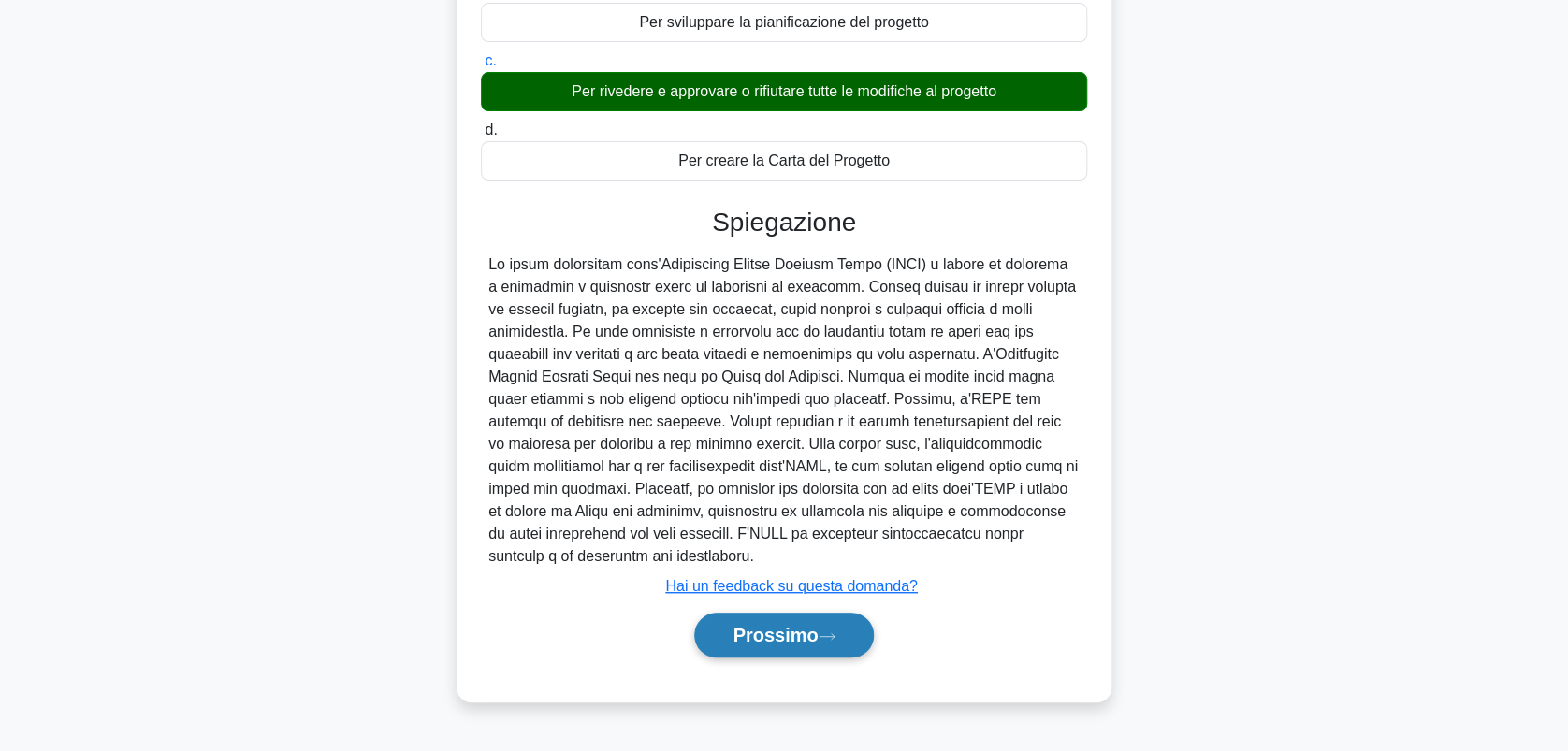
click at [813, 625] on font "Prossimo" at bounding box center [775, 635] width 85 height 21
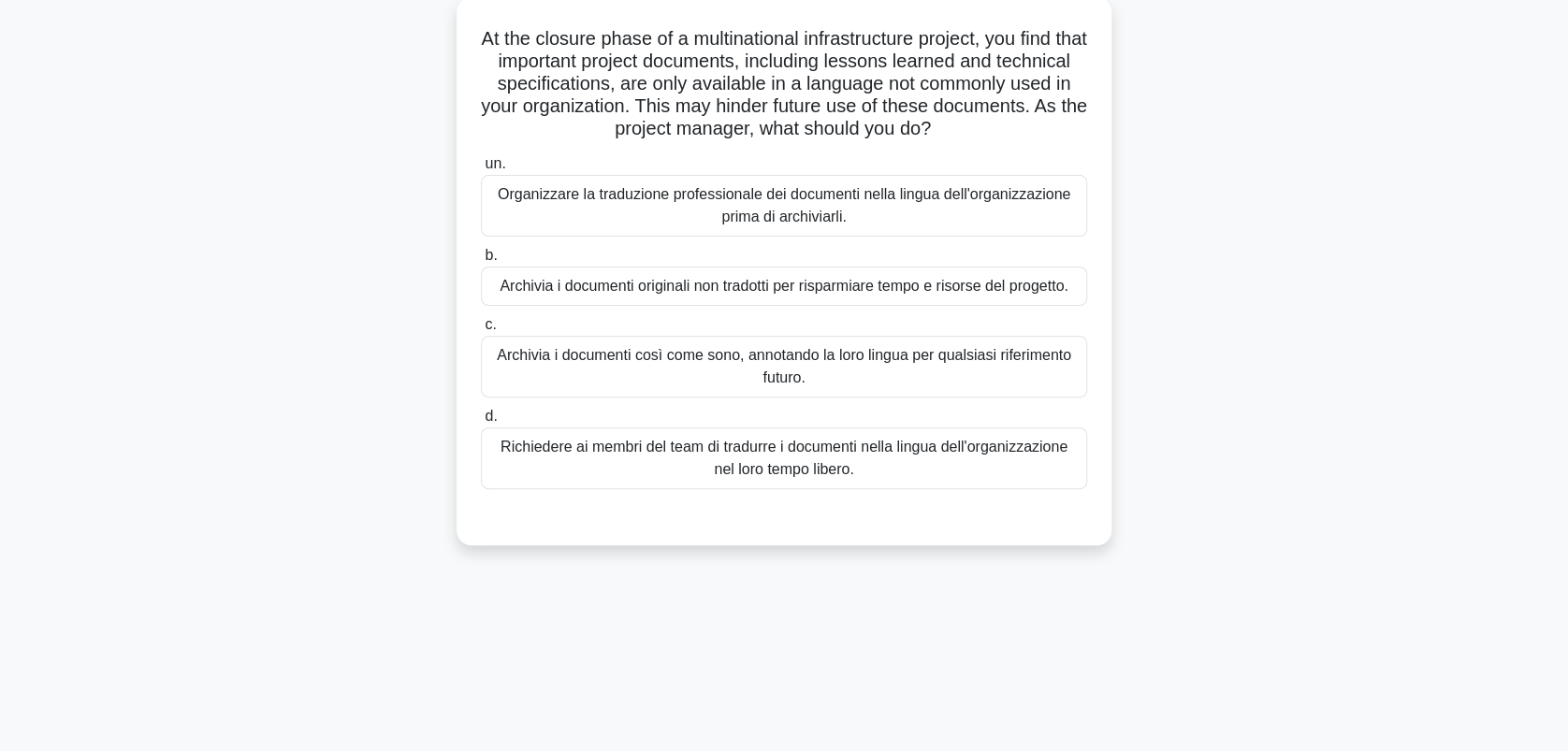
scroll to position [0, 0]
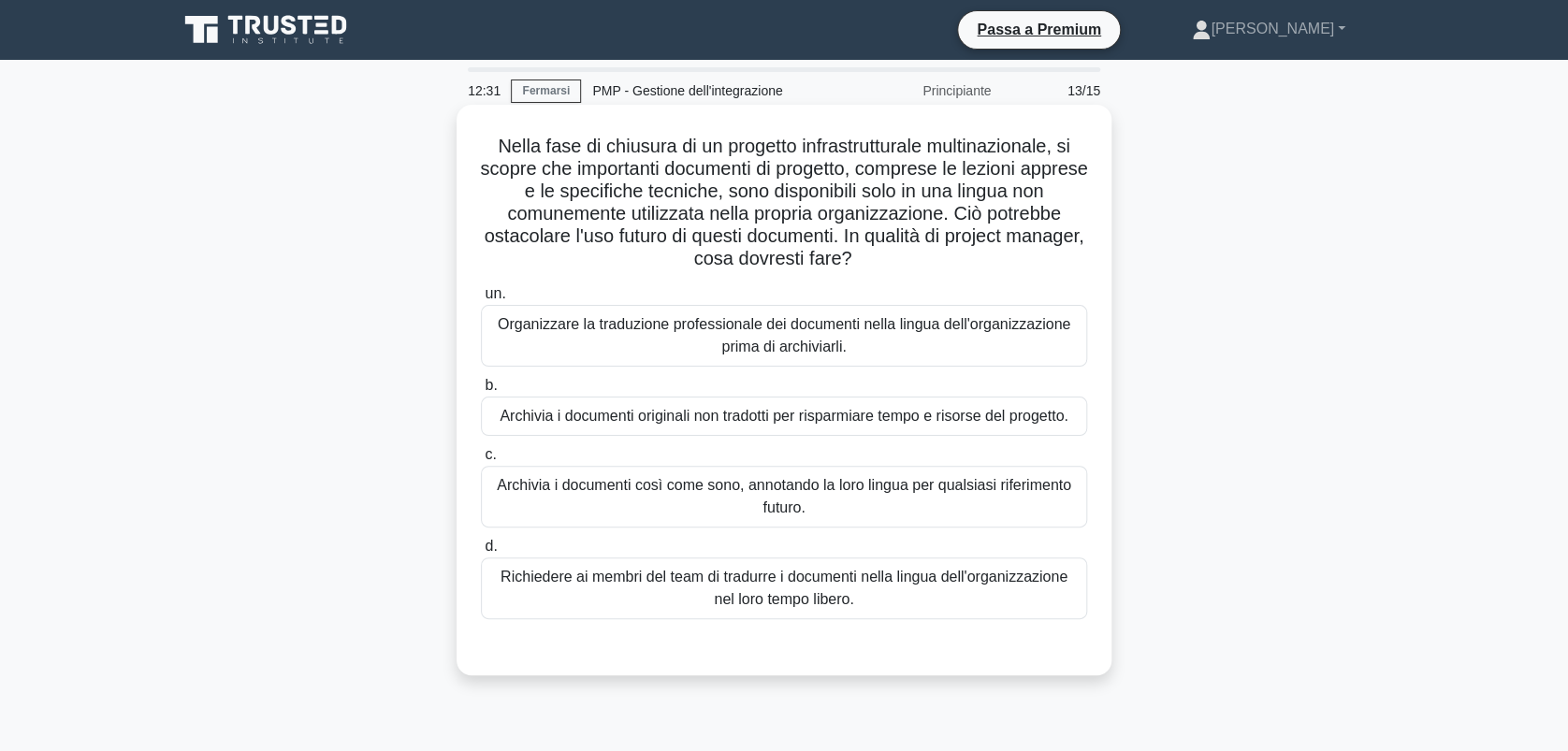
click at [696, 334] on div "Organizzare la traduzione professionale dei documenti nella lingua dell'organiz…" at bounding box center [784, 335] width 606 height 62
click at [975, 352] on div "Organizzare la traduzione professionale dei documenti nella lingua dell'organiz…" at bounding box center [784, 335] width 606 height 62
click at [481, 300] on input "un. Organizzare la traduzione professionale dei documenti nella lingua dell'org…" at bounding box center [481, 294] width 0 height 12
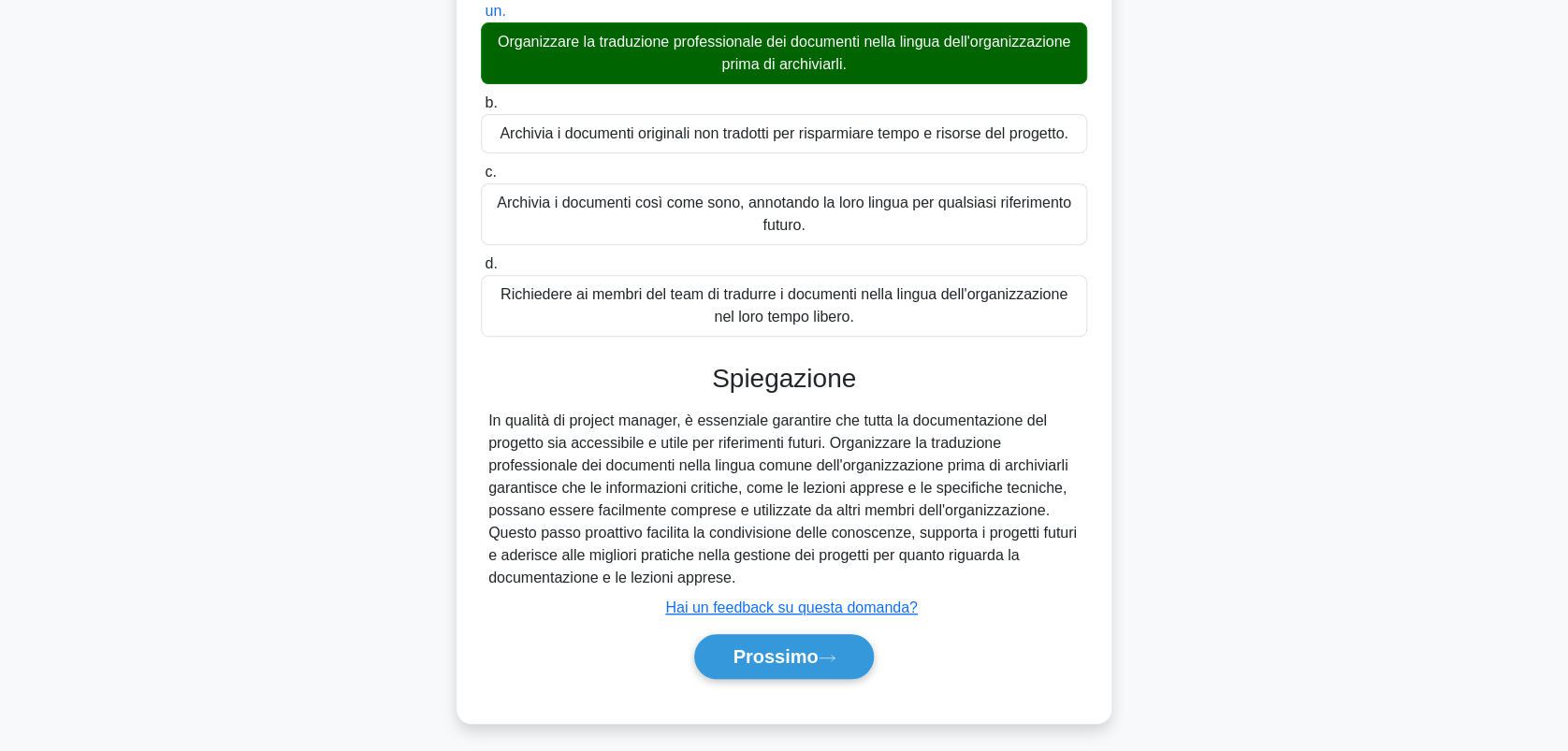
scroll to position [290, 0]
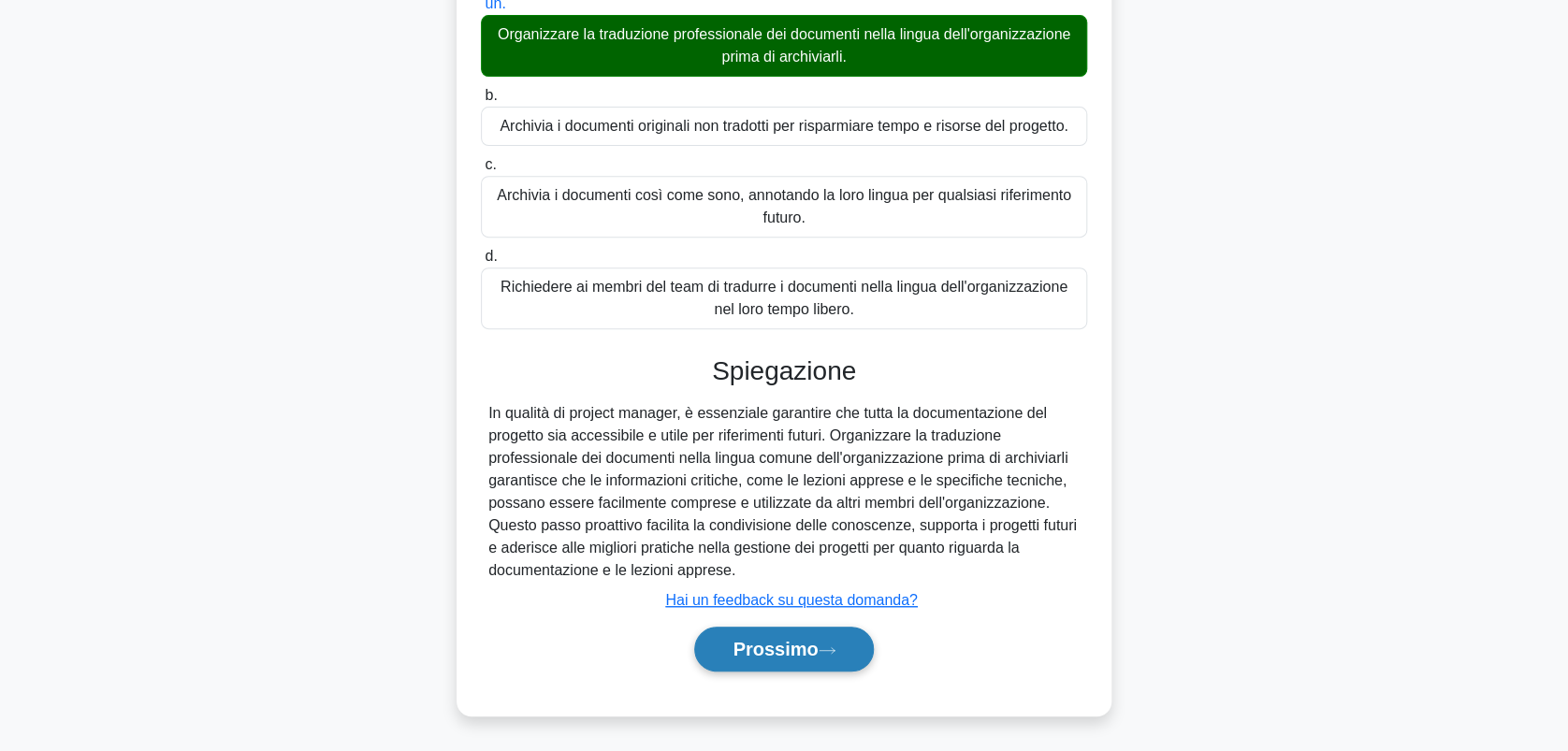
click at [787, 633] on button "Prossimo" at bounding box center [783, 649] width 179 height 45
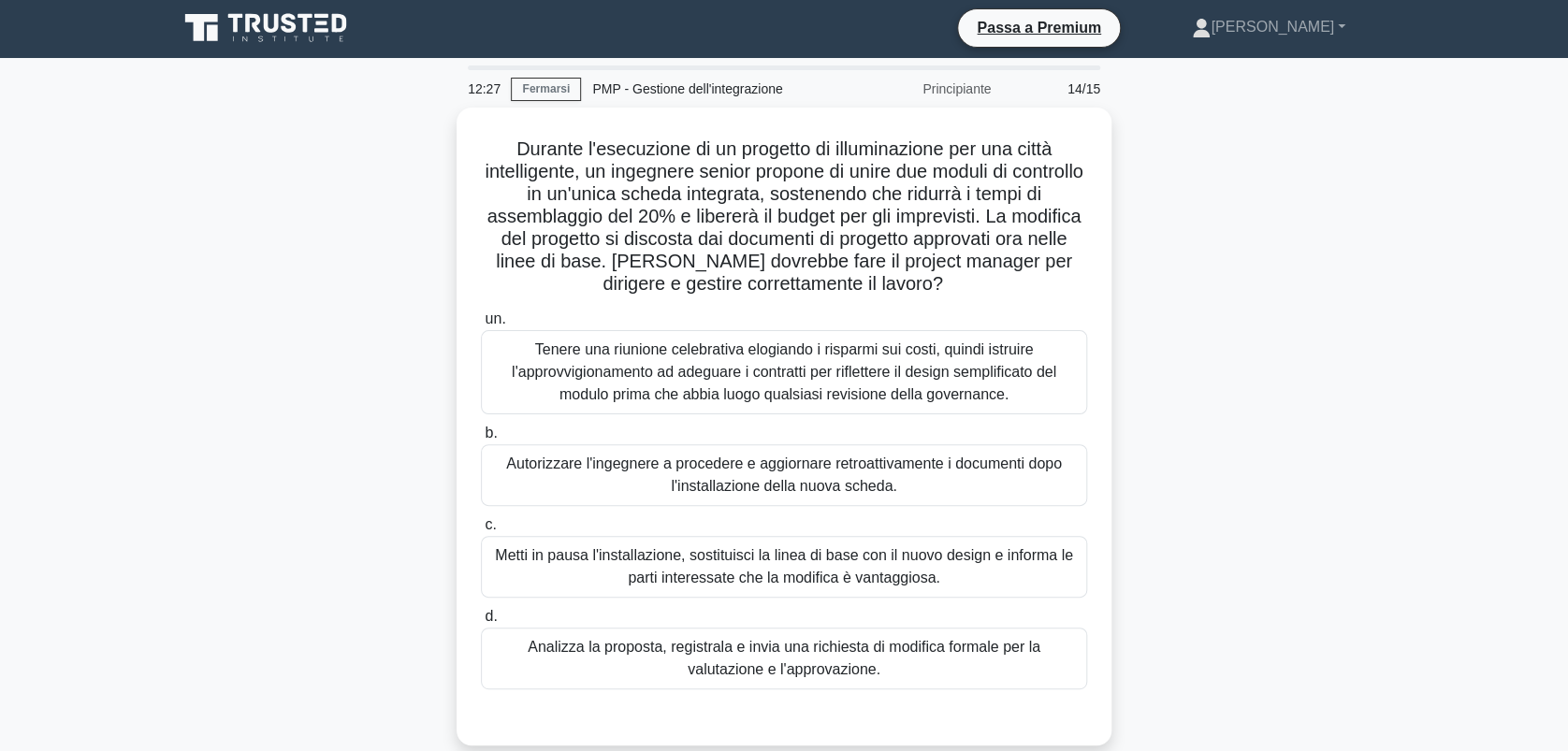
scroll to position [0, 0]
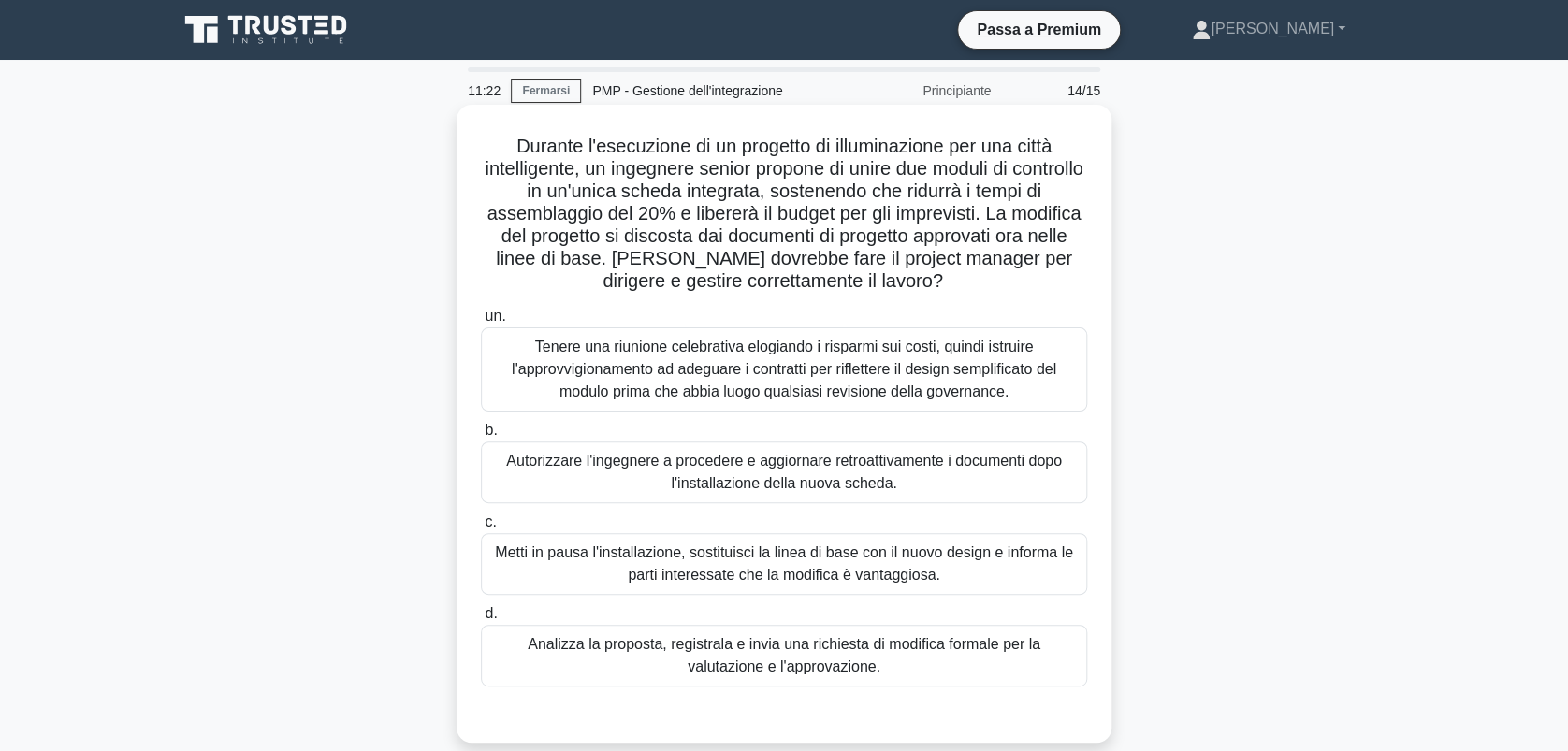
click at [824, 652] on div "Analizza la proposta, registrala e invia una richiesta di modifica formale per …" at bounding box center [784, 655] width 606 height 62
click at [481, 620] on input "d. Analizza la proposta, registrala e invia una richiesta di modifica formale p…" at bounding box center [481, 613] width 0 height 12
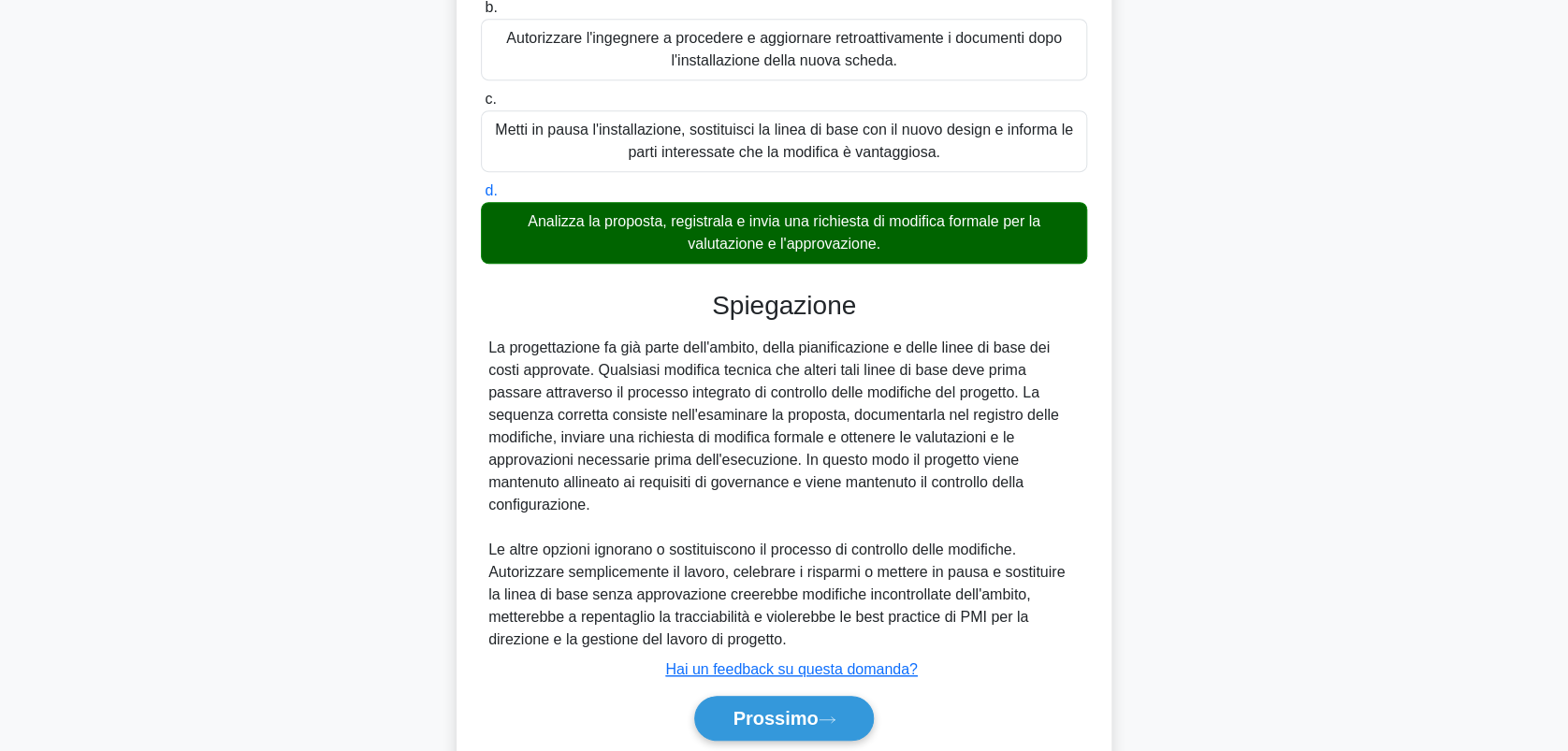
scroll to position [470, 0]
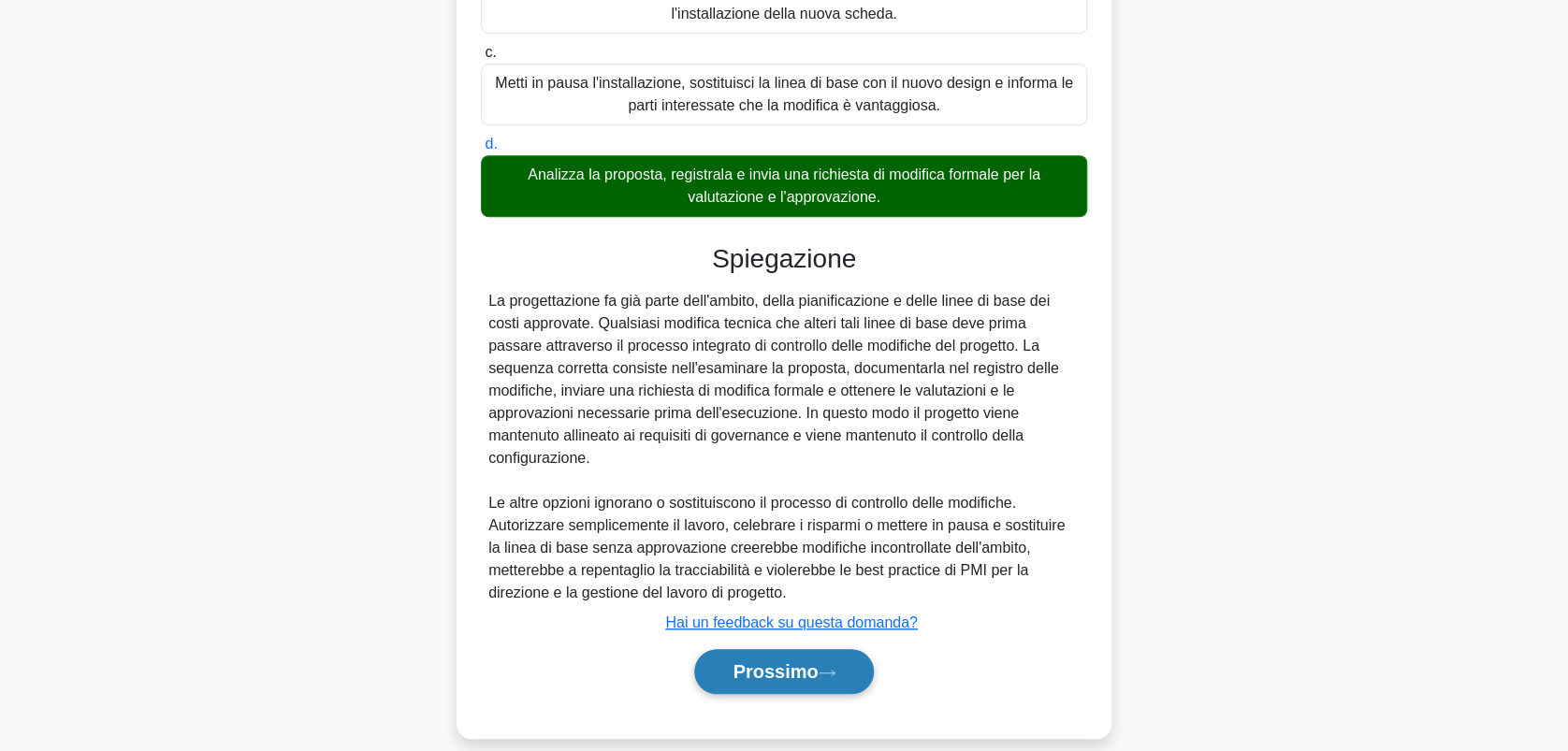
click at [779, 661] on font "Prossimo" at bounding box center [775, 671] width 85 height 21
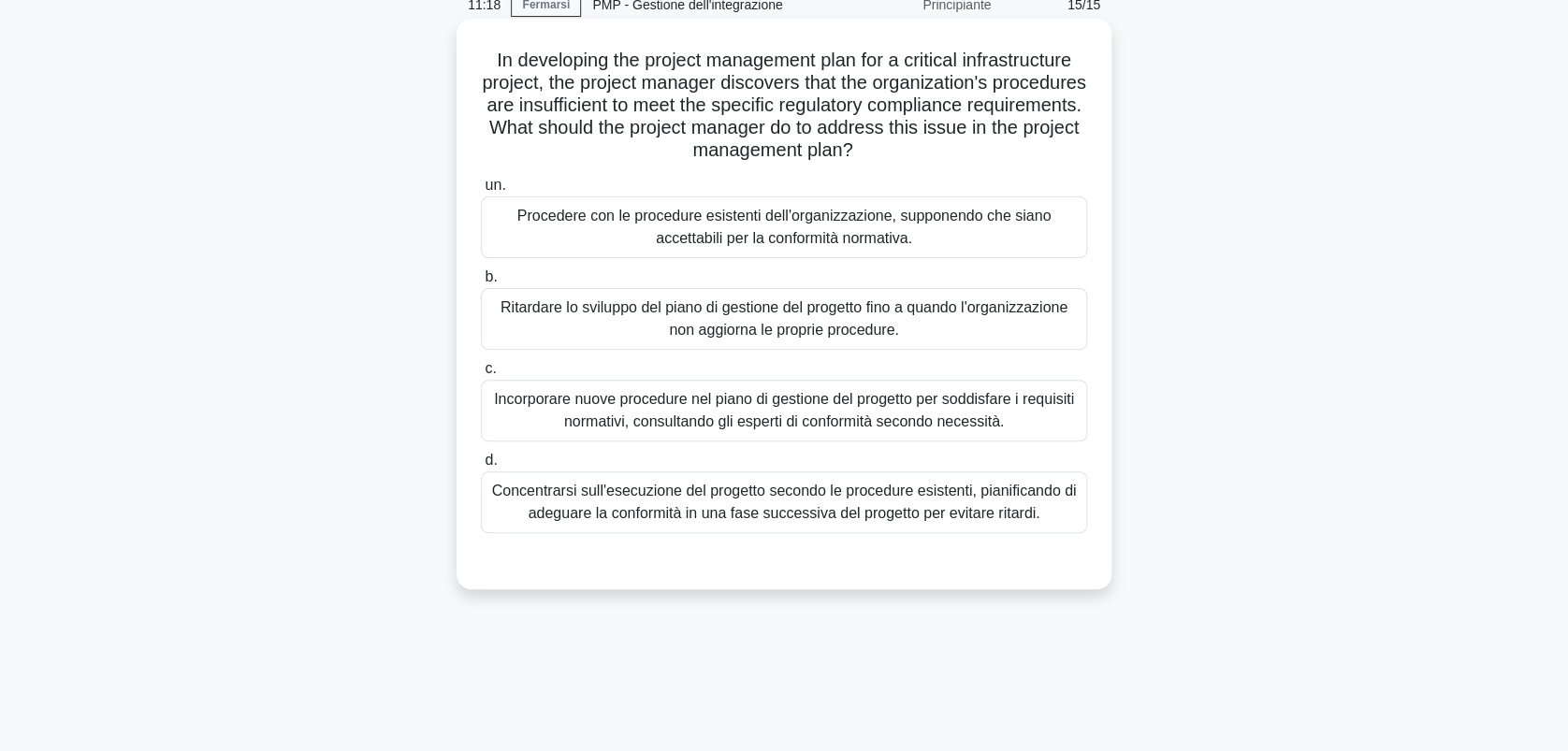
scroll to position [0, 0]
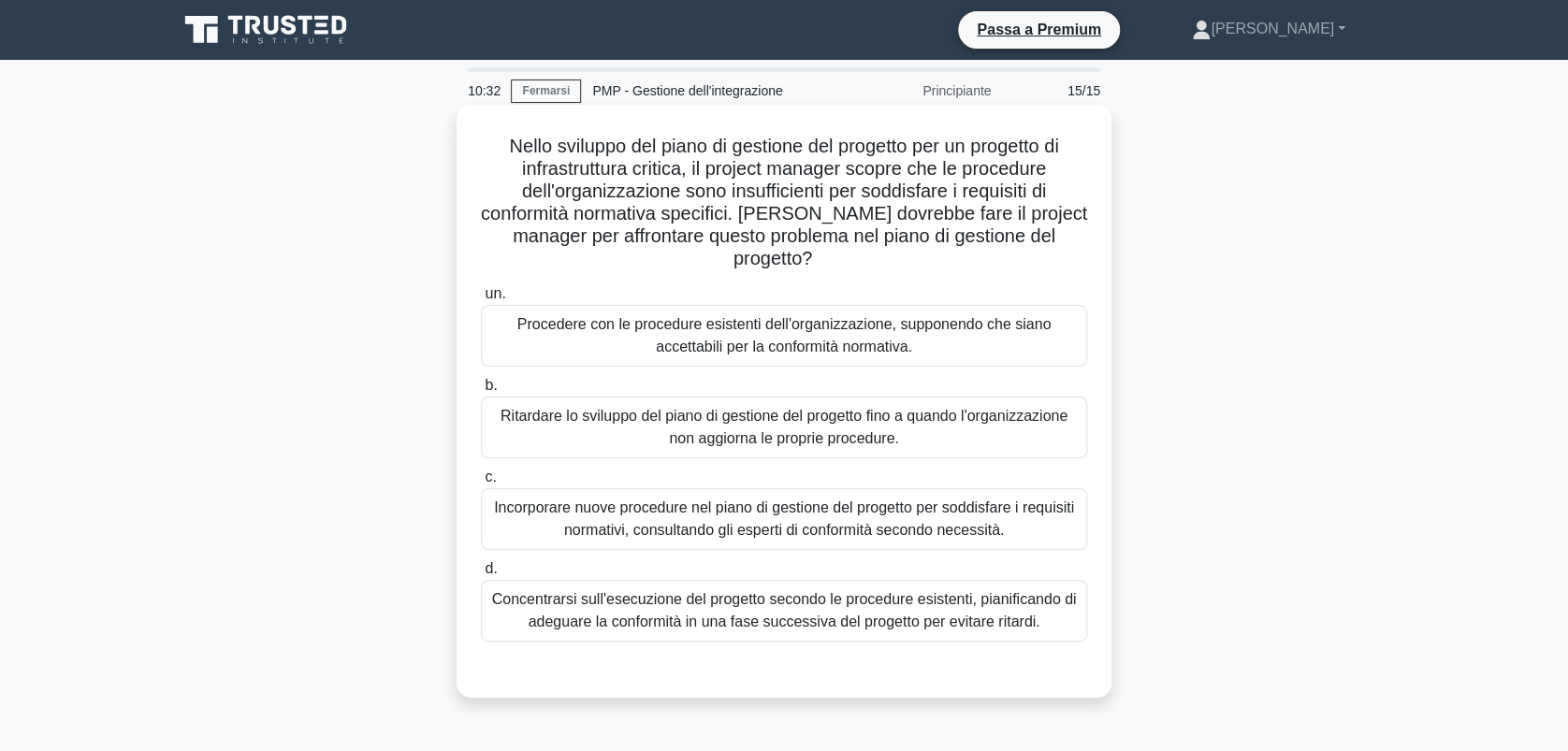
click at [716, 501] on div "Incorporare nuove procedure nel piano di gestione del progetto per soddisfare i…" at bounding box center [784, 519] width 606 height 62
click at [481, 483] on input "c. Incorporare nuove procedure nel piano di gestione del progetto per soddisfar…" at bounding box center [481, 478] width 0 height 12
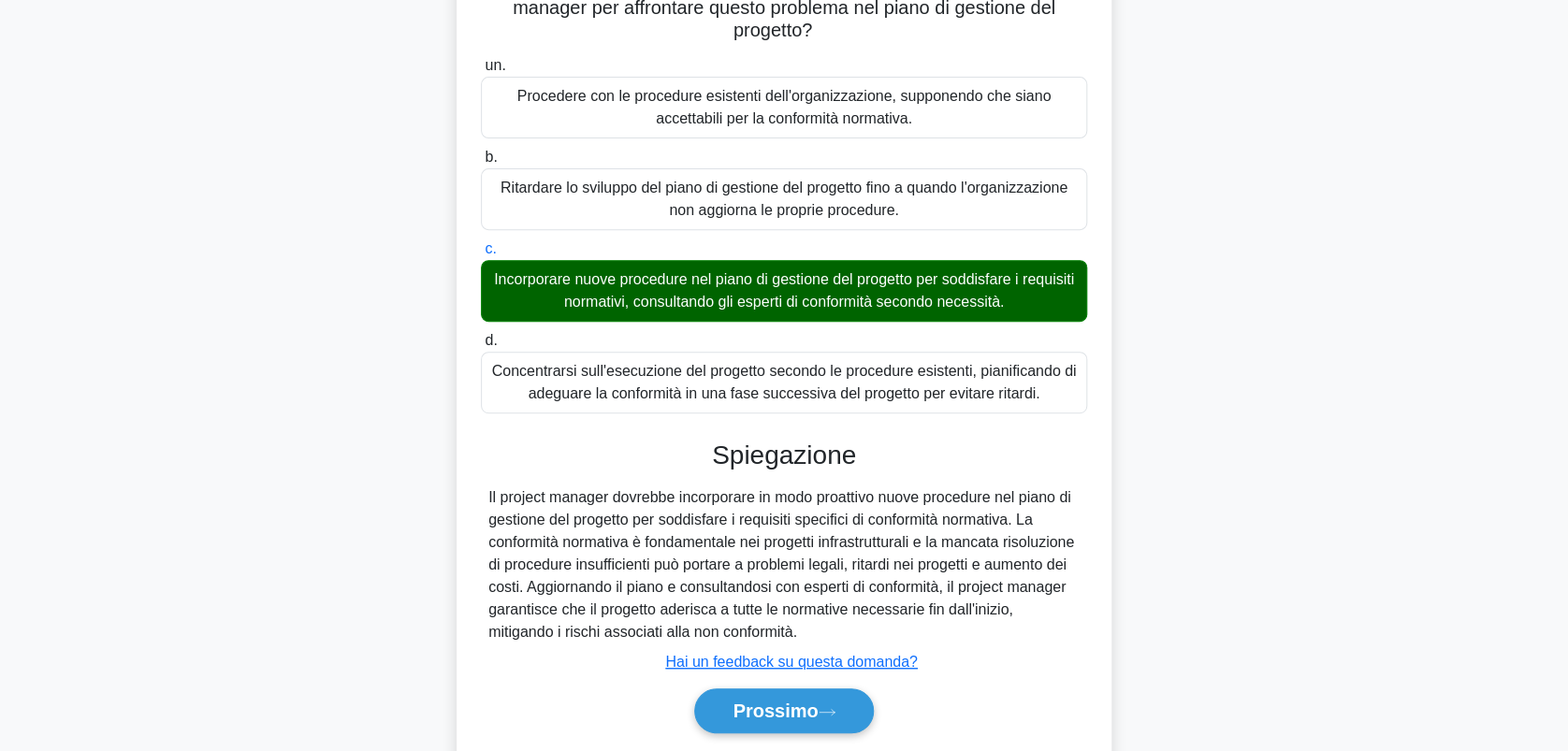
scroll to position [268, 0]
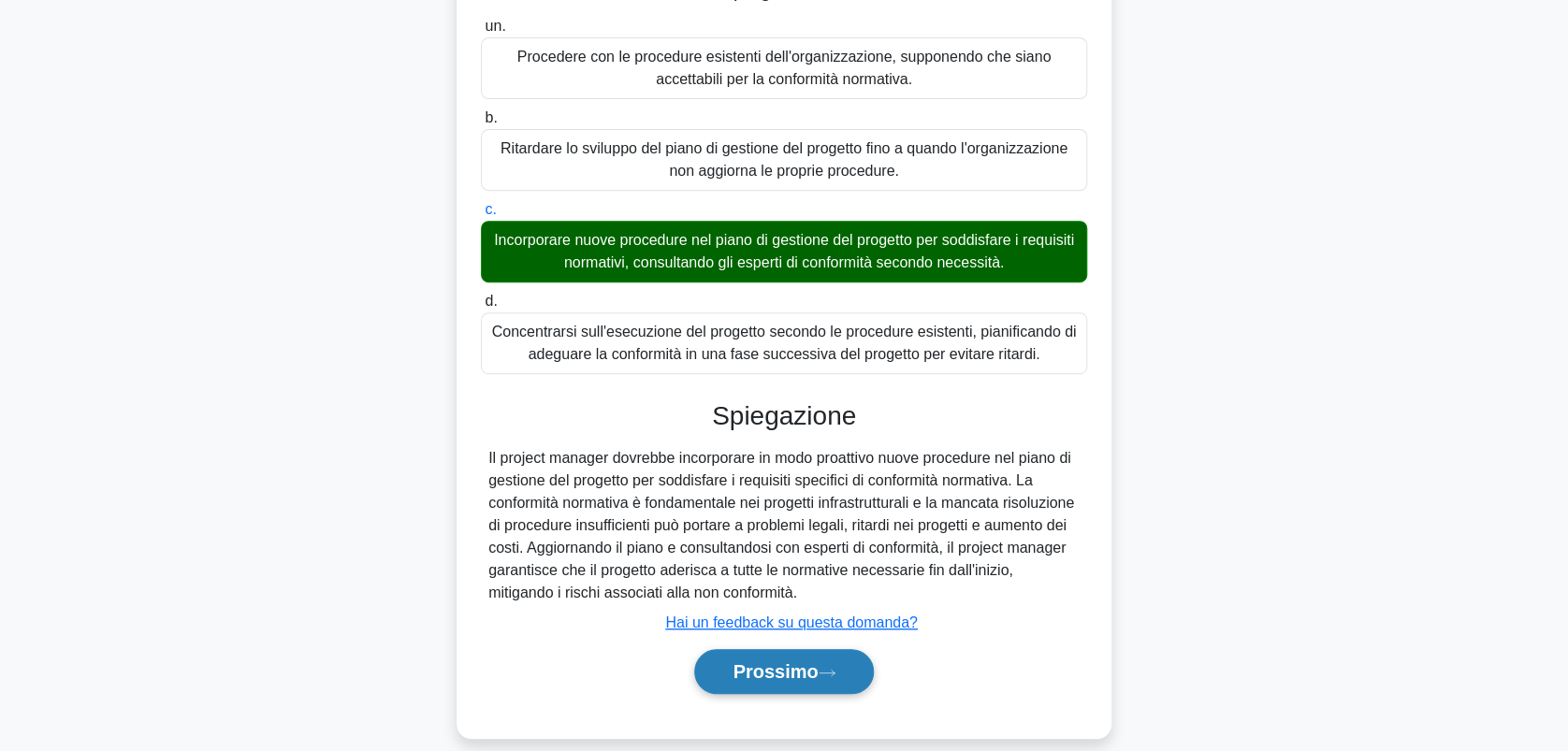
click at [798, 661] on font "Prossimo" at bounding box center [775, 671] width 85 height 21
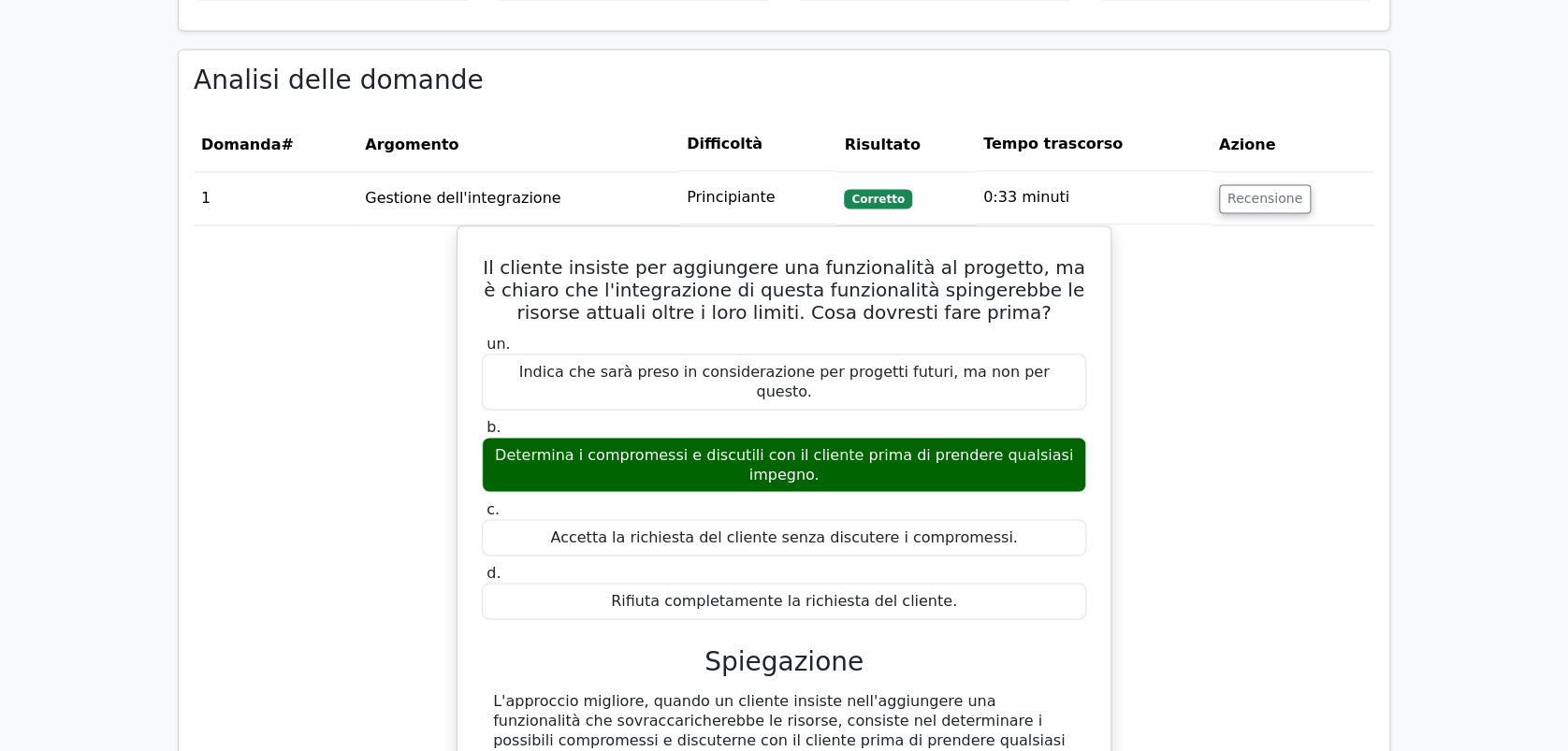
scroll to position [1122, 0]
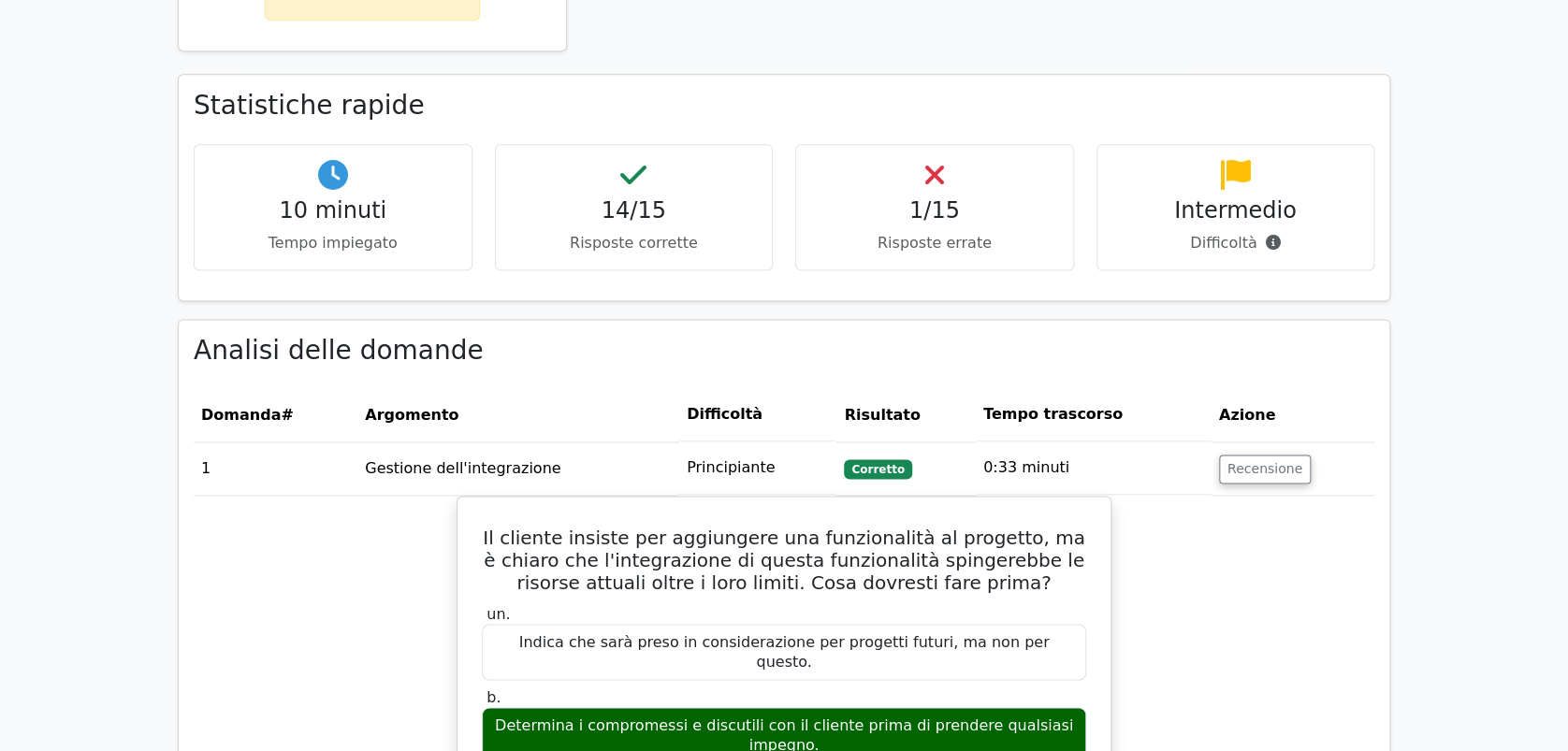
click at [727, 441] on td "Principiante" at bounding box center [758, 468] width 158 height 54
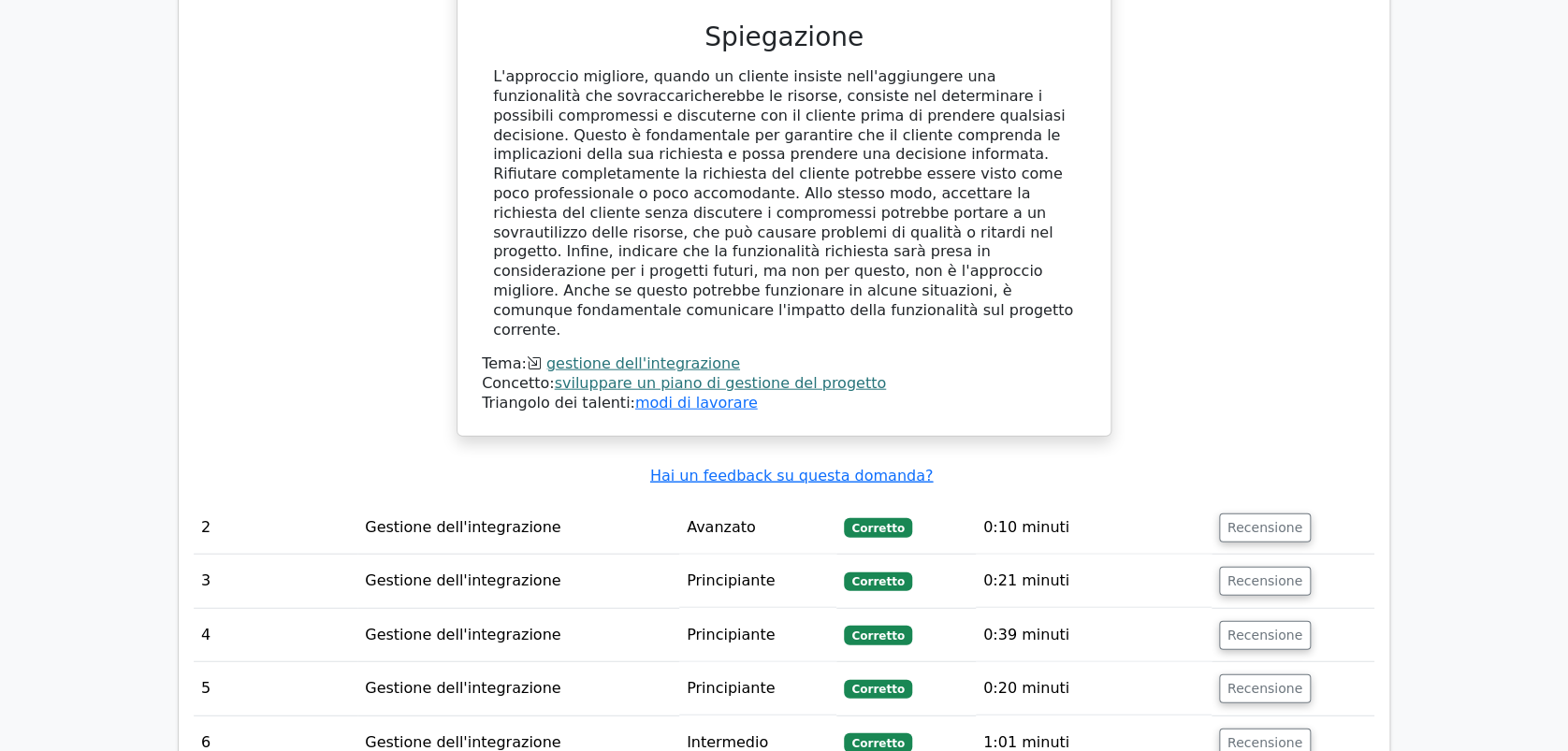
scroll to position [2119, 0]
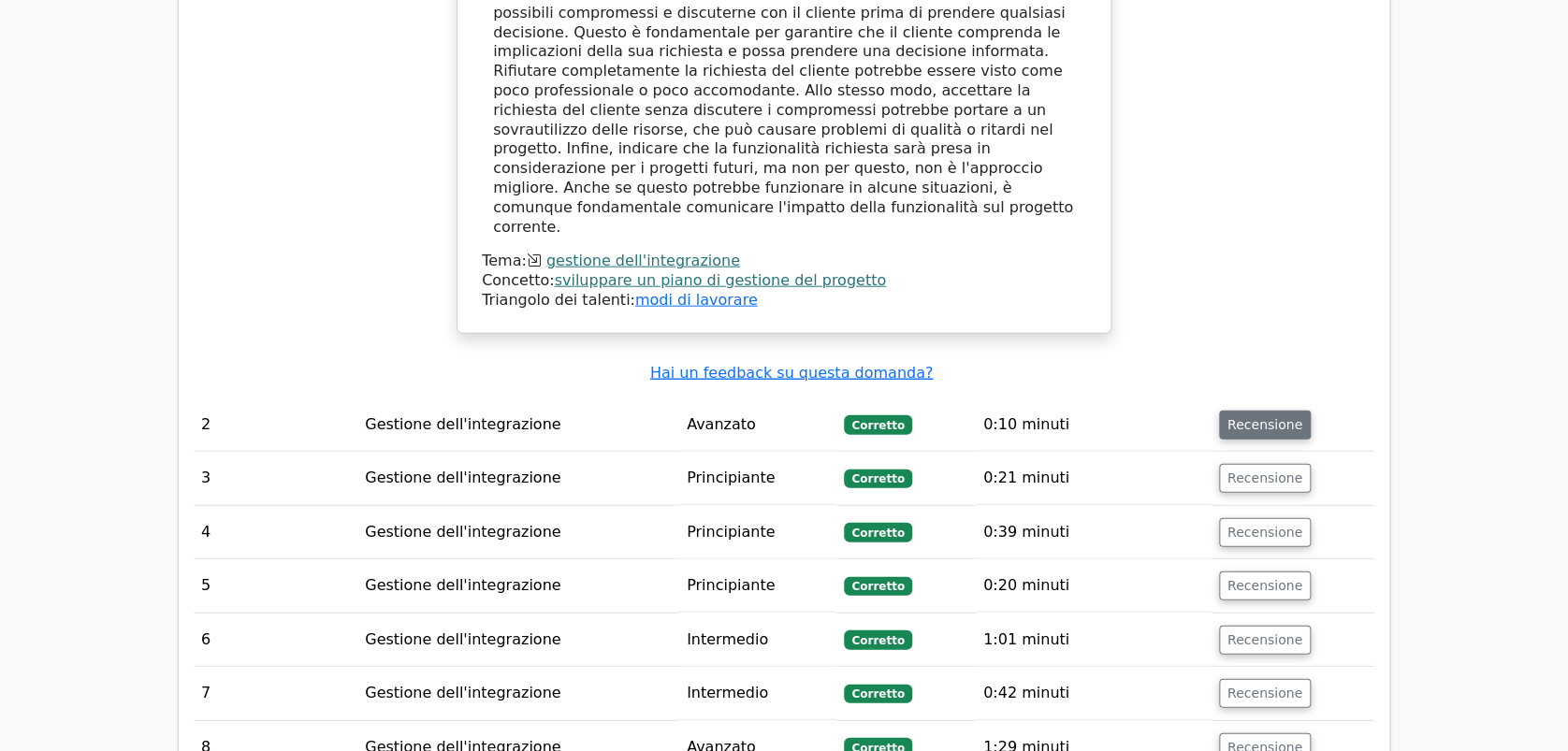
click at [1240, 410] on button "Recensione" at bounding box center [1265, 425] width 92 height 29
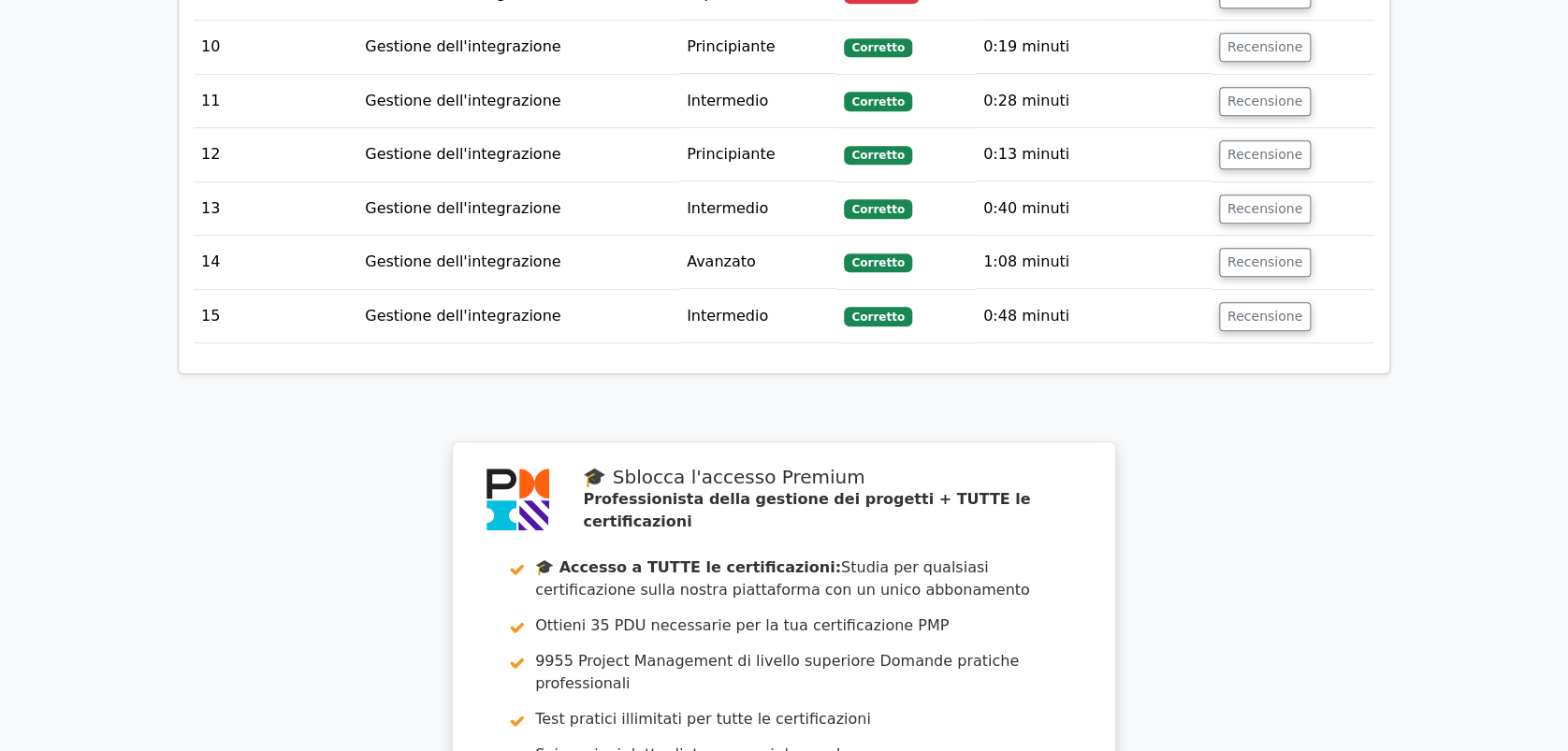
scroll to position [4363, 0]
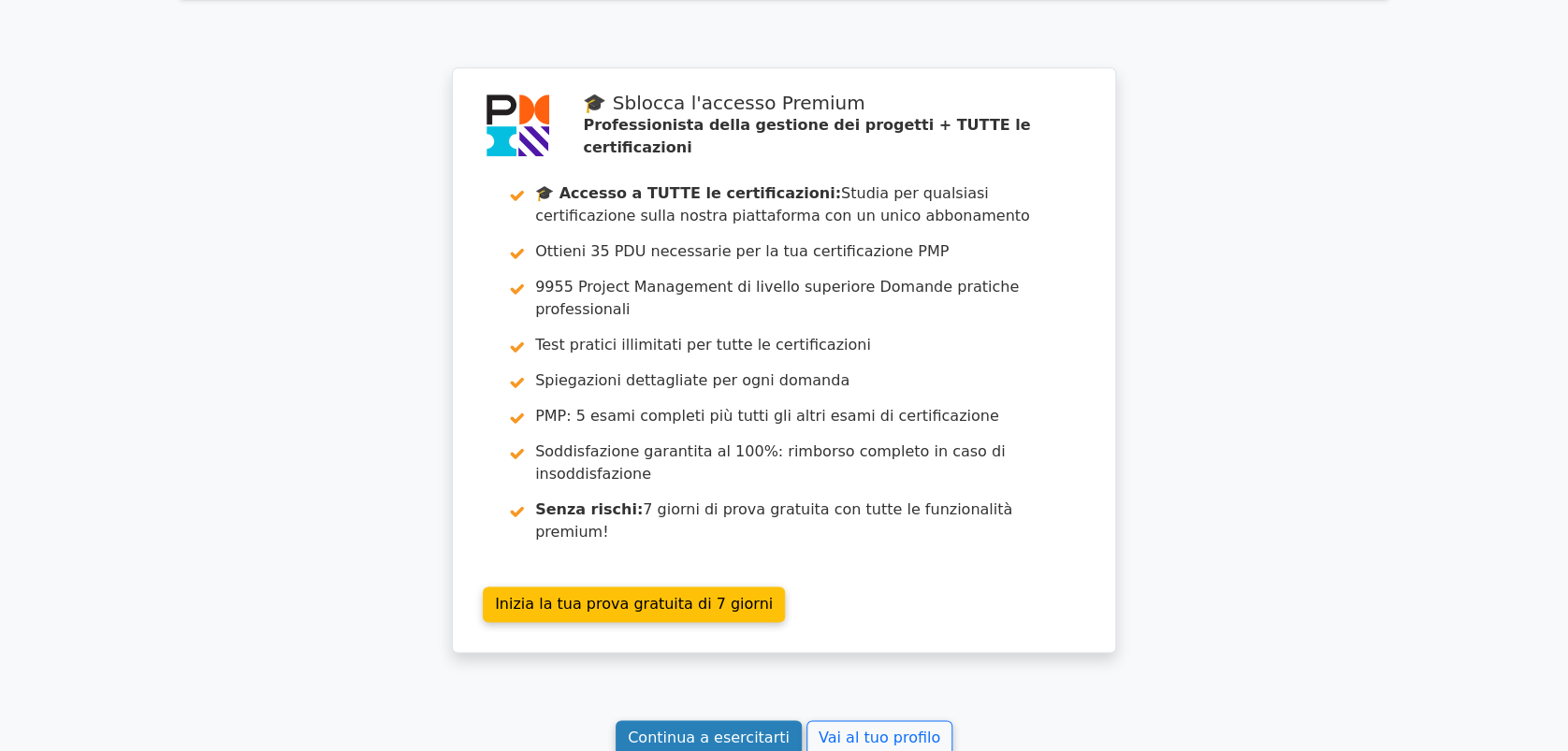
click at [742, 720] on link "Continua a esercitarti" at bounding box center [708, 737] width 187 height 35
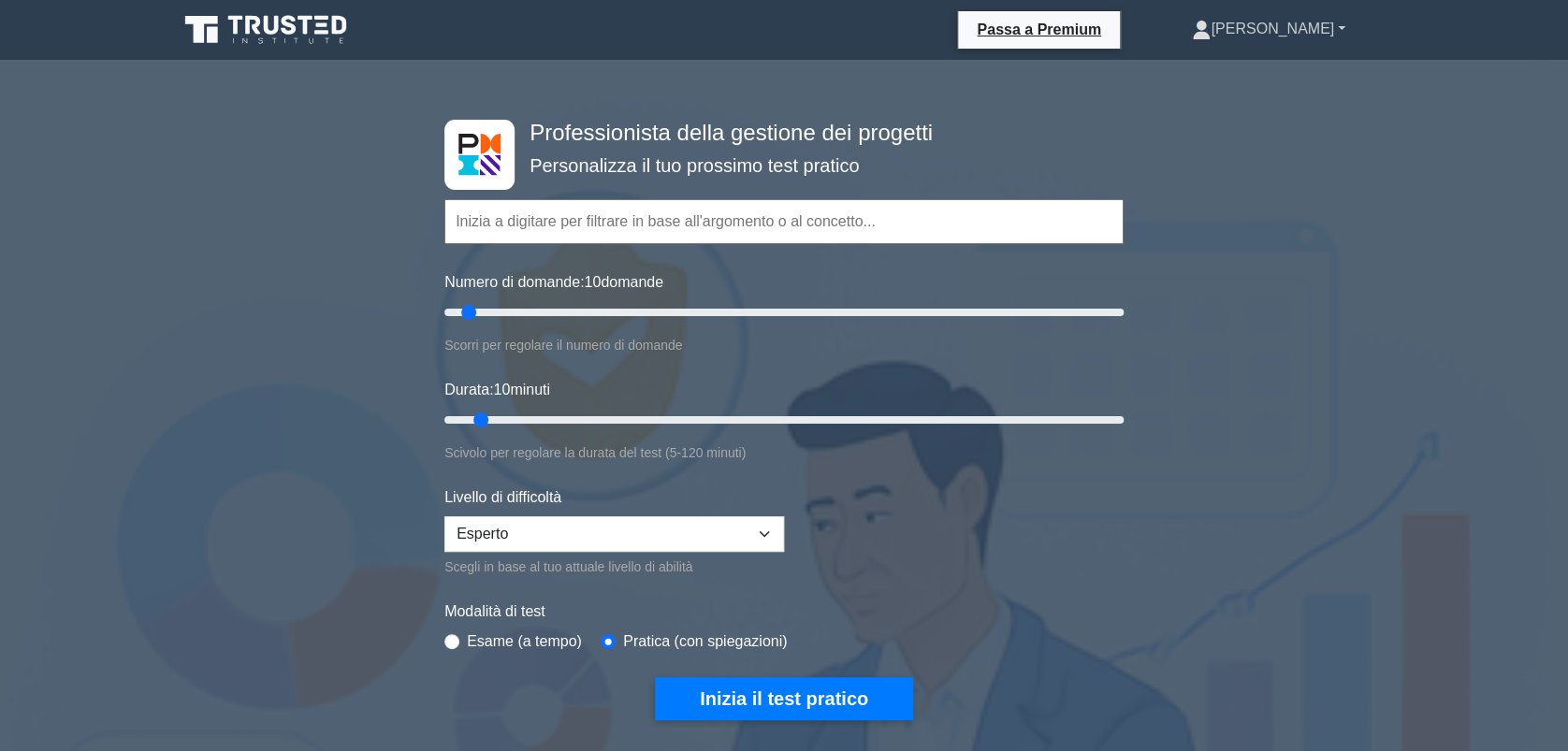
click at [1311, 27] on font "[PERSON_NAME]" at bounding box center [1272, 28] width 123 height 16
click at [1266, 73] on link "Profilo" at bounding box center [1221, 72] width 148 height 30
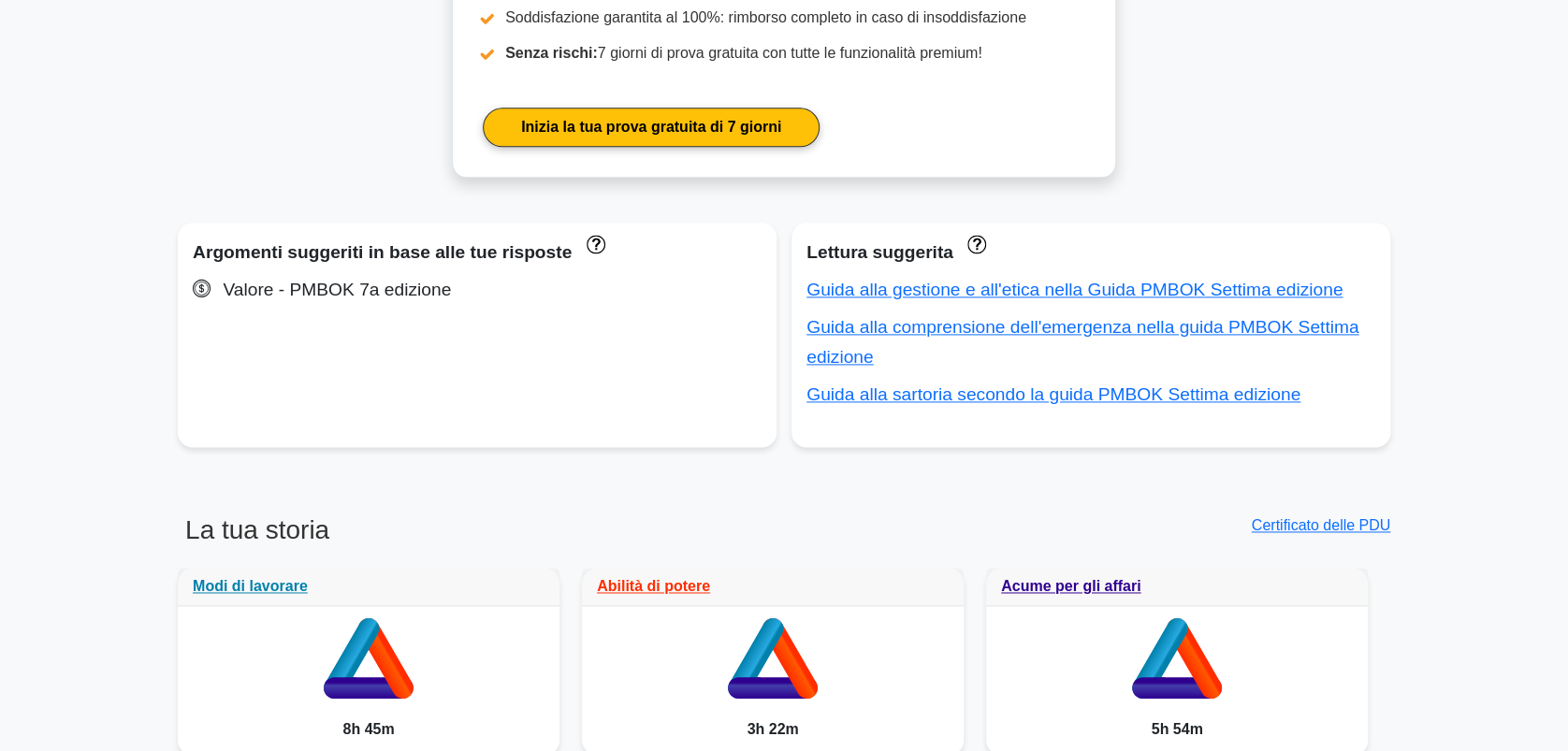
scroll to position [748, 0]
